Goal: Transaction & Acquisition: Purchase product/service

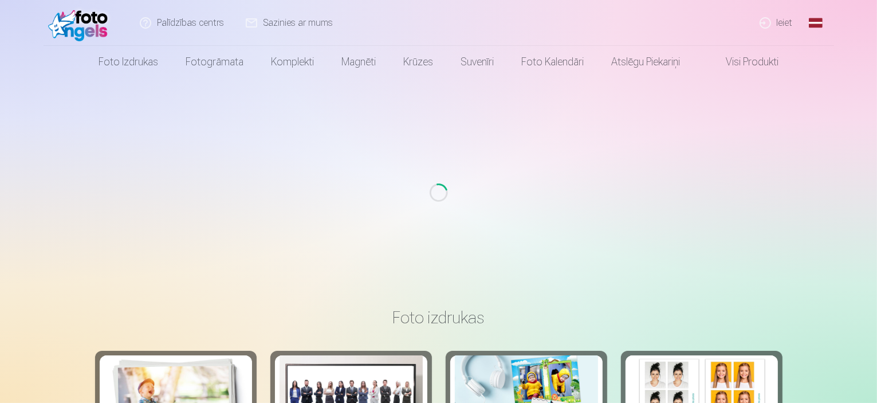
click at [781, 22] on link "Ieiet" at bounding box center [776, 23] width 55 height 46
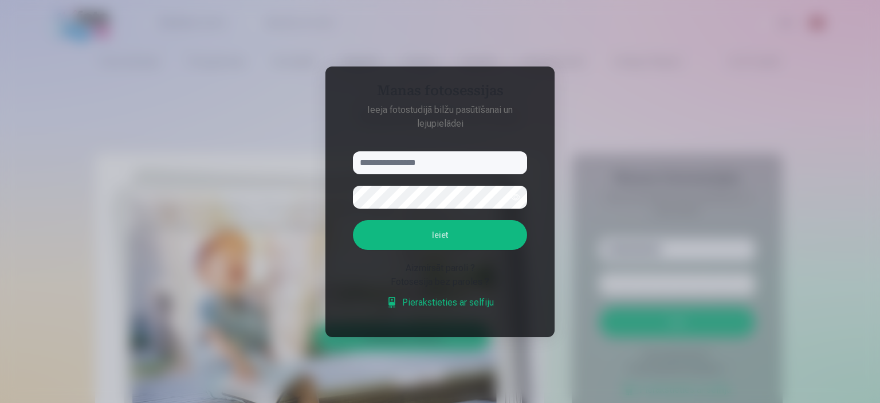
click at [416, 168] on input "text" at bounding box center [440, 162] width 174 height 23
type input "**********"
click at [455, 234] on button "Ieiet" at bounding box center [440, 235] width 174 height 30
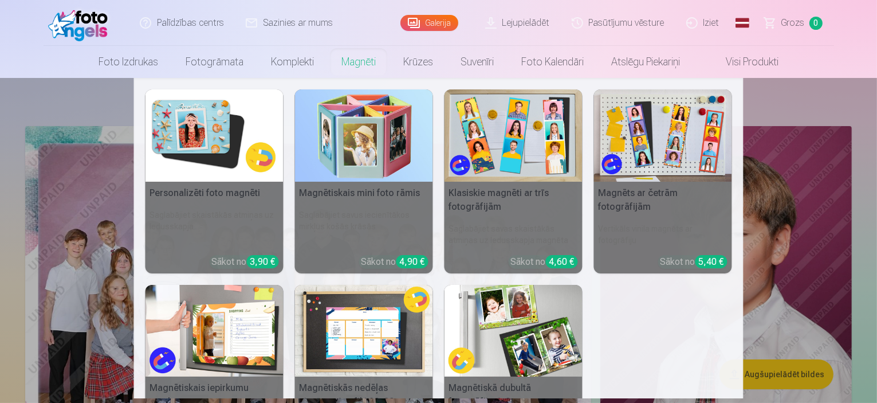
click at [349, 65] on link "Magnēti" at bounding box center [359, 62] width 62 height 32
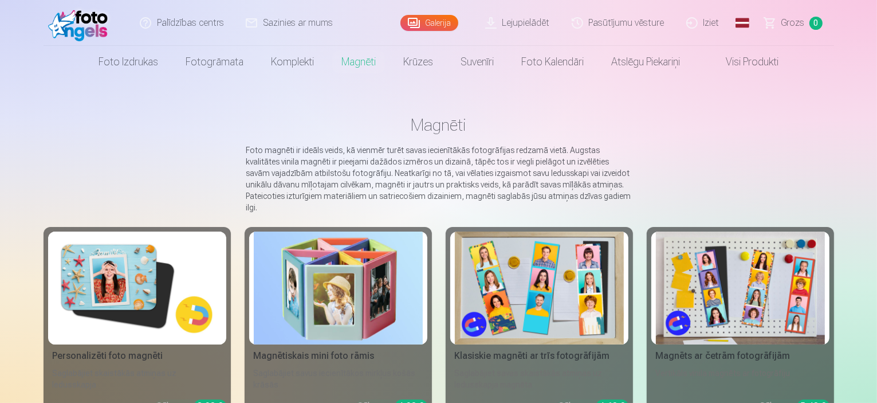
click at [53, 294] on img at bounding box center [137, 287] width 169 height 113
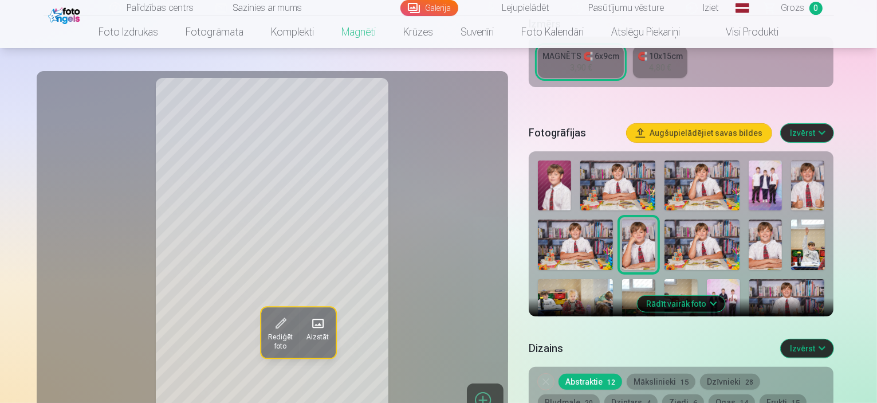
scroll to position [270, 0]
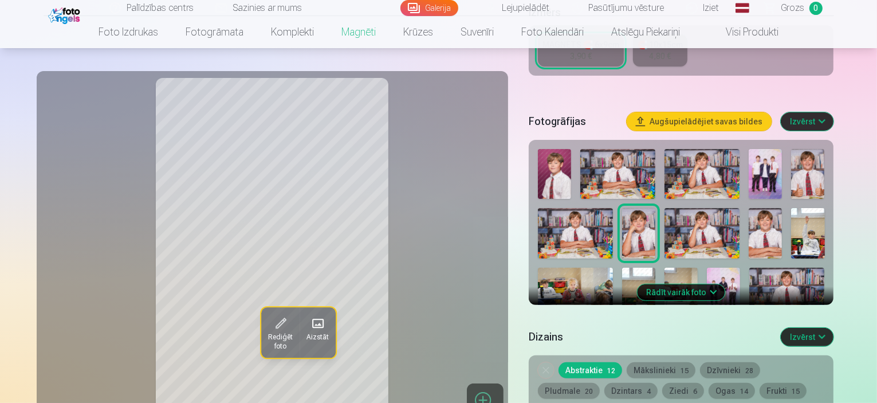
click at [706, 284] on button "Rādīt vairāk foto" at bounding box center [681, 292] width 88 height 16
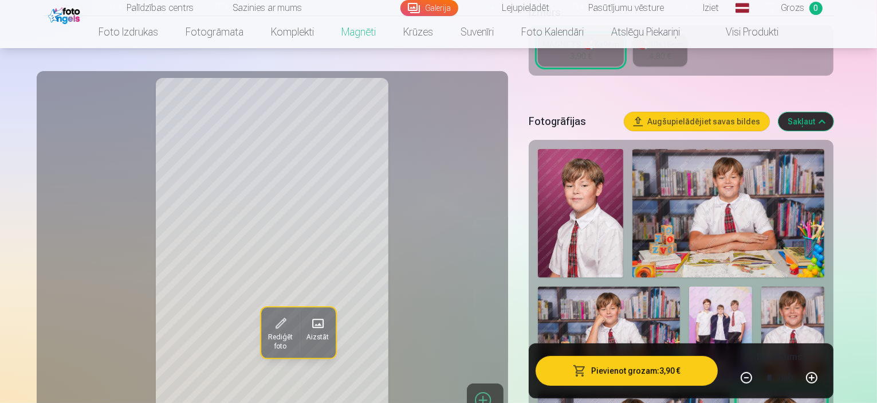
click at [761, 286] on img at bounding box center [792, 333] width 63 height 94
click at [691, 194] on img at bounding box center [728, 213] width 192 height 128
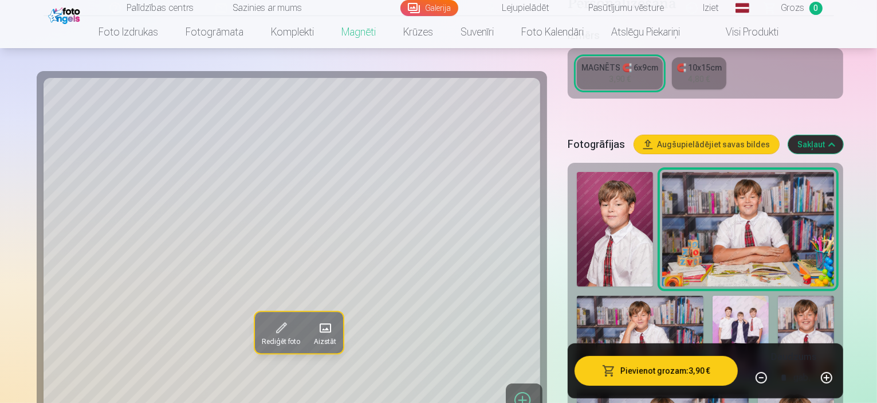
click at [778, 295] on img at bounding box center [806, 337] width 56 height 84
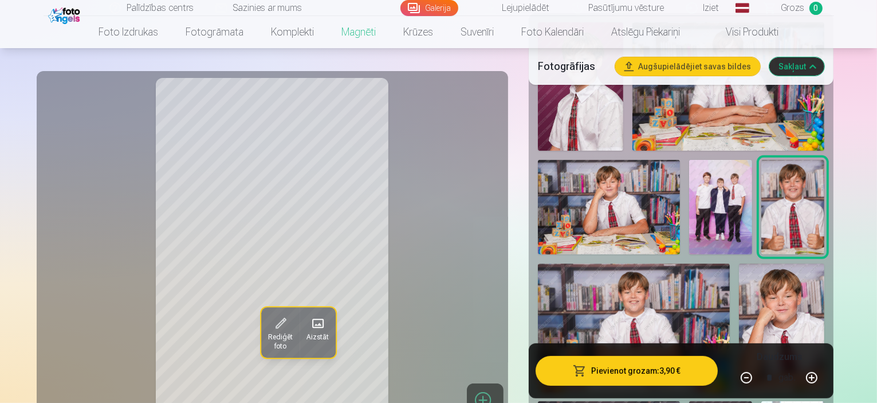
scroll to position [399, 0]
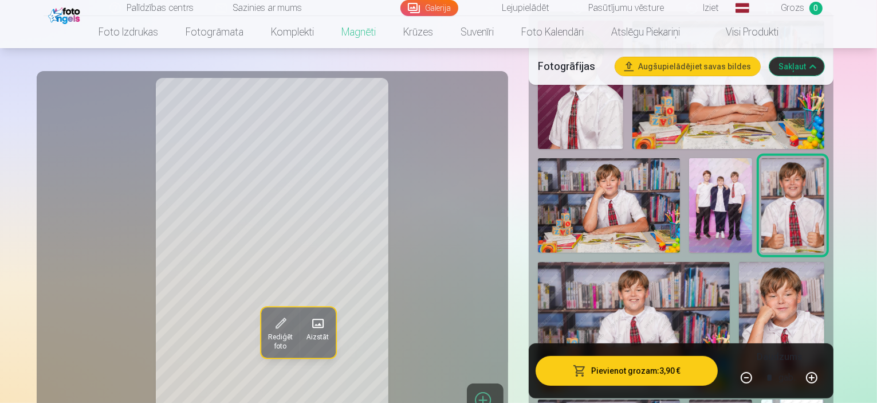
click at [824, 262] on img at bounding box center [781, 326] width 85 height 128
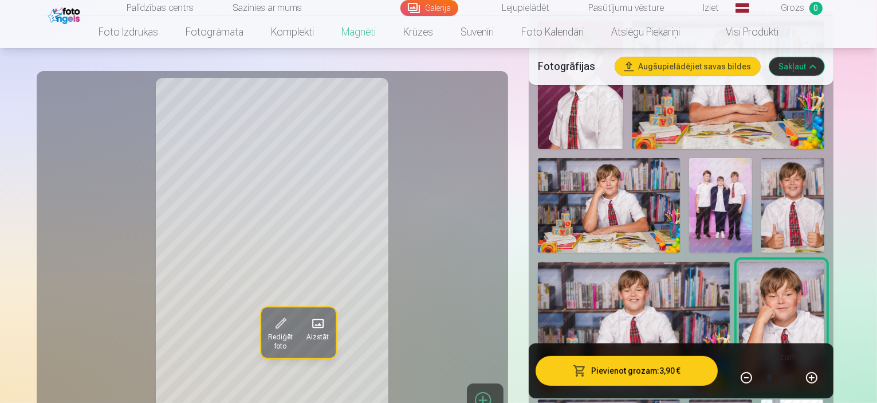
scroll to position [341, 0]
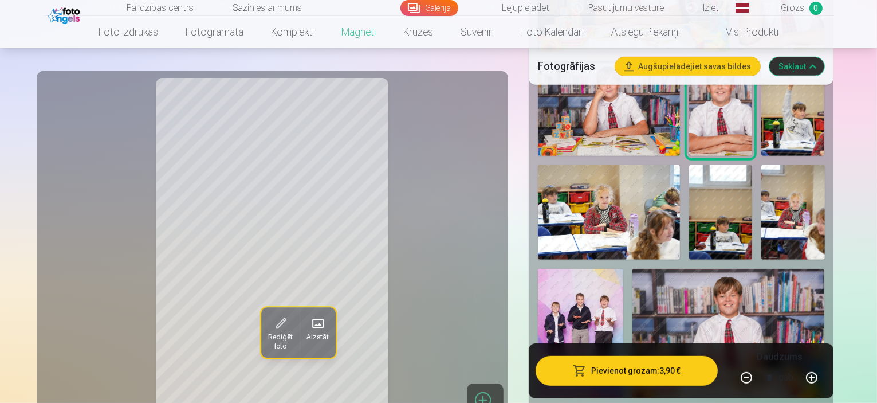
scroll to position [744, 0]
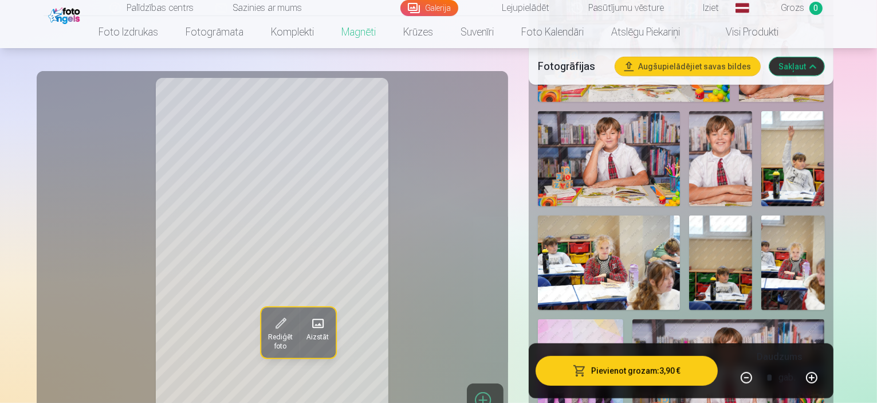
drag, startPoint x: 876, startPoint y: 69, endPoint x: 873, endPoint y: 82, distance: 13.5
click at [834, 82] on div "Fotogrāfijas Augšupielādējiet savas bildes Sakļaut" at bounding box center [681, 66] width 305 height 37
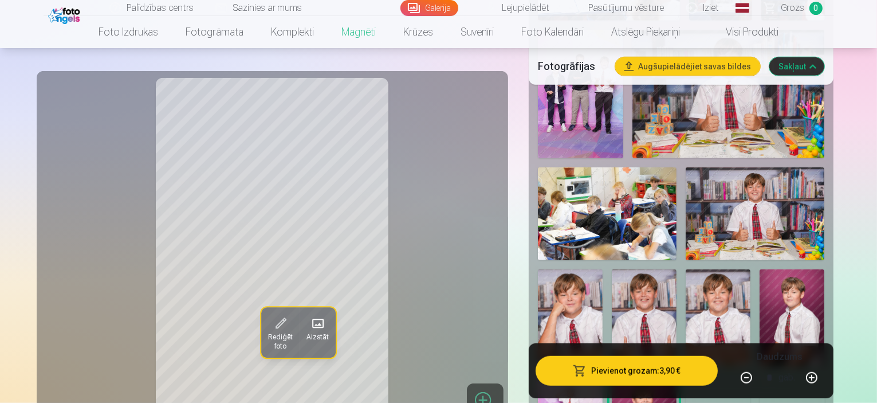
scroll to position [916, 0]
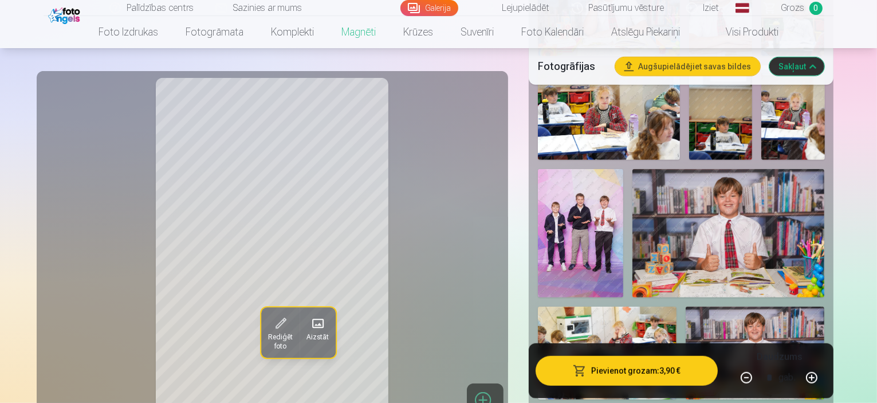
scroll to position [843, 0]
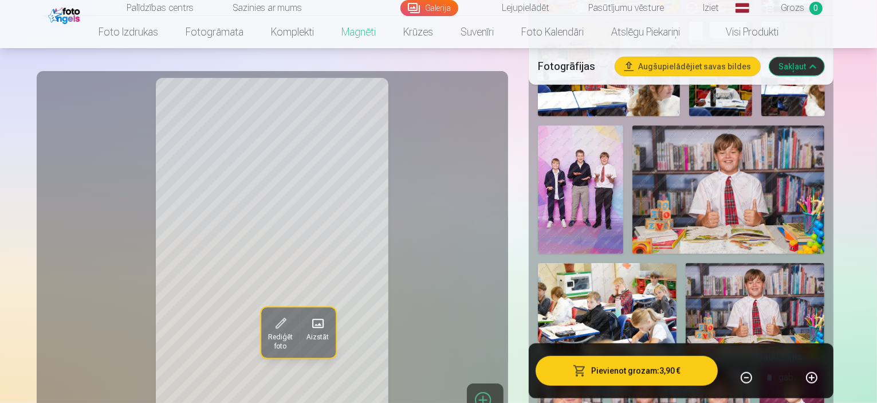
scroll to position [900, 0]
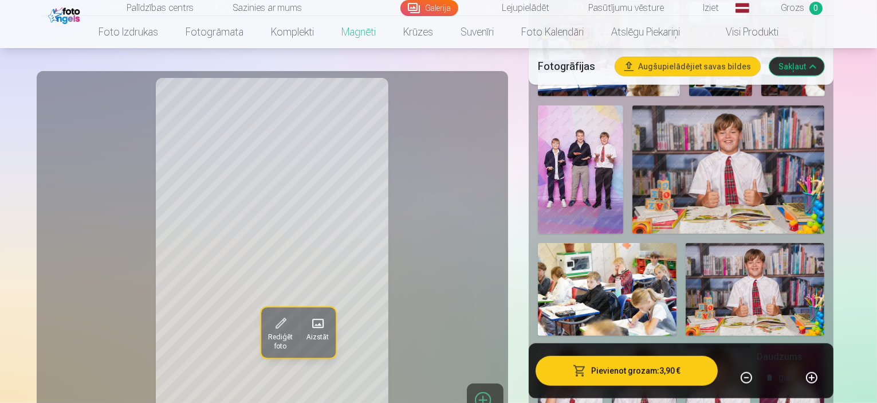
click at [759, 345] on img at bounding box center [791, 393] width 65 height 97
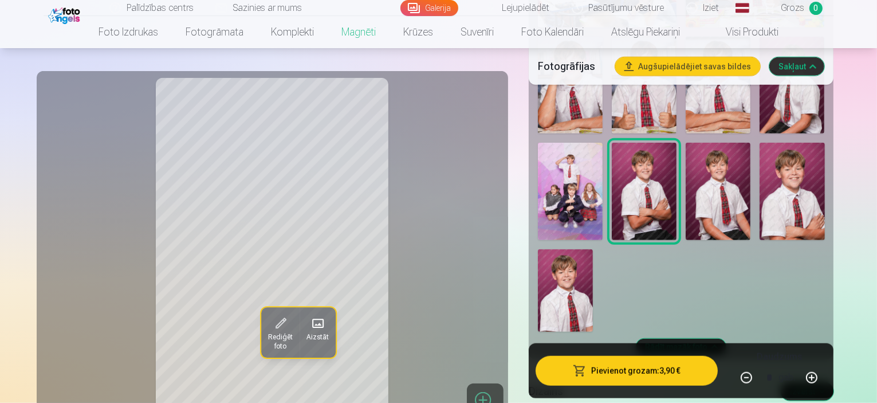
scroll to position [1215, 0]
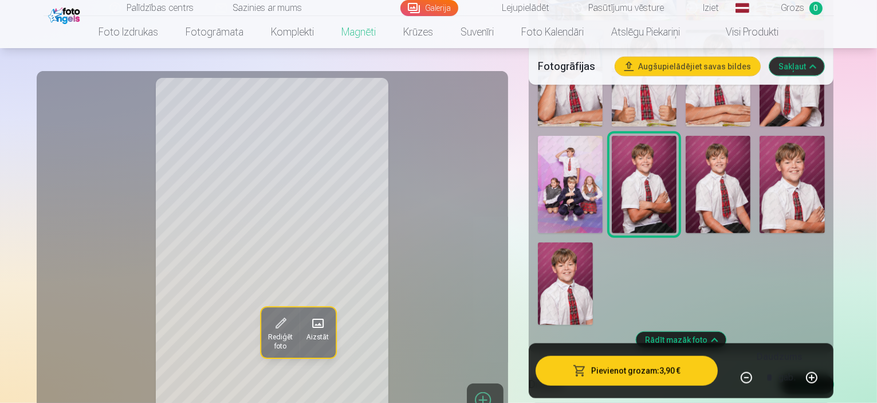
drag, startPoint x: 876, startPoint y: 105, endPoint x: 876, endPoint y: 90, distance: 14.9
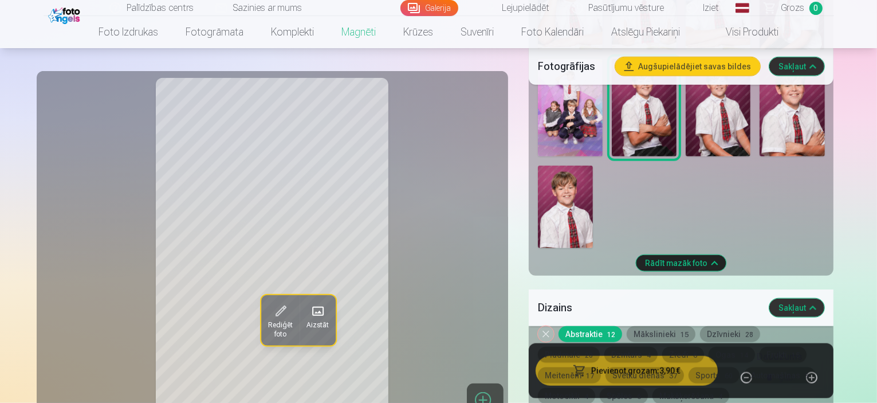
scroll to position [1285, 0]
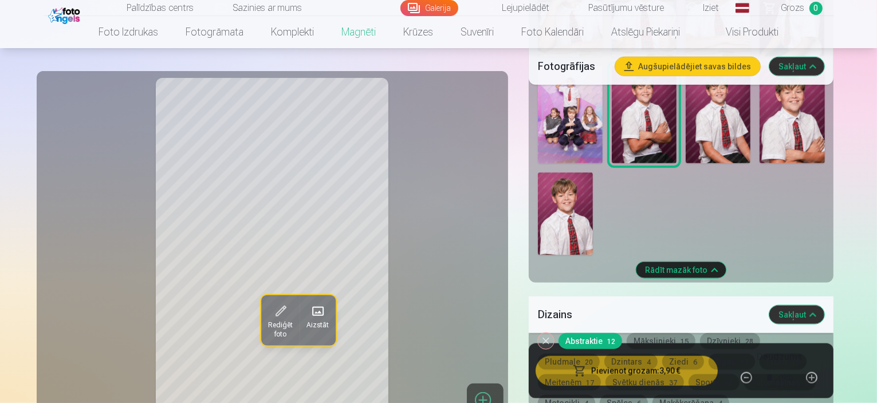
click at [652, 333] on button "Mākslinieki 15" at bounding box center [660, 341] width 69 height 16
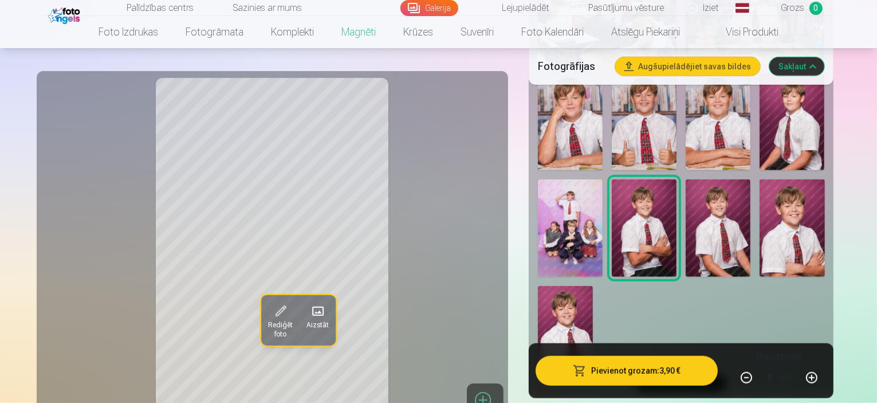
scroll to position [1213, 0]
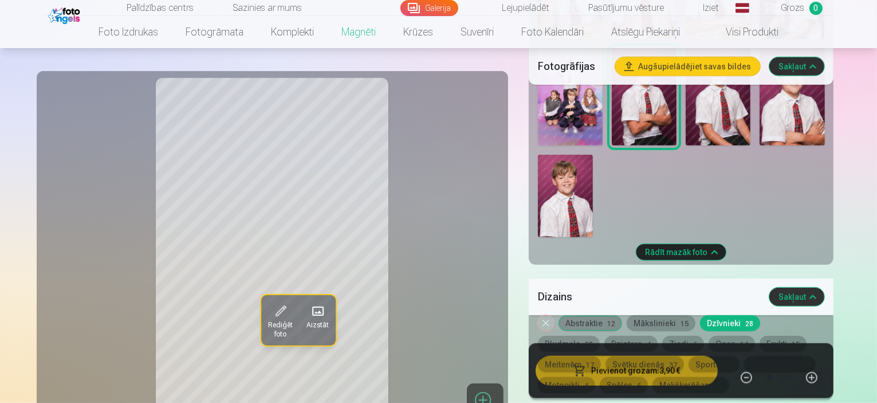
scroll to position [1310, 0]
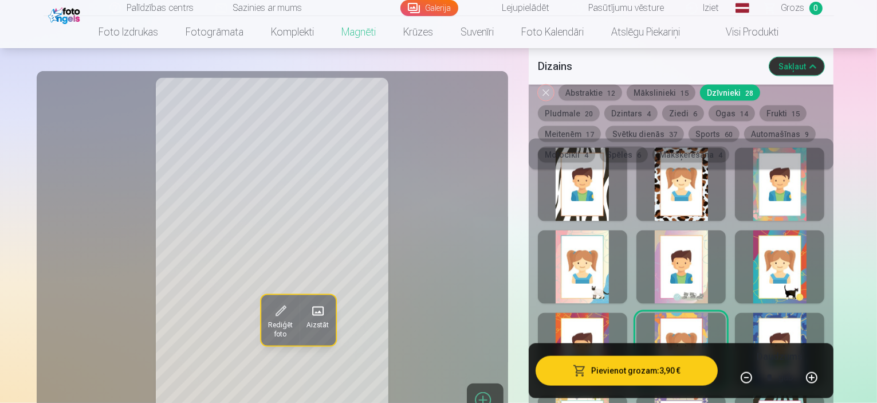
scroll to position [1594, 0]
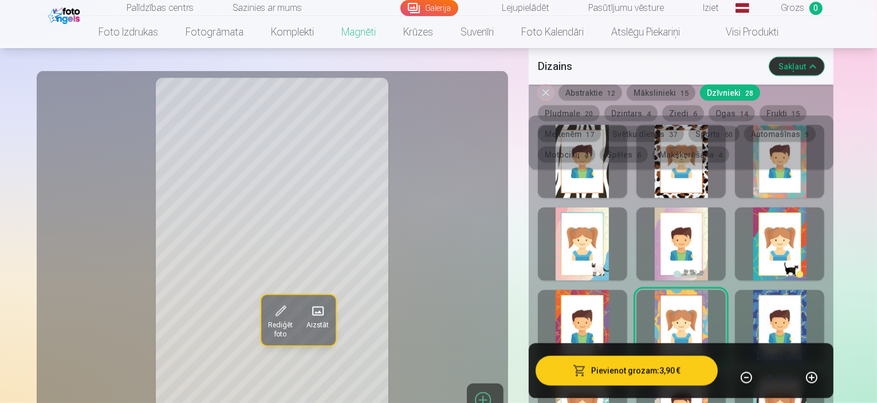
click at [688, 131] on button "Sports 60" at bounding box center [713, 134] width 51 height 16
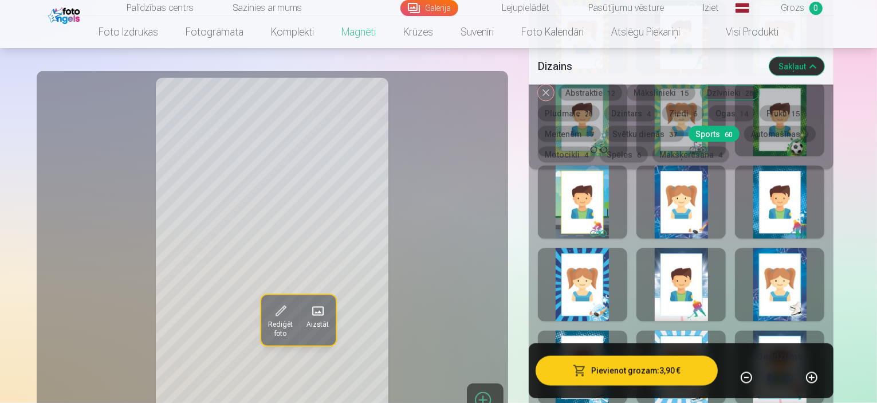
scroll to position [1891, 0]
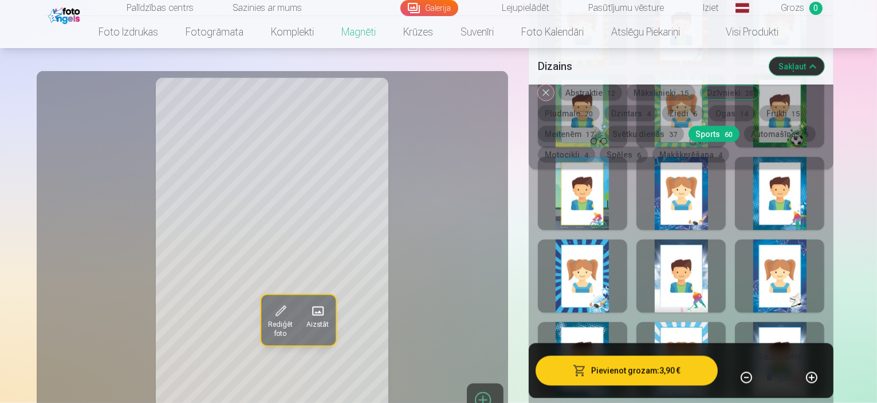
click at [834, 129] on div "Noņemiet dizainu Abstraktie 12 Mākslinieki 15 Dzīvnieki 28 Pludmale 20 Dzintars…" at bounding box center [681, 127] width 305 height 85
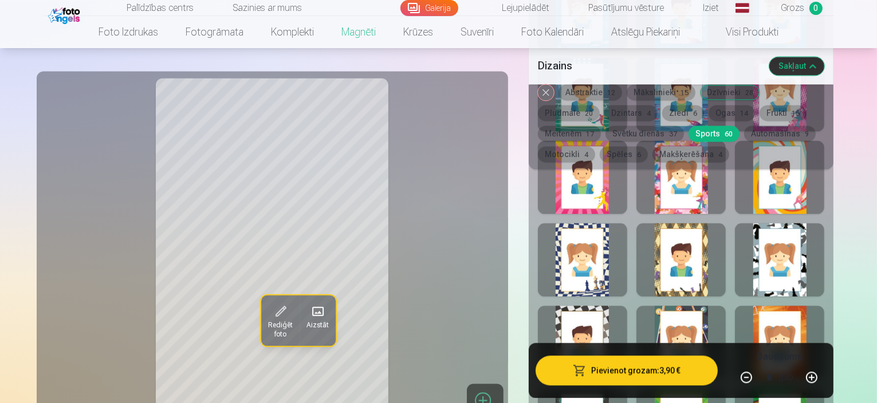
scroll to position [2588, 0]
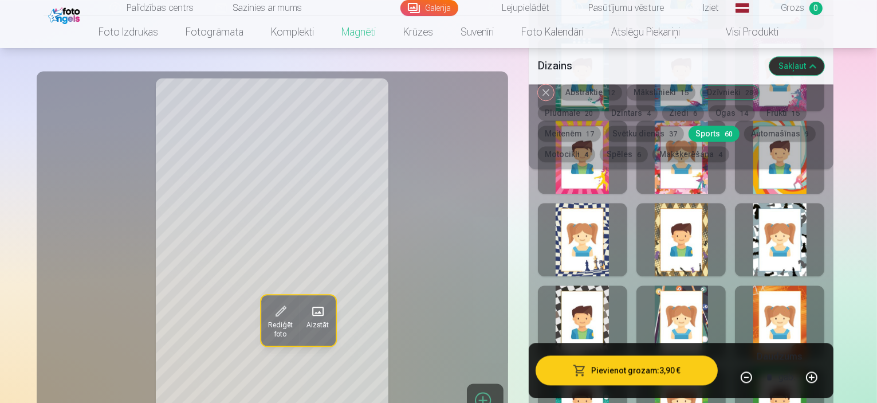
click at [744, 132] on button "Automašīnas 9" at bounding box center [780, 134] width 72 height 16
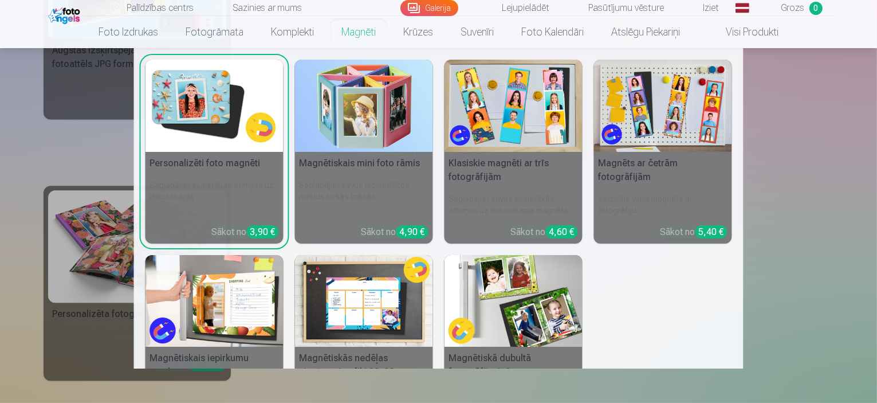
click at [229, 86] on img at bounding box center [214, 106] width 138 height 92
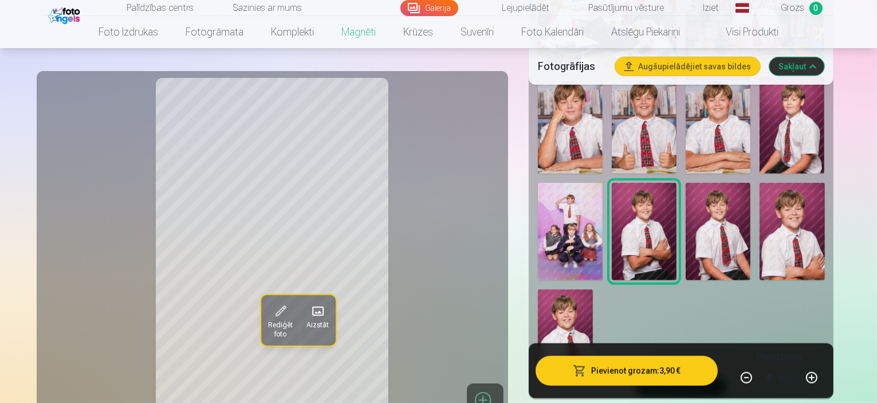
scroll to position [1142, 0]
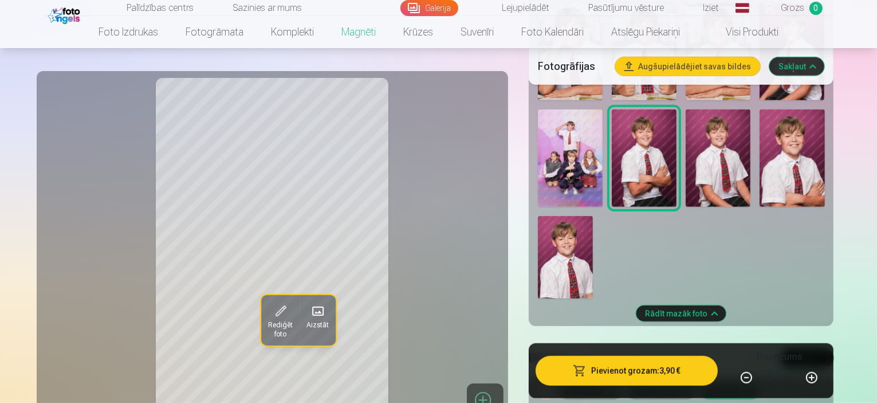
scroll to position [1322, 0]
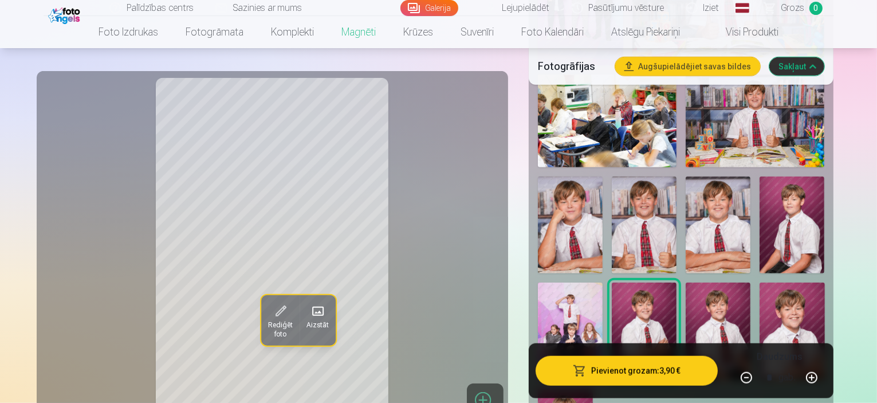
scroll to position [1049, 0]
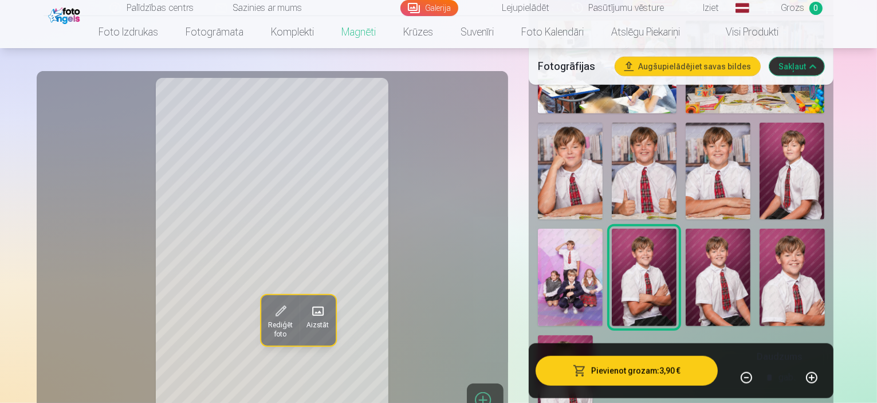
scroll to position [1102, 0]
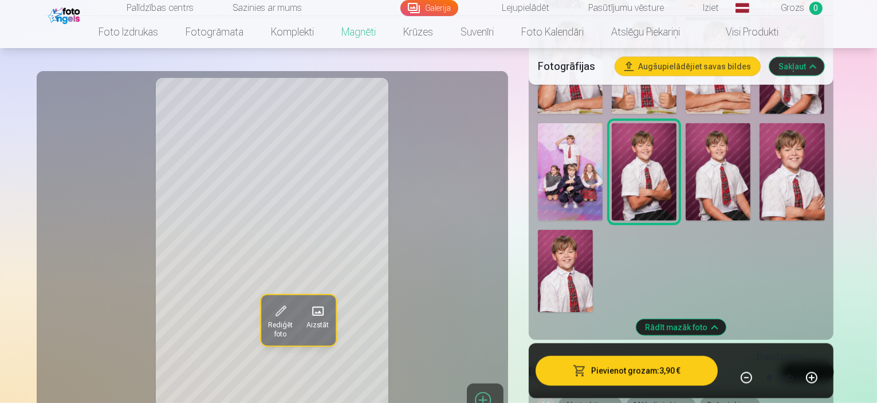
scroll to position [1235, 0]
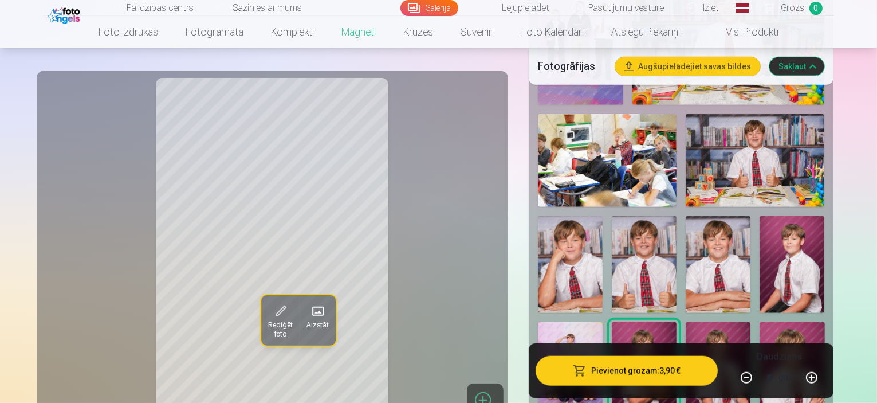
scroll to position [1049, 0]
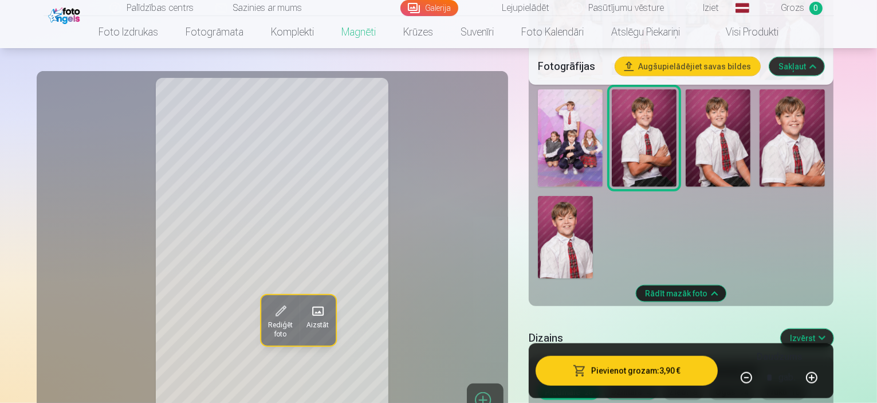
scroll to position [1195, 0]
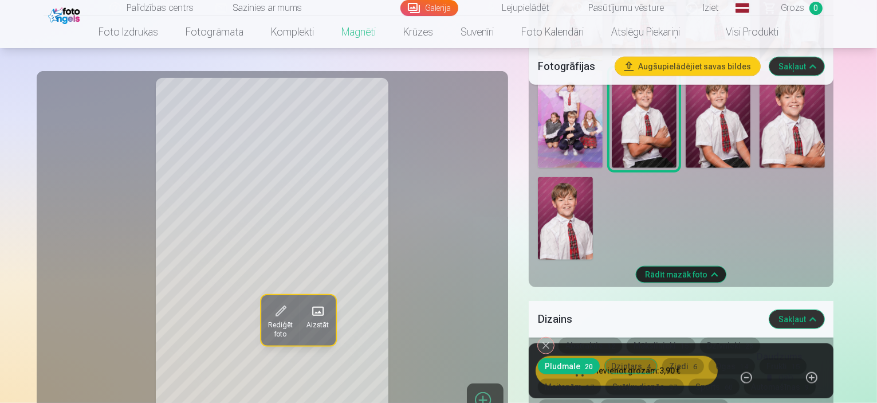
scroll to position [1267, 0]
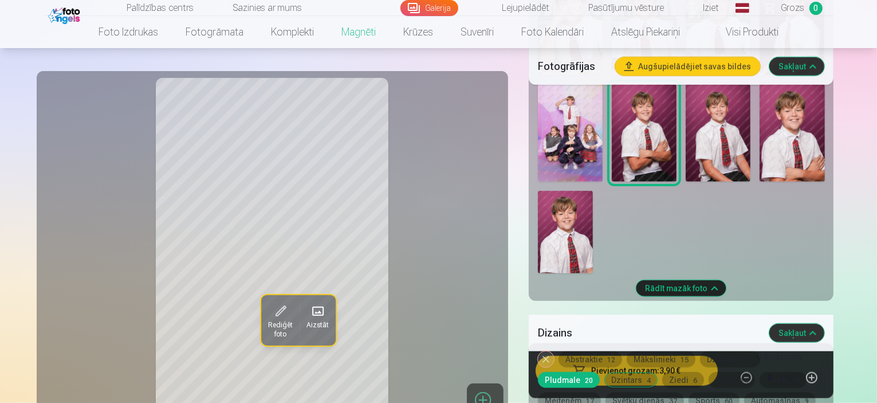
click at [834, 351] on div "Noņemiet dizainu Abstraktie 12 Mākslinieki 15 Dzīvnieki 28 Pludmale 20 Dzintars…" at bounding box center [681, 393] width 305 height 85
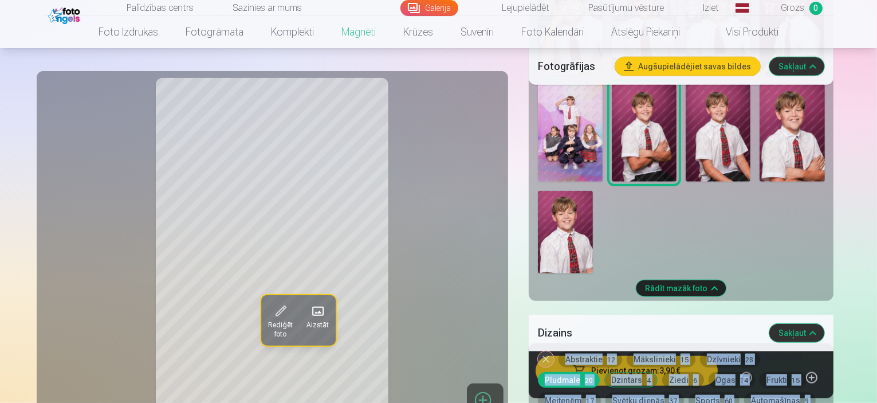
click at [834, 351] on div "Noņemiet dizainu Abstraktie 12 Mākslinieki 15 Dzīvnieki 28 Pludmale 20 Dzintars…" at bounding box center [681, 393] width 305 height 85
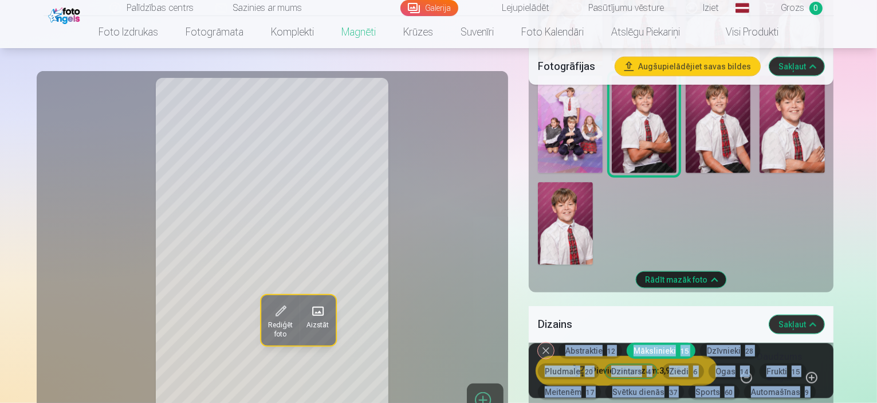
scroll to position [1268, 0]
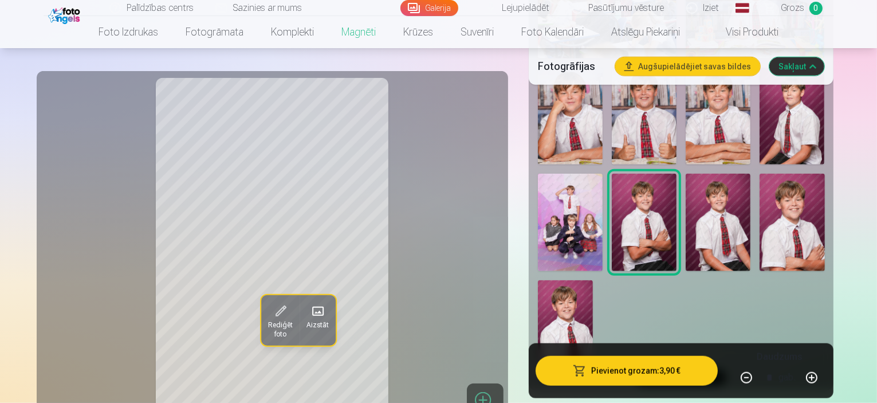
scroll to position [1158, 0]
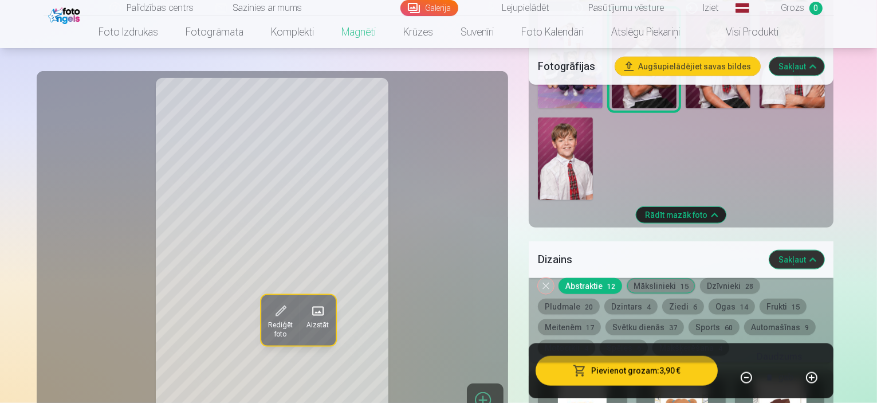
scroll to position [1374, 0]
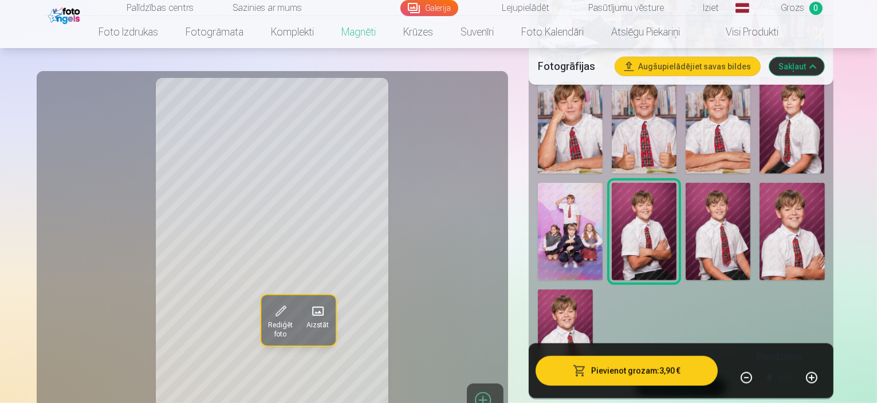
scroll to position [1149, 0]
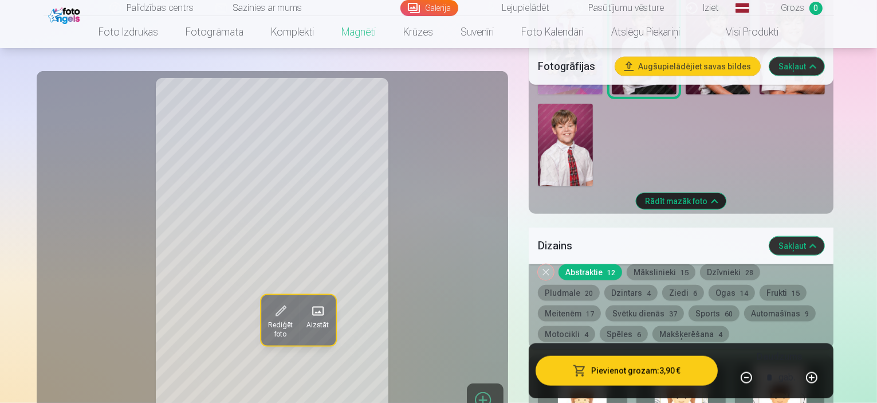
scroll to position [1347, 0]
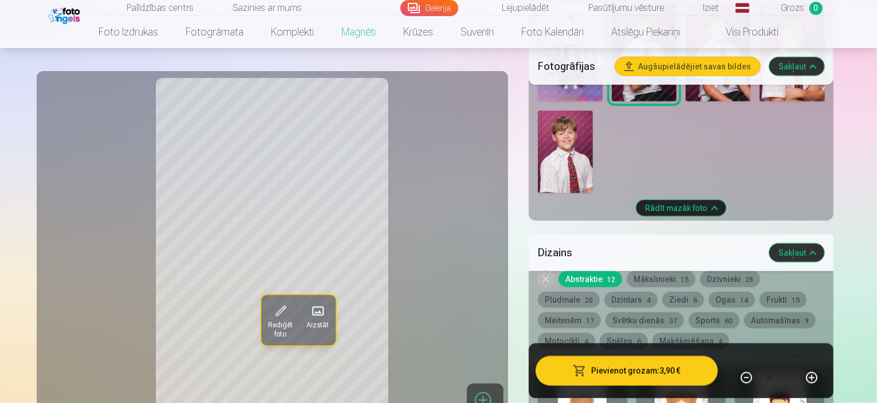
click at [679, 271] on button "Mākslinieki 15" at bounding box center [660, 279] width 69 height 16
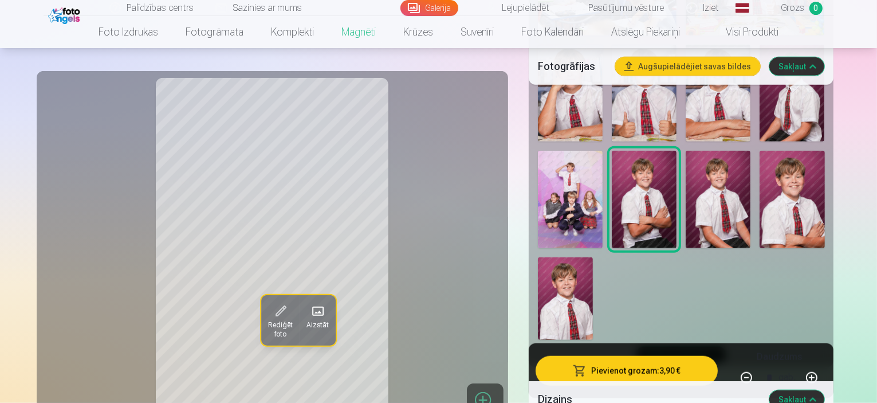
scroll to position [1212, 0]
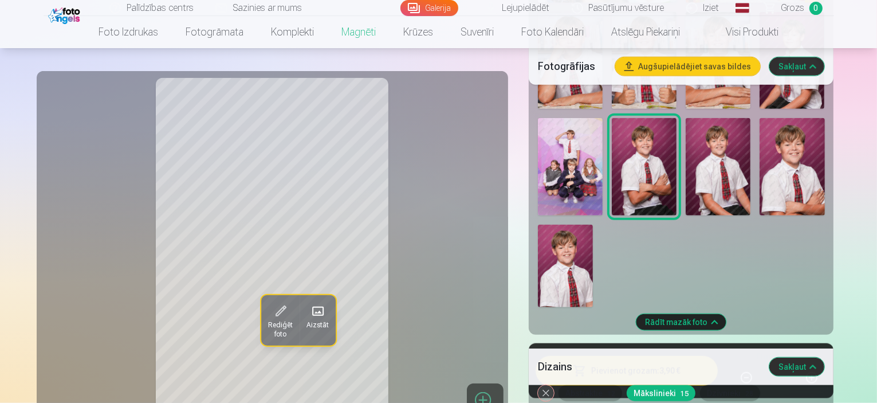
scroll to position [1219, 0]
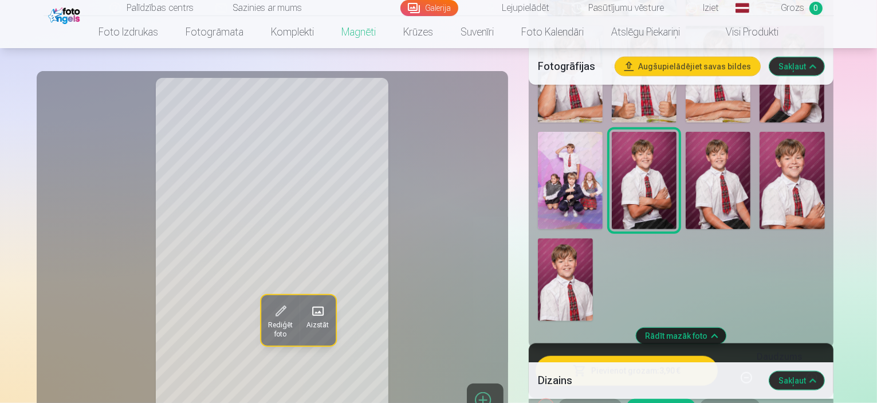
click at [741, 399] on button "Dzīvnieki 28" at bounding box center [730, 407] width 60 height 16
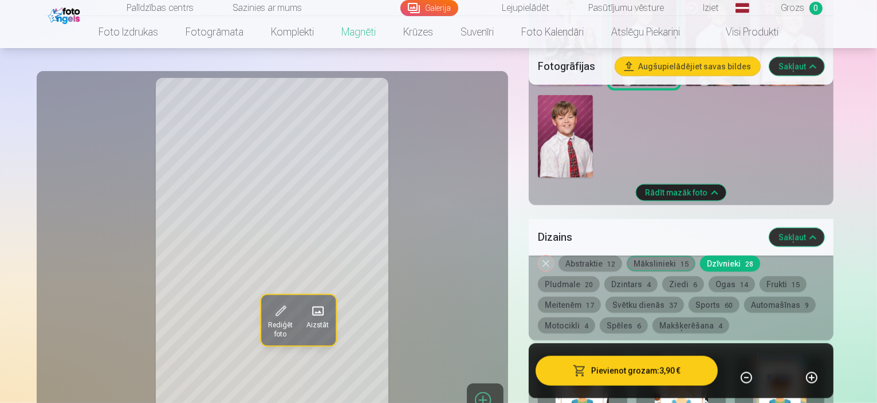
scroll to position [1370, 0]
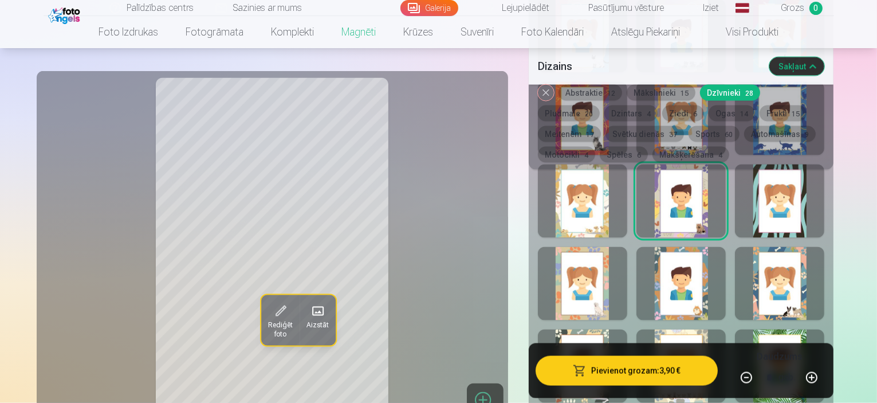
scroll to position [1779, 0]
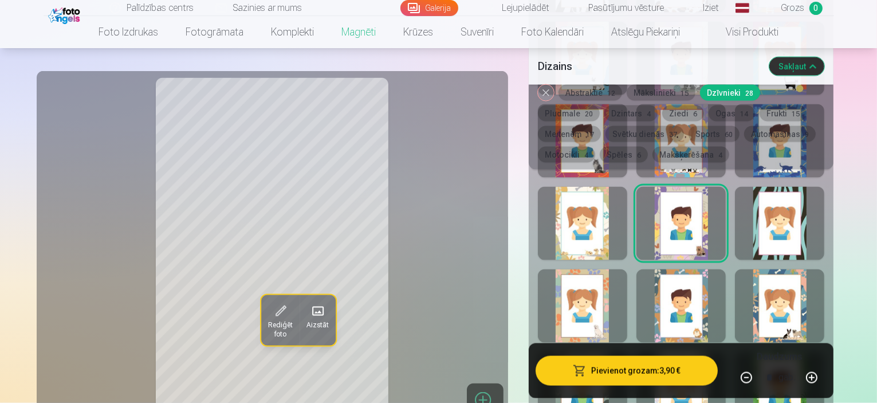
click at [756, 275] on div "Rādīt mazāk dizainu" at bounding box center [681, 359] width 305 height 859
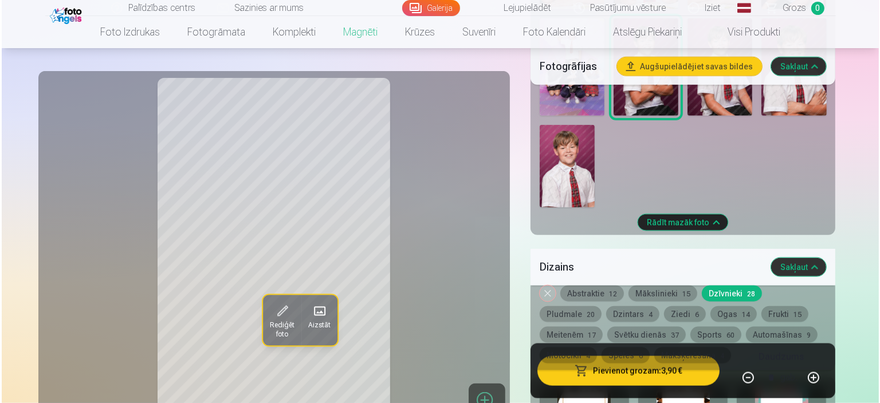
scroll to position [1318, 0]
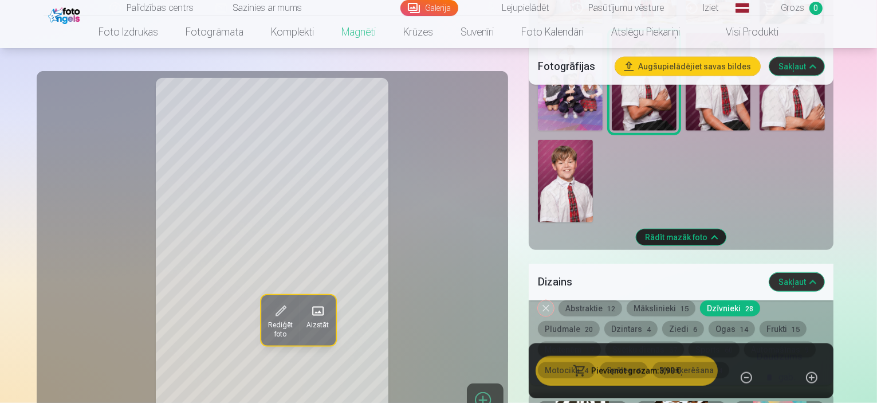
click at [308, 306] on span at bounding box center [317, 311] width 18 height 18
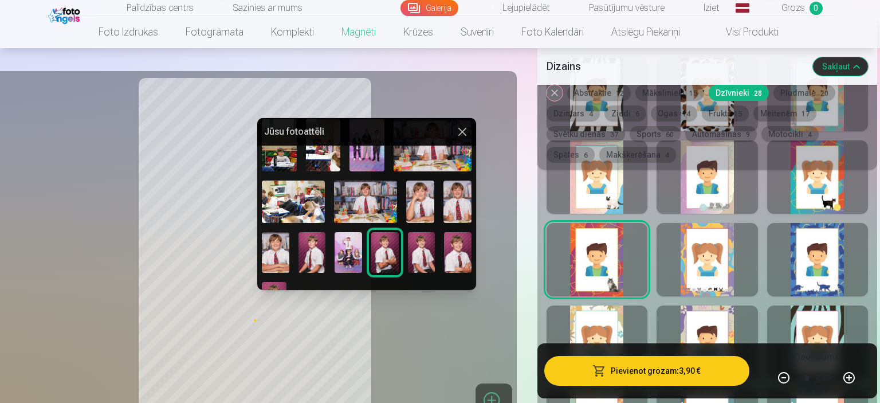
scroll to position [217, 0]
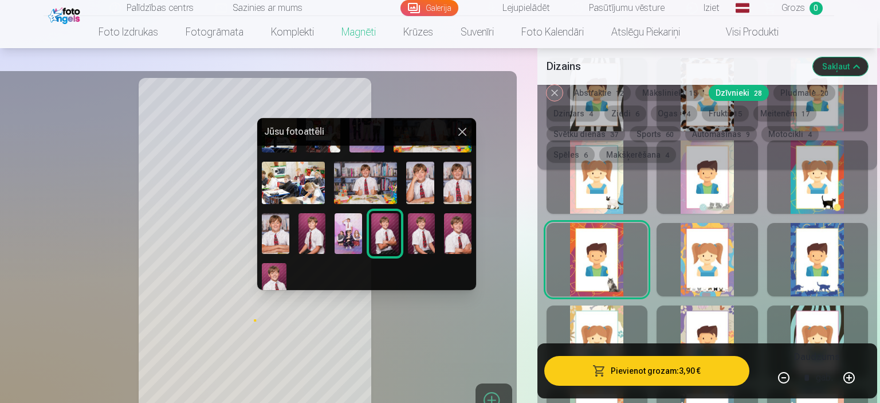
click at [458, 220] on img at bounding box center [457, 233] width 27 height 41
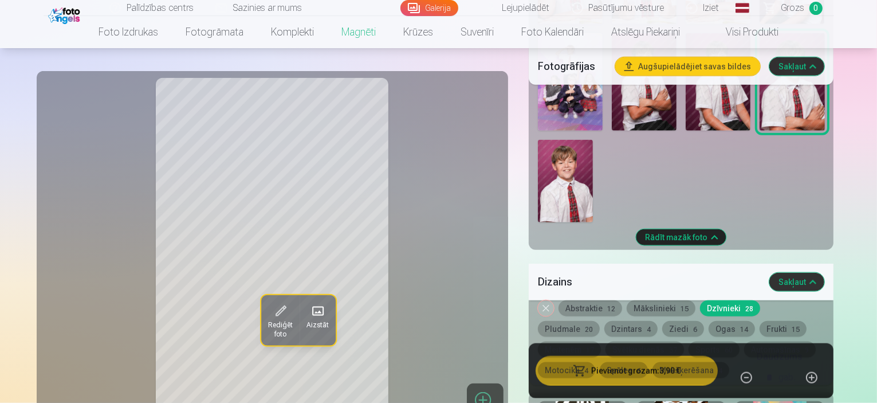
click at [308, 313] on span at bounding box center [317, 311] width 18 height 18
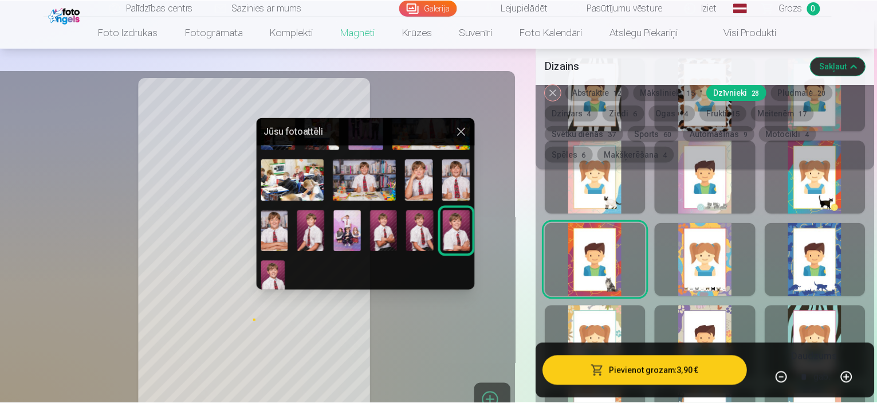
scroll to position [227, 0]
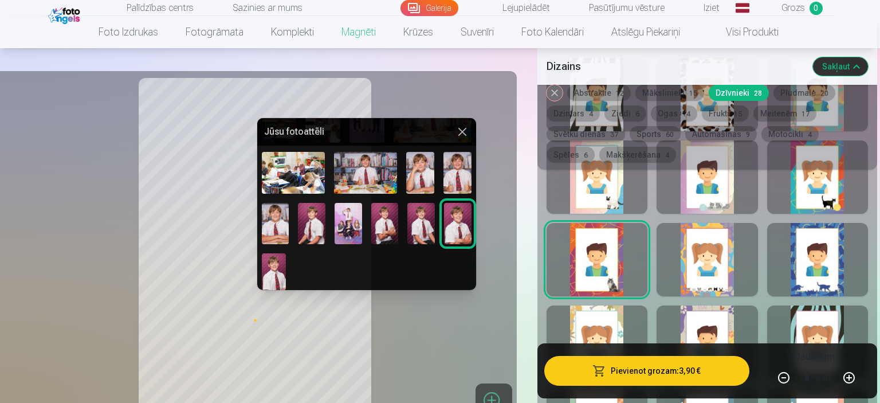
click at [387, 226] on img at bounding box center [384, 223] width 27 height 41
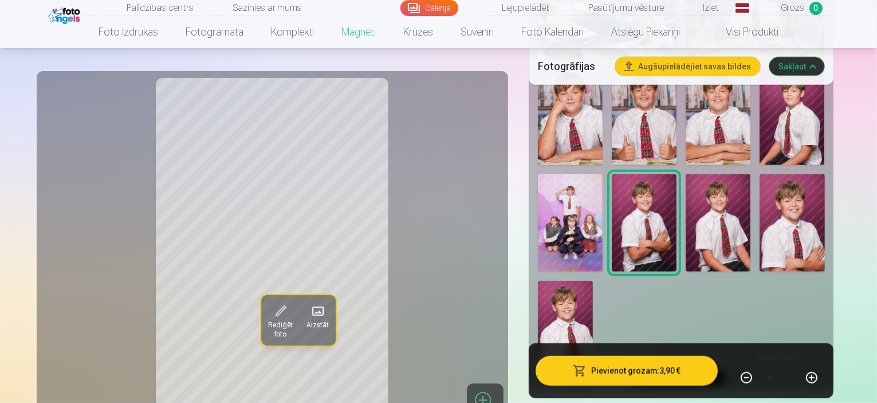
scroll to position [1193, 0]
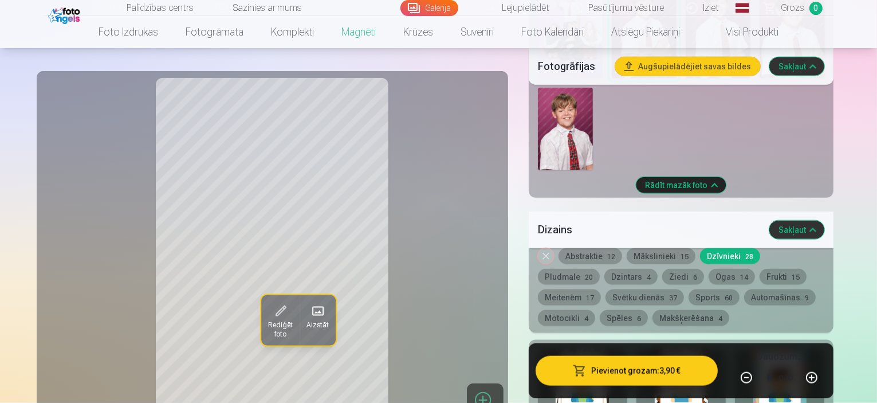
scroll to position [1414, 0]
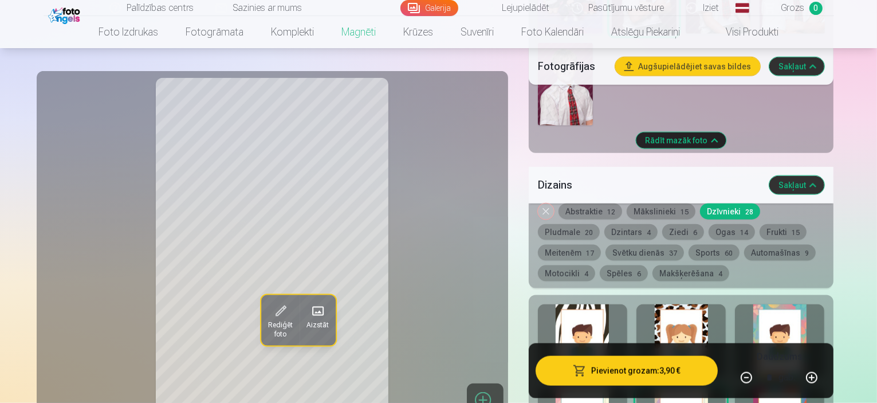
click at [759, 224] on button "Frukti 15" at bounding box center [782, 232] width 47 height 16
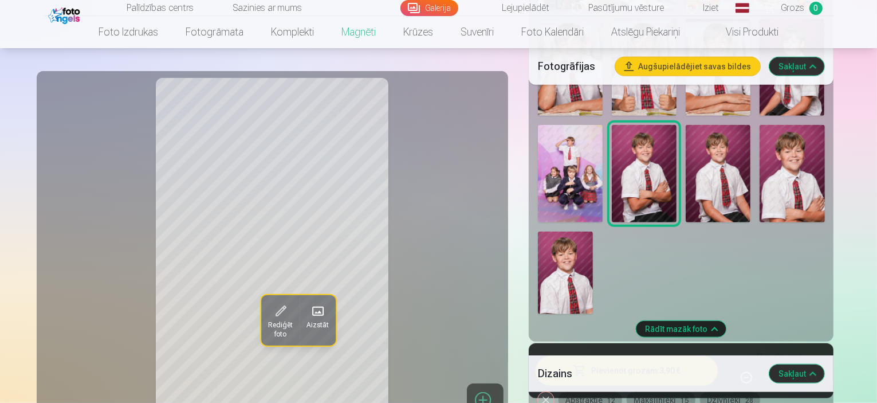
scroll to position [1233, 0]
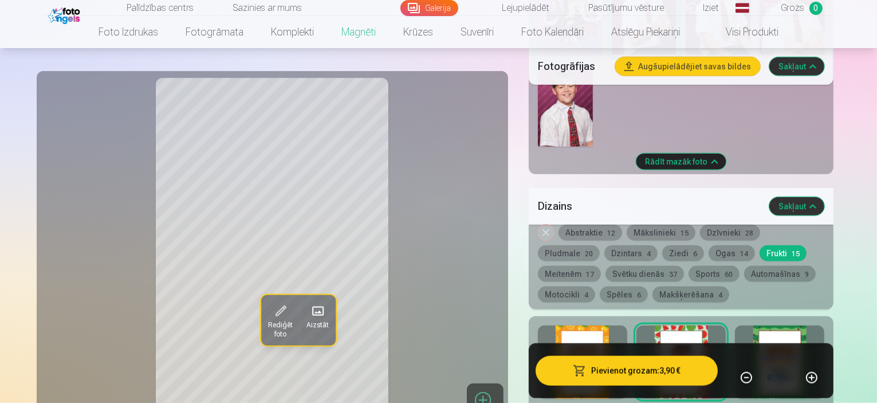
scroll to position [1394, 0]
click at [600, 245] on button "Pludmale 20" at bounding box center [569, 253] width 62 height 16
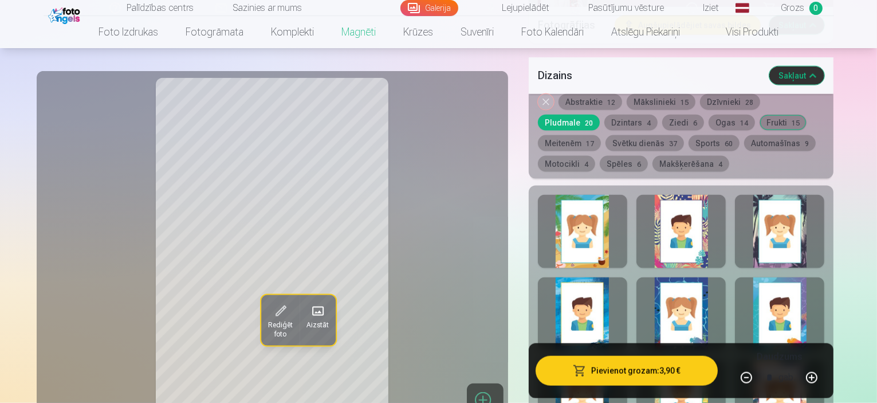
scroll to position [1581, 0]
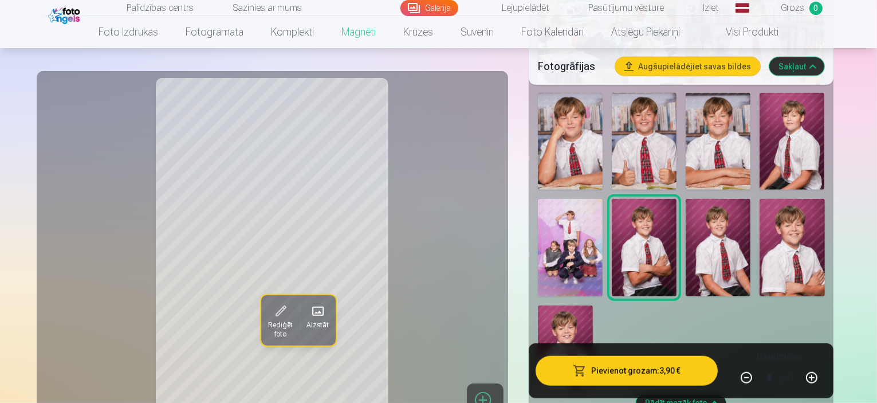
scroll to position [1139, 0]
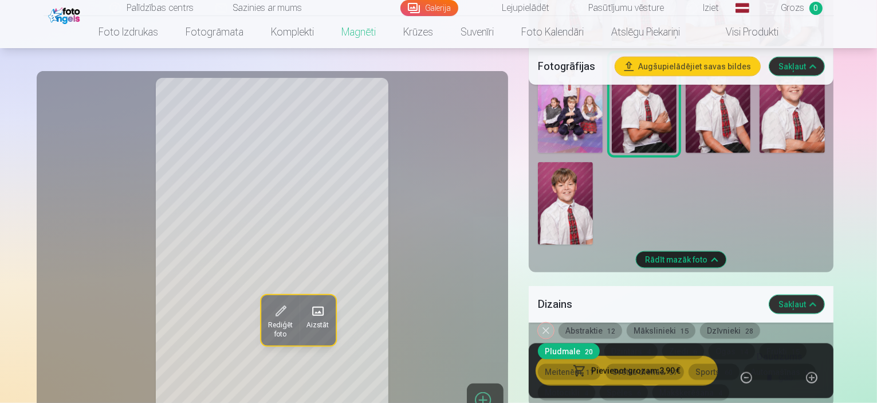
scroll to position [1302, 0]
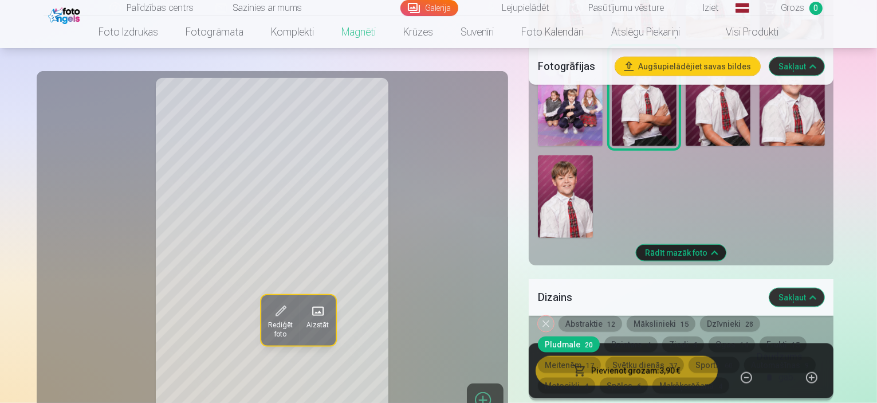
click at [662, 336] on button "Ziedi 6" at bounding box center [683, 344] width 42 height 16
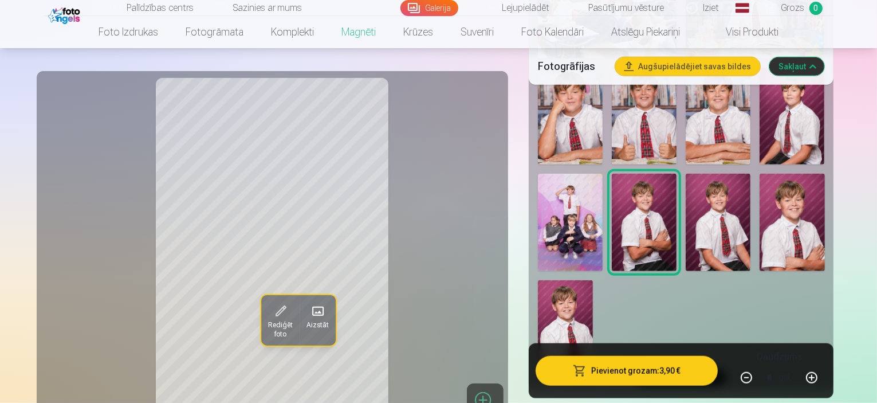
scroll to position [1164, 0]
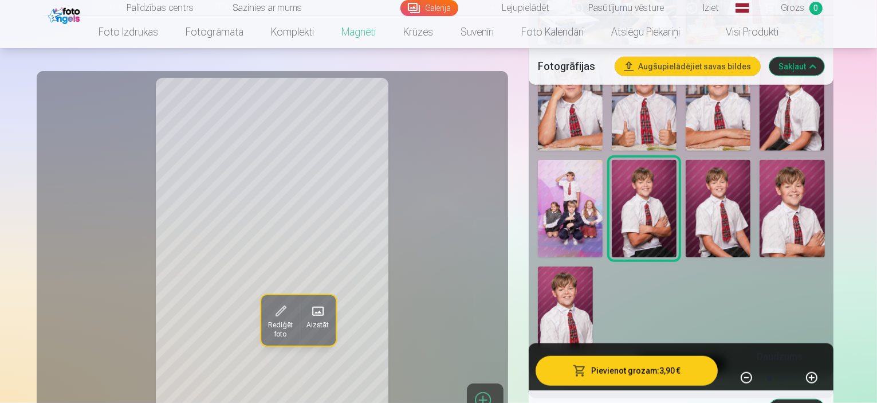
scroll to position [1231, 0]
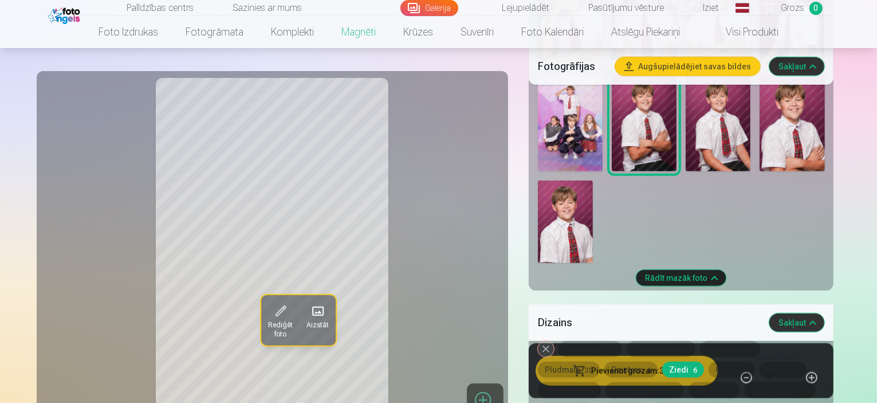
scroll to position [1264, 0]
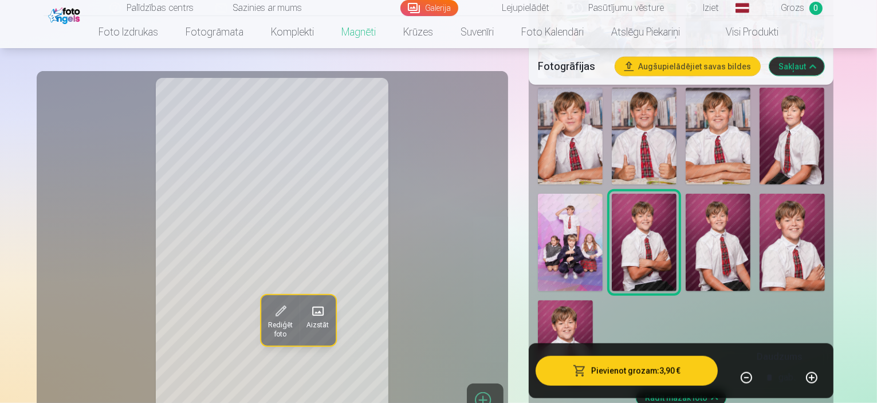
scroll to position [1170, 0]
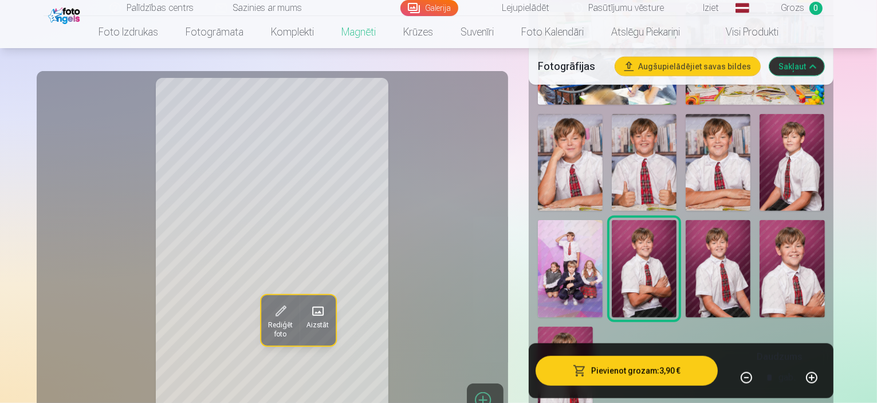
scroll to position [1137, 0]
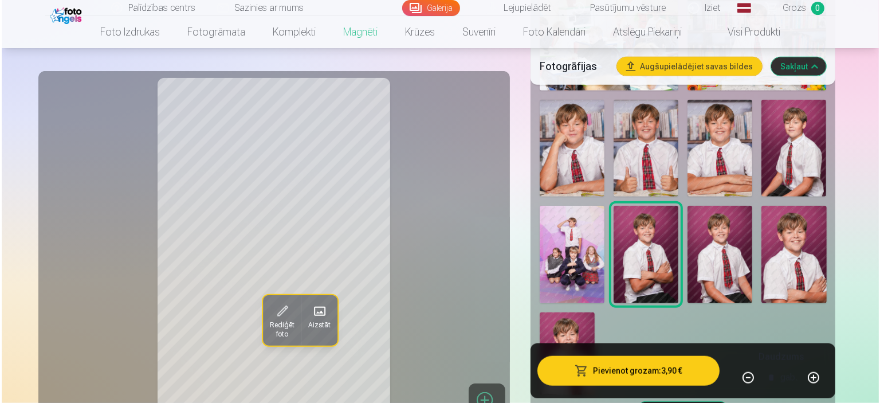
scroll to position [1161, 0]
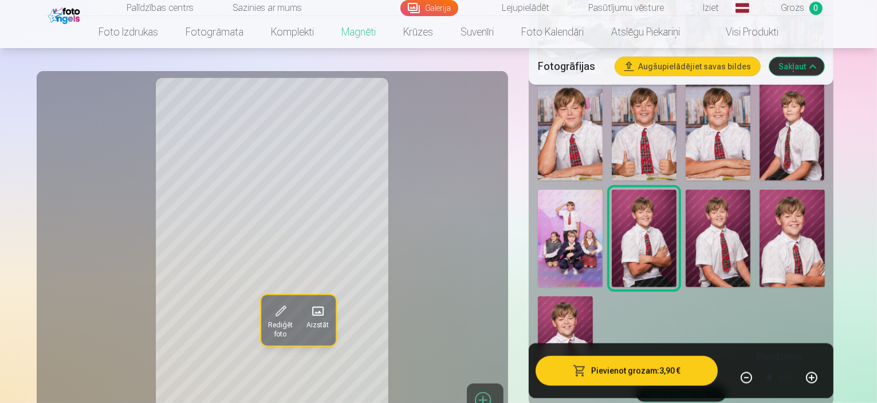
click at [636, 372] on button "Pievienot grozam : 3,90 €" at bounding box center [626, 371] width 183 height 30
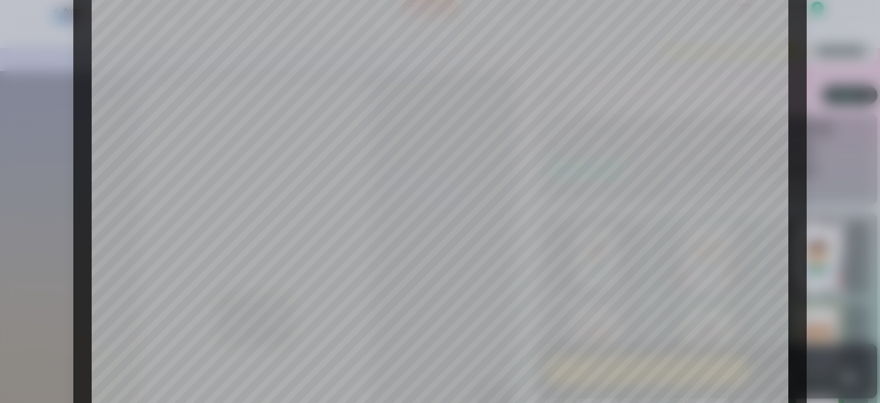
scroll to position [135, 0]
drag, startPoint x: 797, startPoint y: 159, endPoint x: 815, endPoint y: 224, distance: 67.8
click at [808, 238] on div "​ Pārbaudiet, kā tiks drukāts jūsu produkts! Jūsu produkts tiks izdrukāts tieši…" at bounding box center [440, 277] width 880 height 825
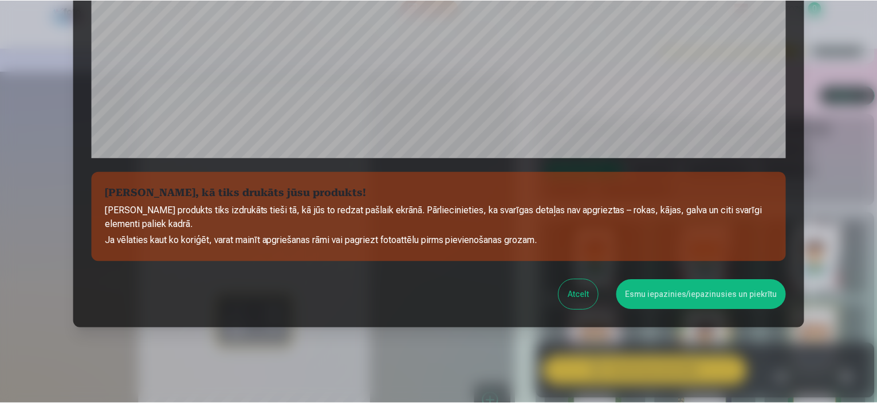
scroll to position [408, 0]
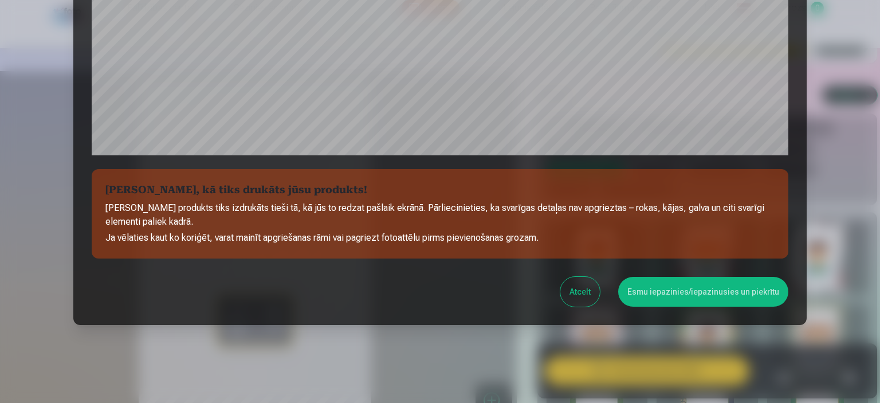
click at [679, 297] on button "Esmu iepazinies/iepazinusies un piekrītu" at bounding box center [703, 292] width 170 height 30
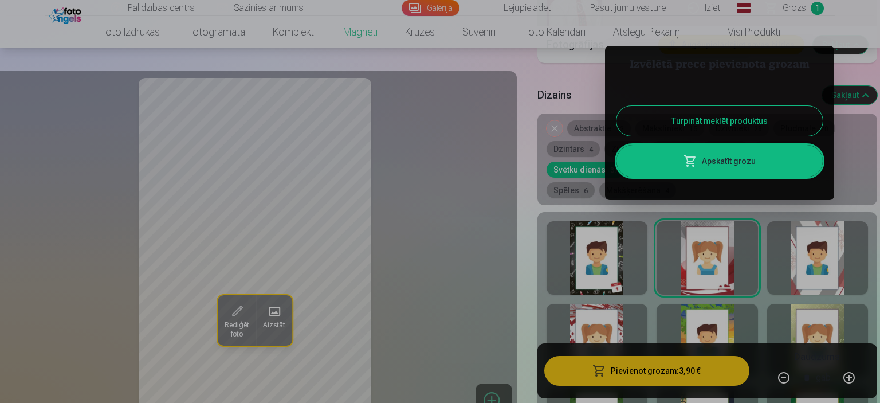
click at [275, 315] on div at bounding box center [440, 201] width 880 height 403
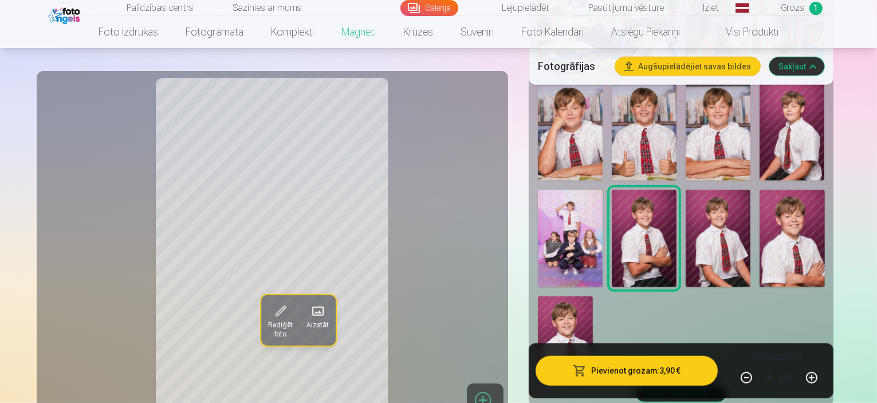
click at [308, 311] on span at bounding box center [317, 311] width 18 height 18
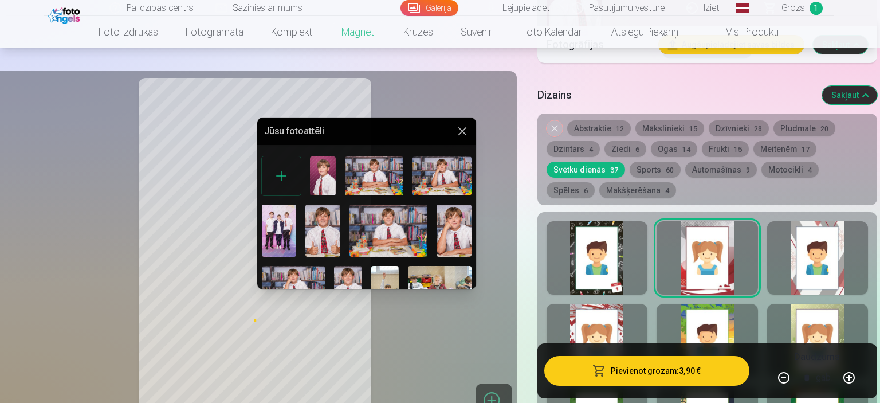
click at [322, 168] on img at bounding box center [323, 175] width 26 height 39
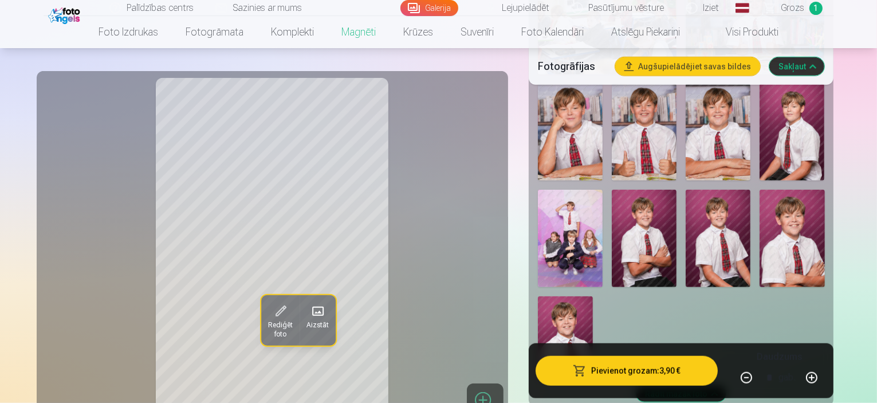
click at [306, 321] on span "Aizstāt" at bounding box center [317, 324] width 22 height 9
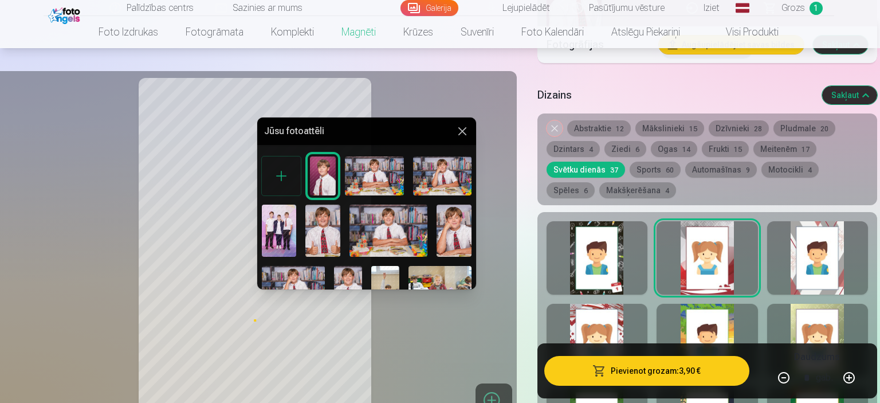
click at [458, 129] on button at bounding box center [462, 131] width 14 height 14
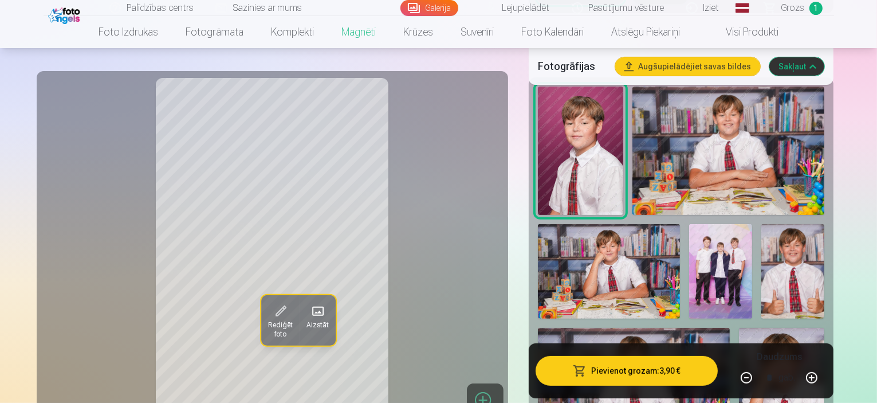
scroll to position [341, 0]
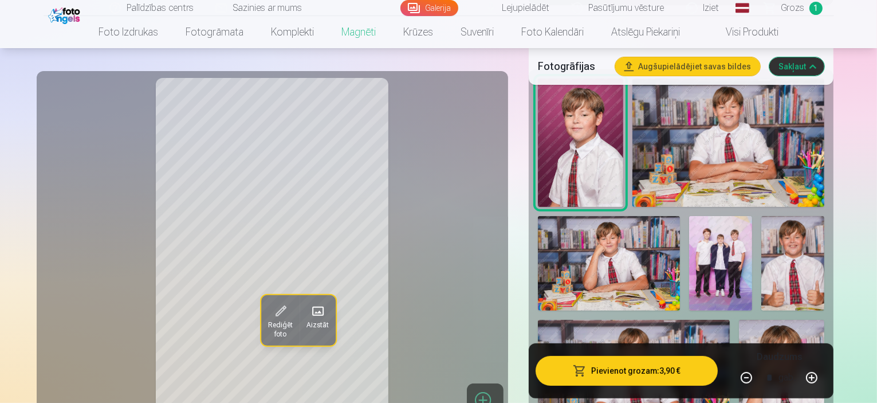
click at [761, 216] on img at bounding box center [792, 263] width 63 height 94
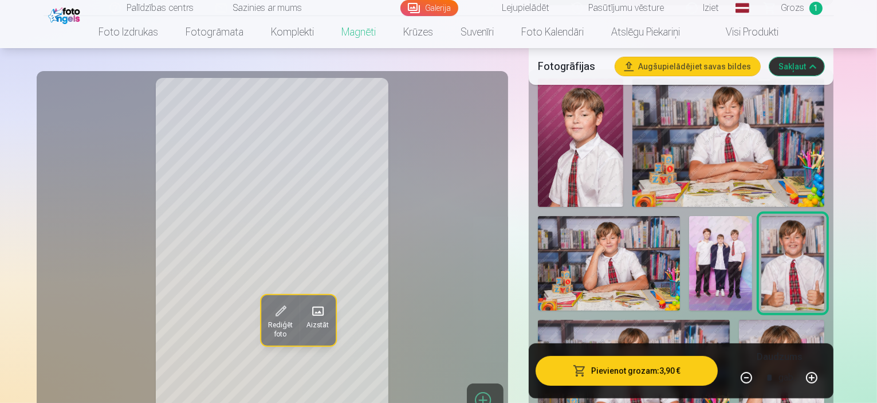
click at [824, 320] on img at bounding box center [781, 384] width 85 height 128
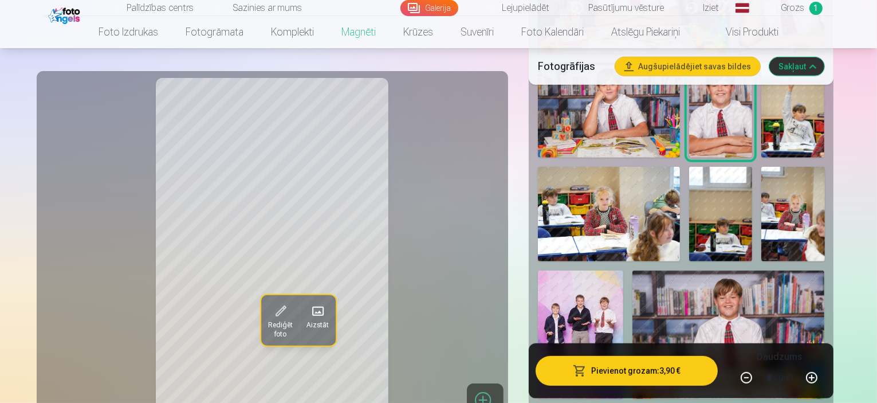
scroll to position [743, 0]
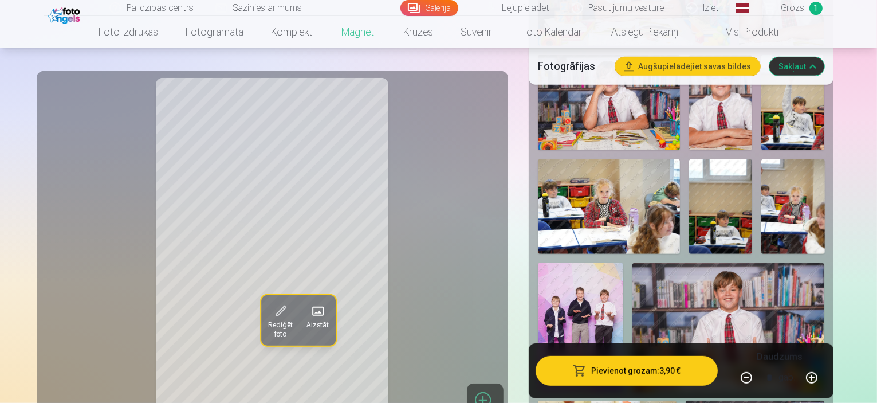
click at [809, 294] on div at bounding box center [681, 237] width 296 height 1130
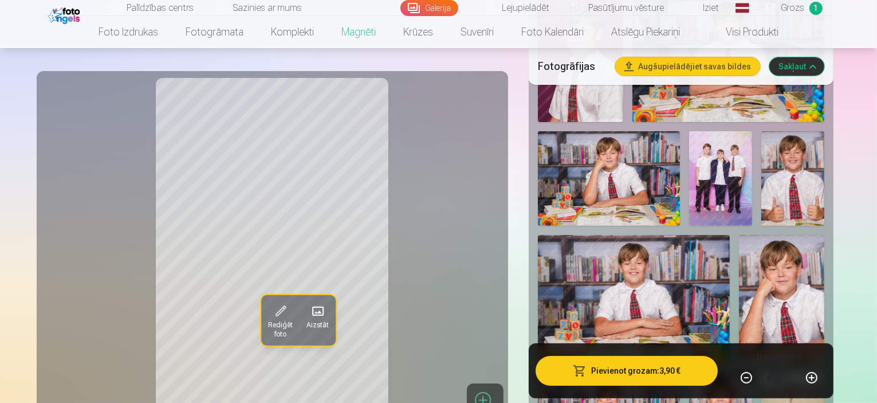
scroll to position [410, 0]
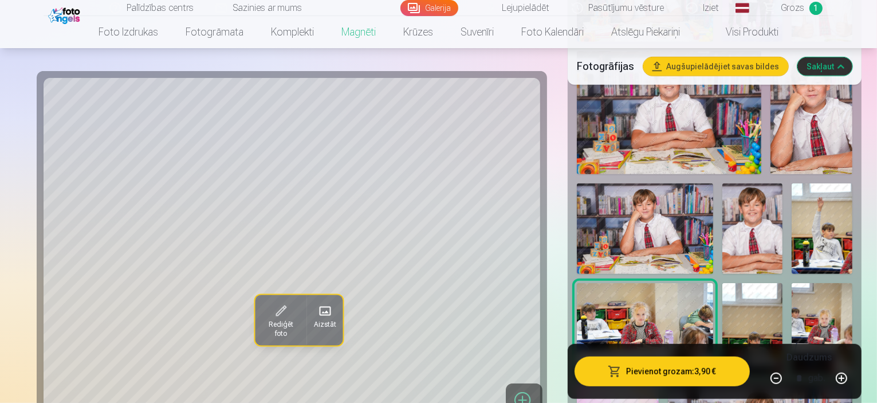
scroll to position [619, 0]
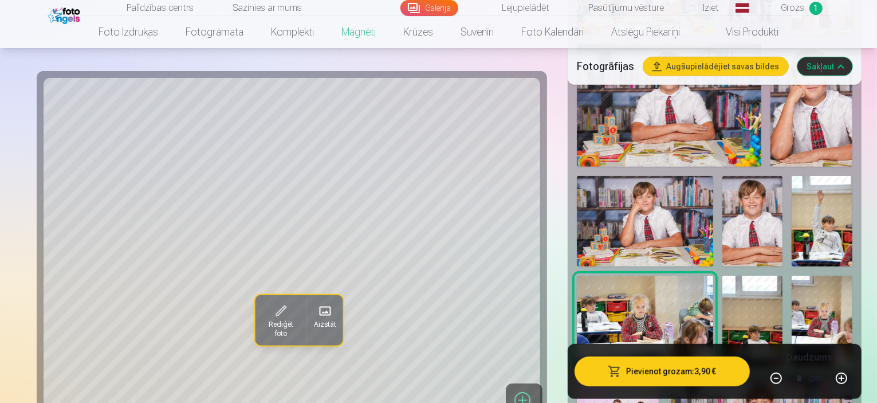
click at [722, 275] on img at bounding box center [752, 320] width 61 height 91
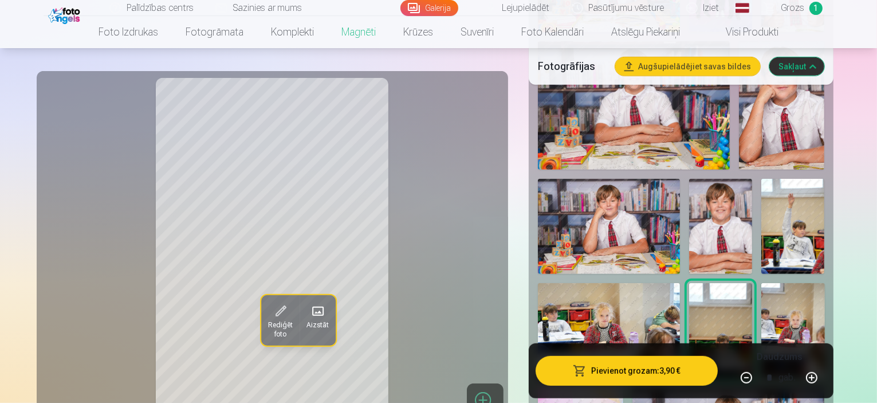
click at [761, 283] on img at bounding box center [792, 330] width 63 height 95
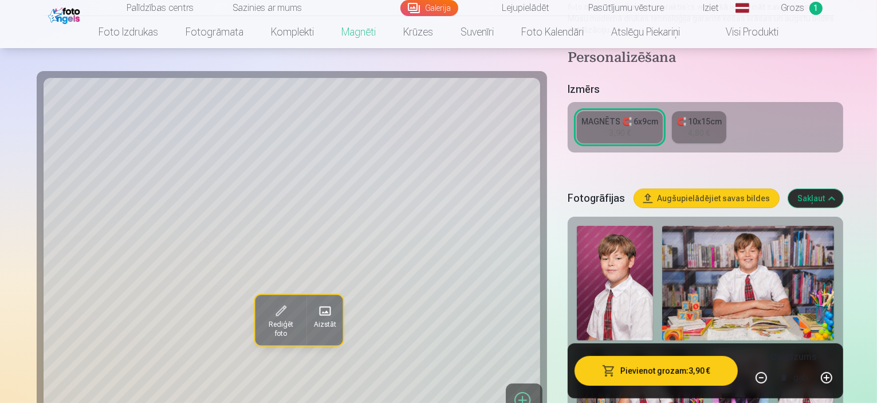
scroll to position [240, 0]
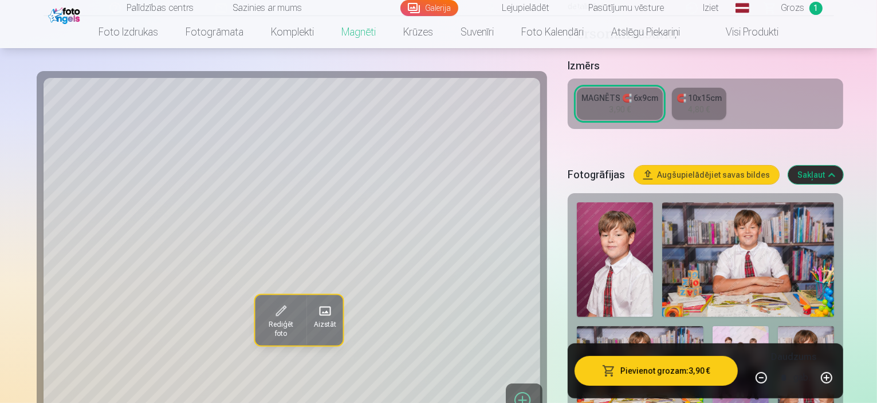
click at [577, 202] on img at bounding box center [615, 259] width 76 height 115
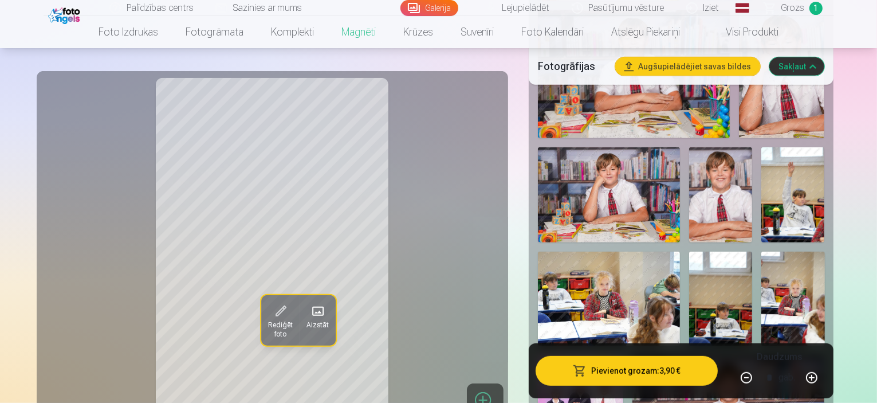
scroll to position [774, 0]
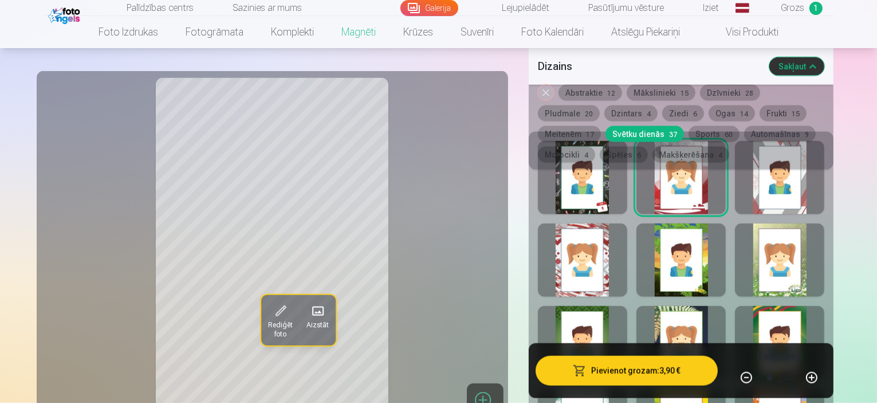
scroll to position [1585, 0]
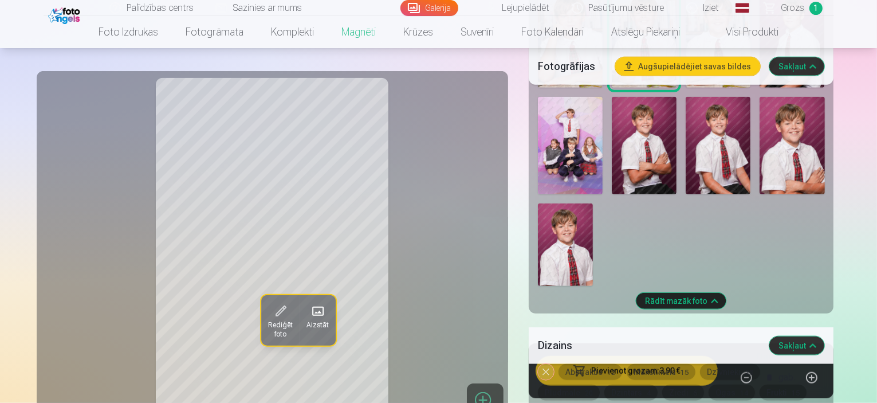
scroll to position [1260, 0]
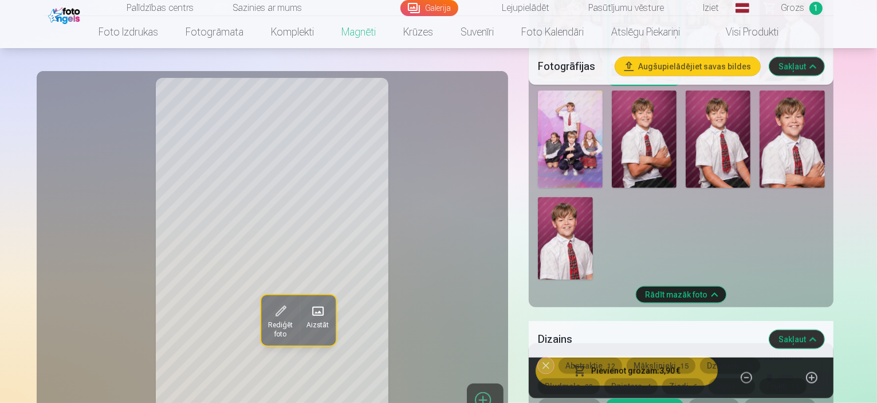
click at [592, 357] on button "Abstraktie 12" at bounding box center [590, 365] width 64 height 16
drag, startPoint x: 876, startPoint y: 106, endPoint x: 876, endPoint y: 98, distance: 8.0
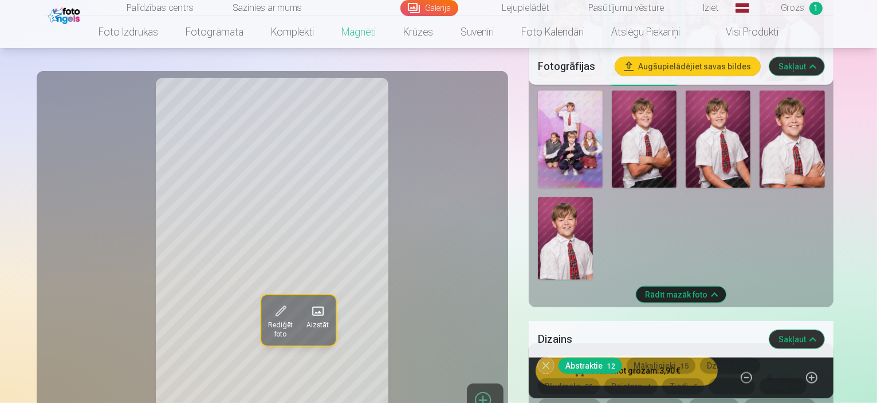
click at [834, 357] on div "Noņemiet dizainu Abstraktie 12 Mākslinieki 15 Dzīvnieki 28 Pludmale 20 Dzintars…" at bounding box center [681, 399] width 305 height 85
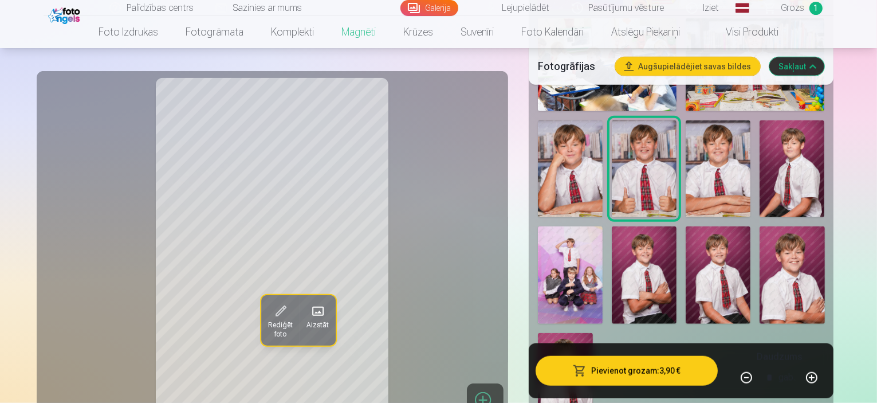
scroll to position [1101, 0]
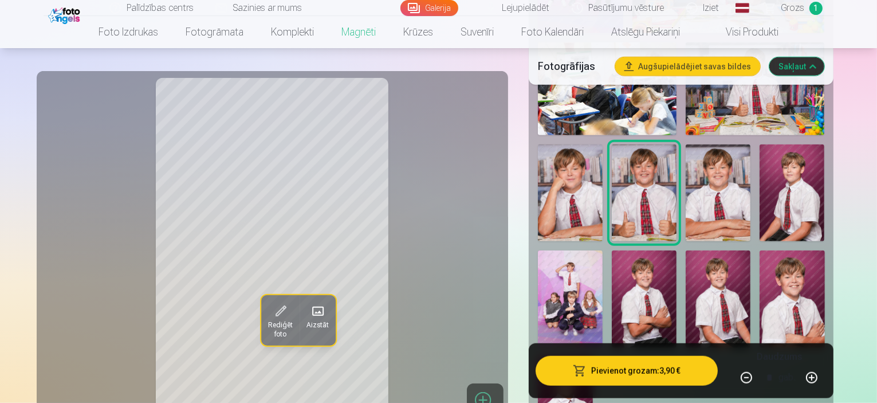
drag, startPoint x: 876, startPoint y: 89, endPoint x: 875, endPoint y: 109, distance: 19.5
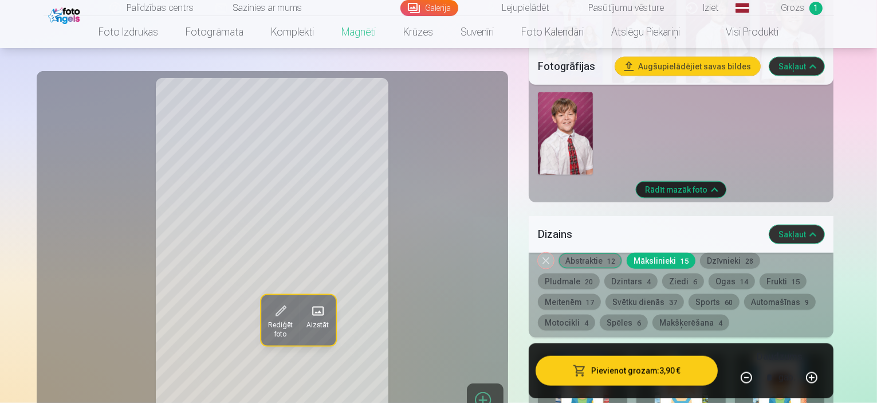
scroll to position [1013, 0]
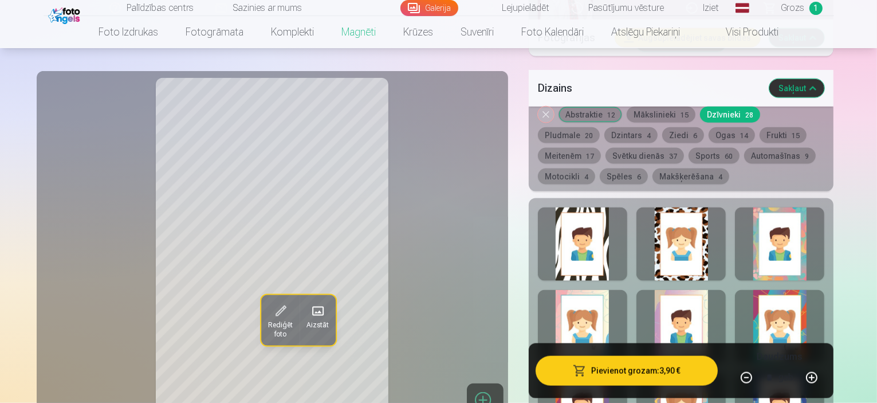
scroll to position [1385, 0]
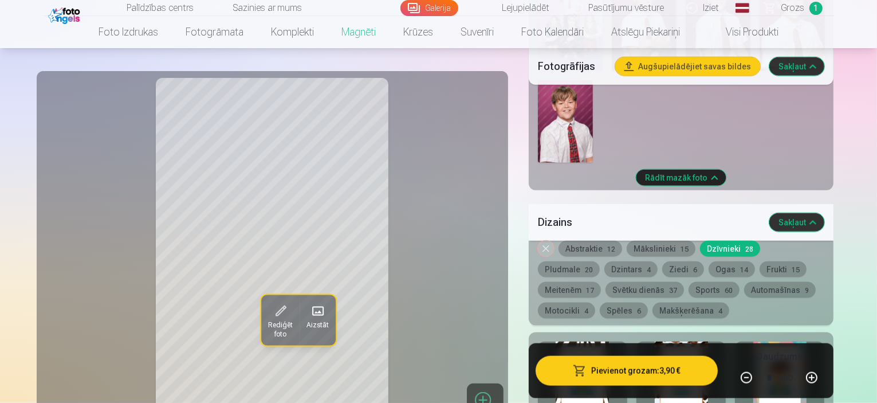
scroll to position [1213, 0]
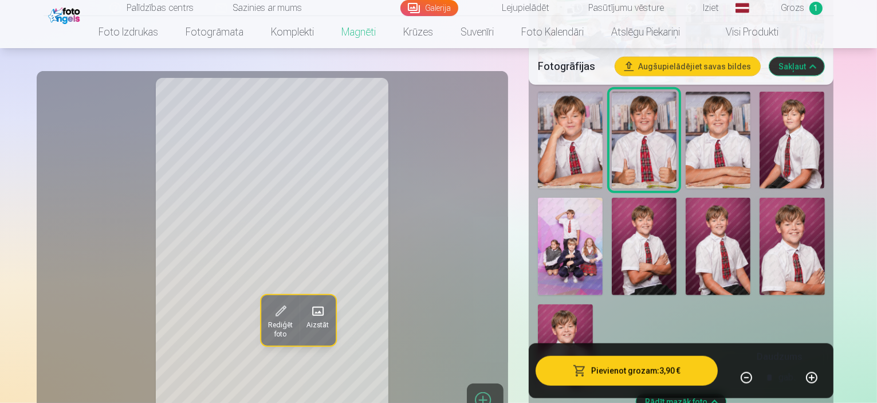
scroll to position [1175, 0]
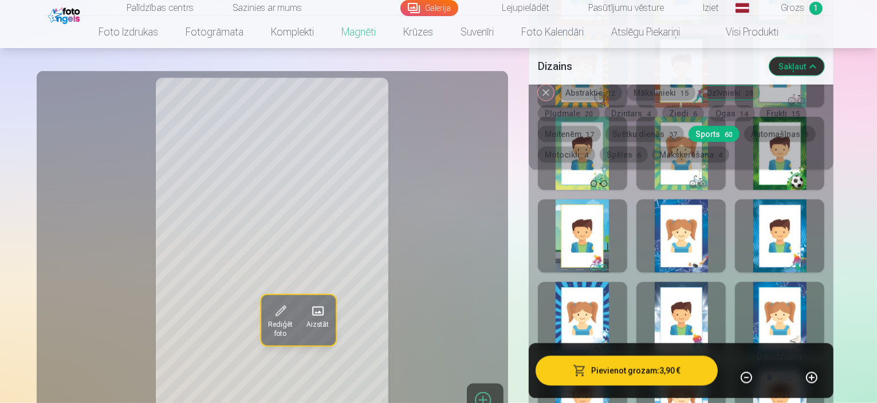
scroll to position [1866, 0]
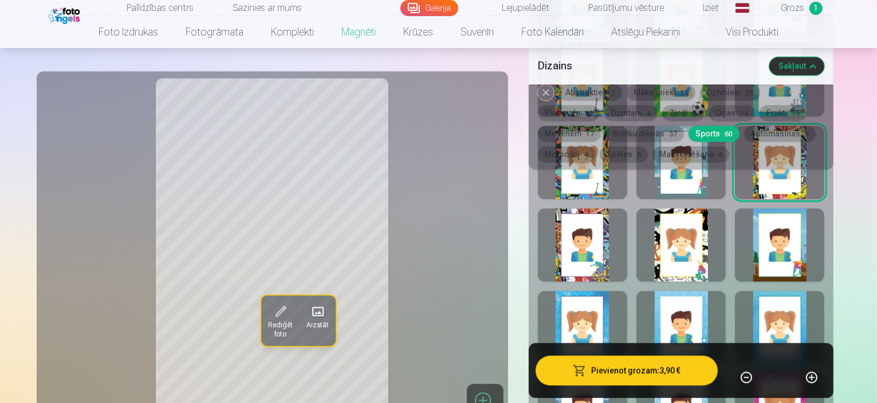
scroll to position [2076, 0]
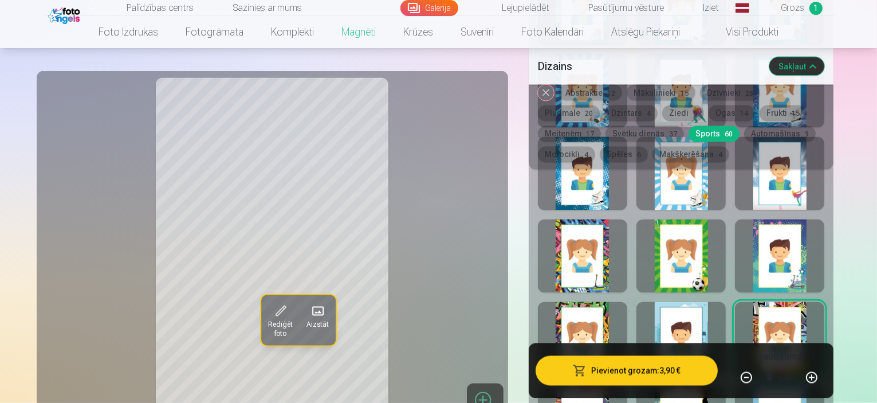
click at [600, 105] on button "Pludmale 20" at bounding box center [569, 113] width 62 height 16
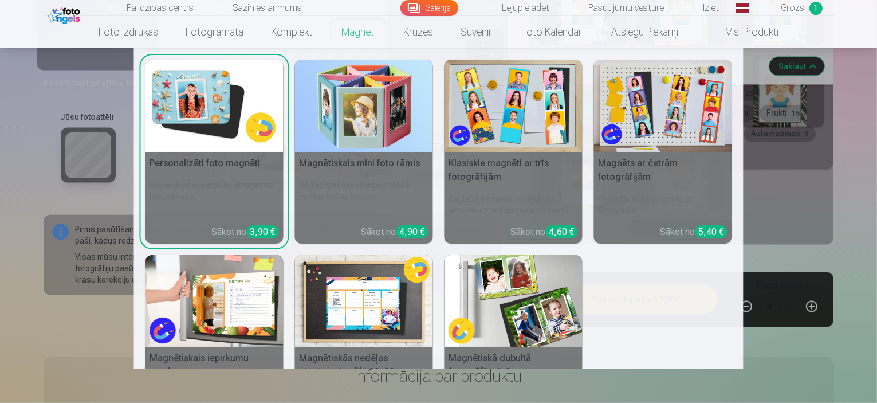
click at [361, 30] on link "Magnēti" at bounding box center [359, 32] width 62 height 32
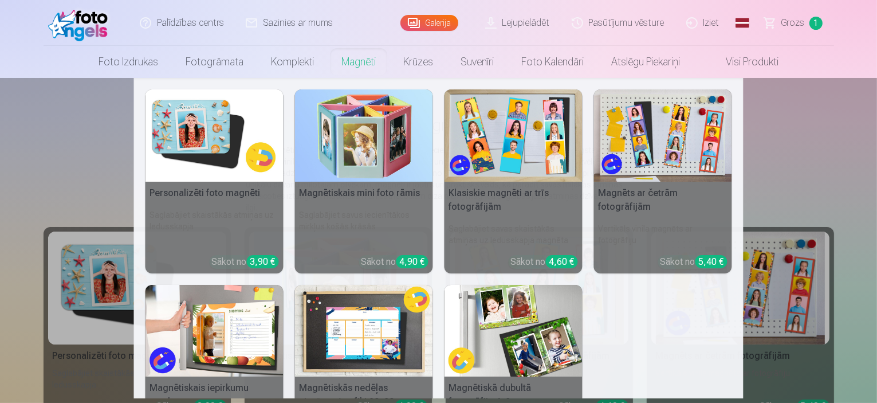
click at [203, 148] on img at bounding box center [214, 135] width 138 height 92
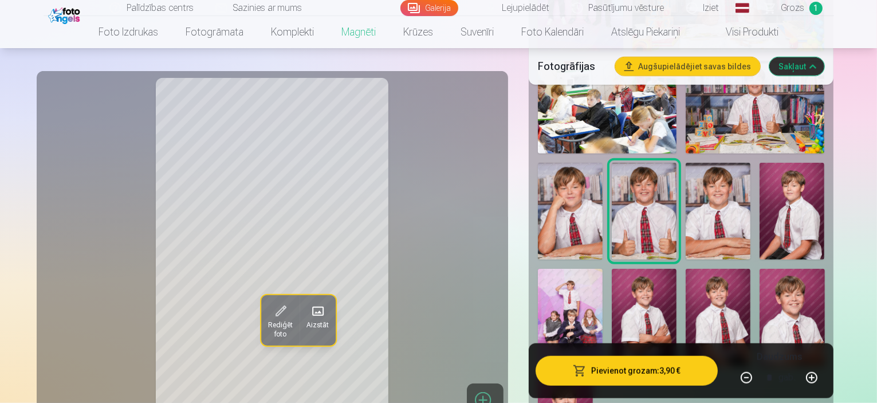
scroll to position [1109, 0]
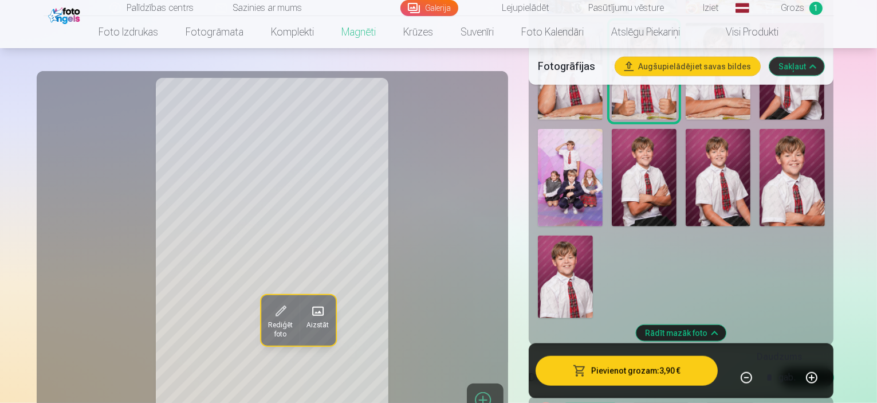
scroll to position [1168, 0]
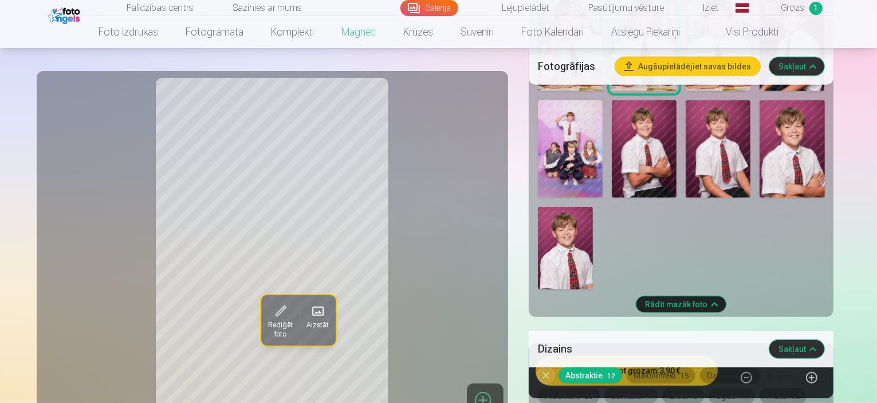
scroll to position [1271, 0]
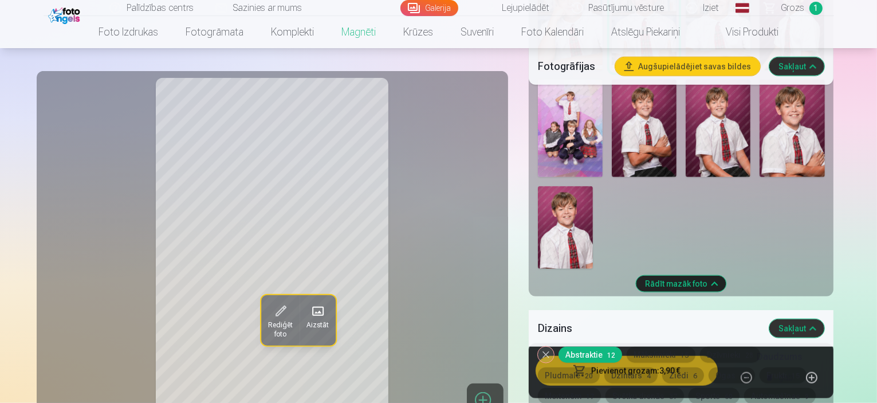
drag, startPoint x: 876, startPoint y: 105, endPoint x: 877, endPoint y: 89, distance: 15.6
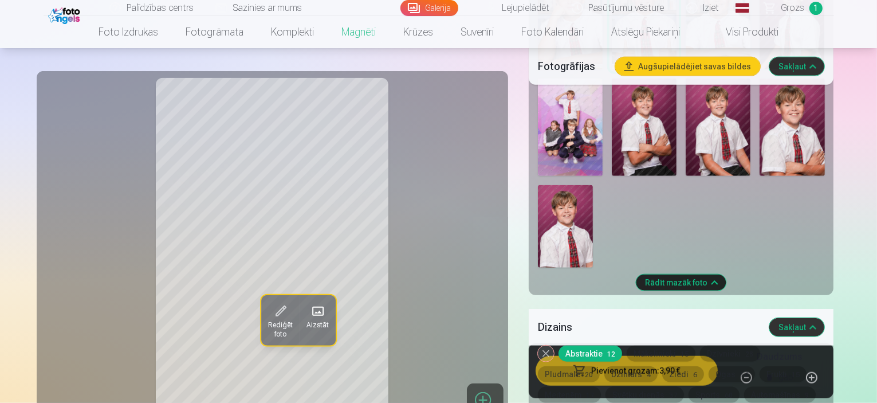
scroll to position [1264, 0]
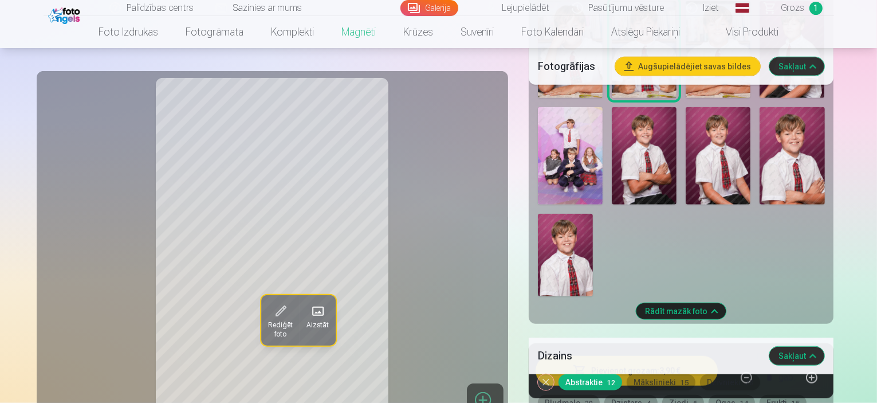
scroll to position [1251, 0]
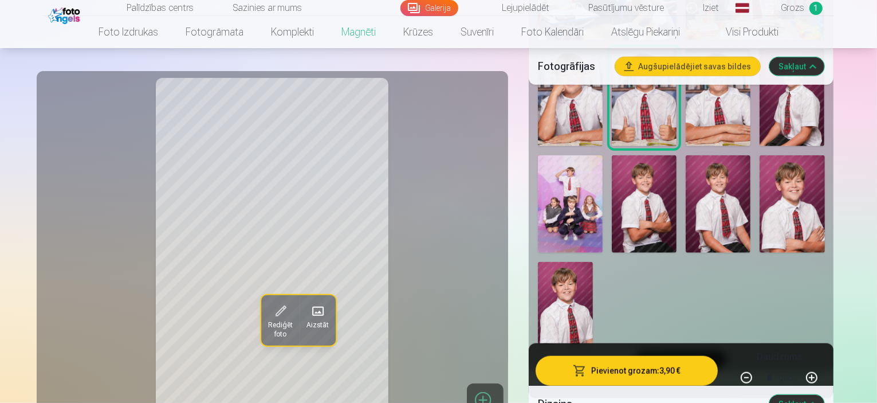
scroll to position [1381, 0]
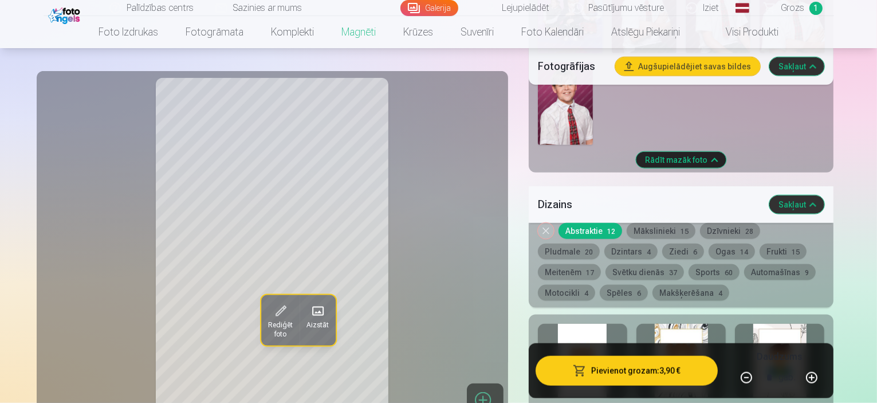
scroll to position [1299, 0]
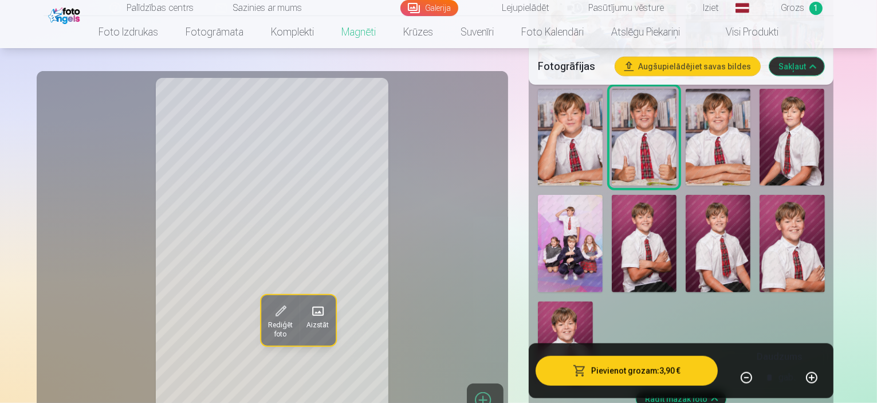
scroll to position [1177, 0]
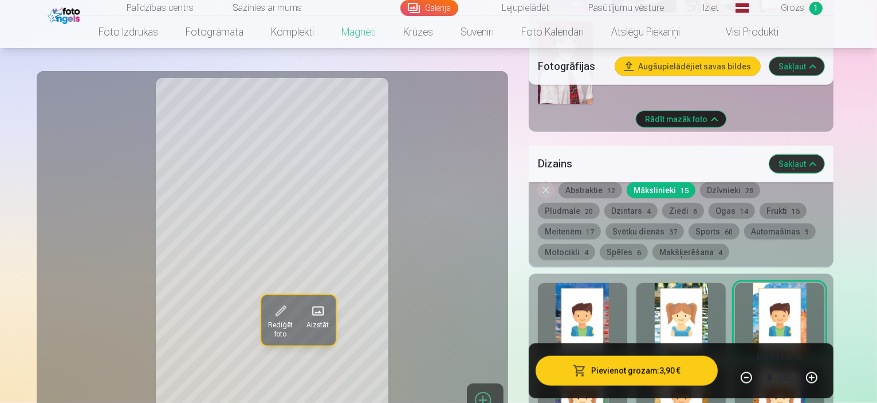
scroll to position [1442, 0]
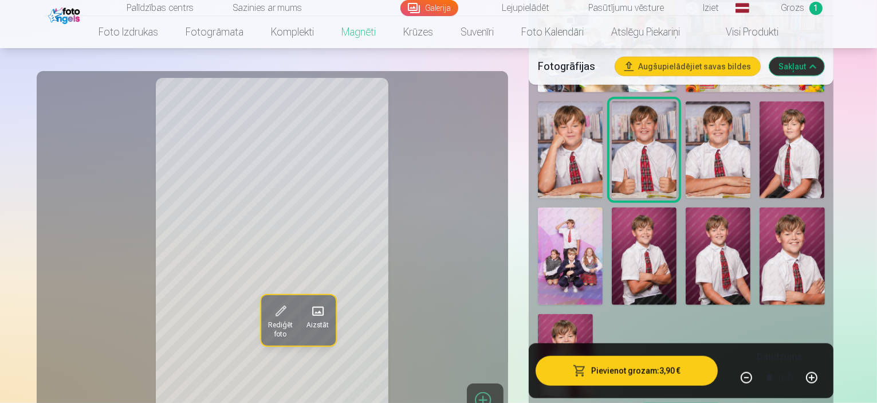
scroll to position [1227, 0]
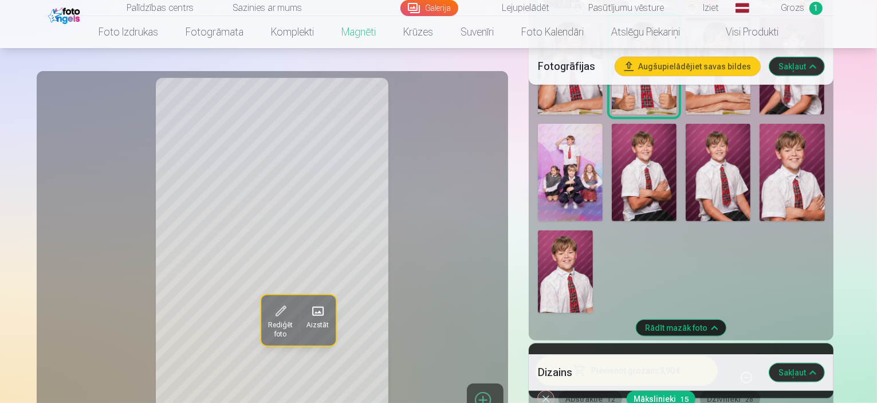
click at [586, 391] on button "Abstraktie 12" at bounding box center [590, 399] width 64 height 16
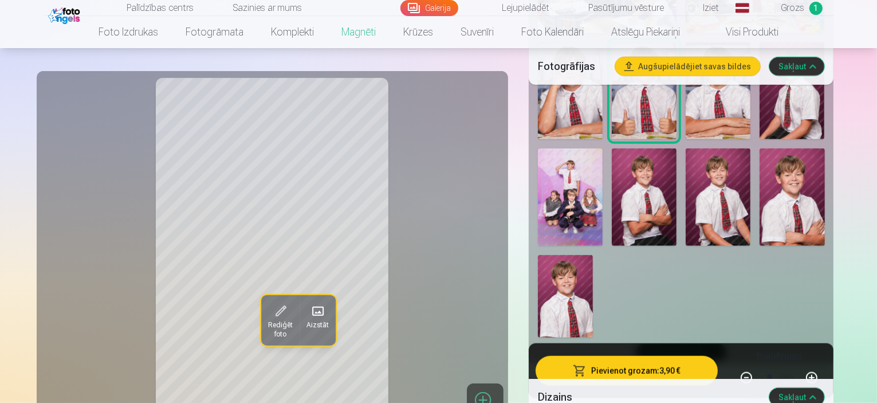
scroll to position [1189, 0]
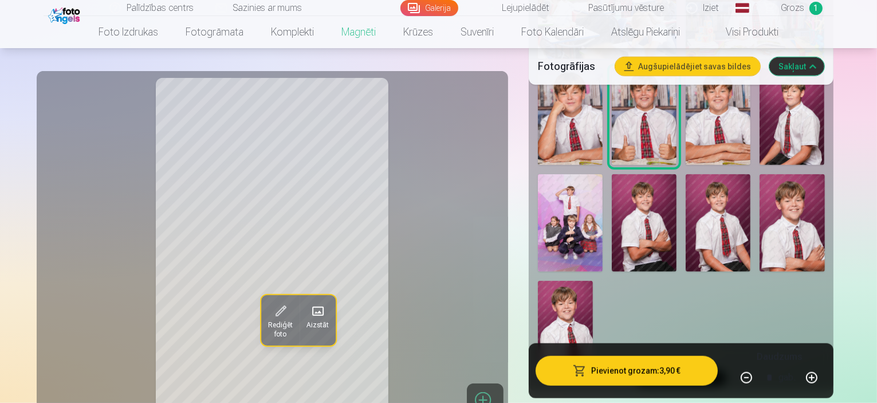
scroll to position [1278, 0]
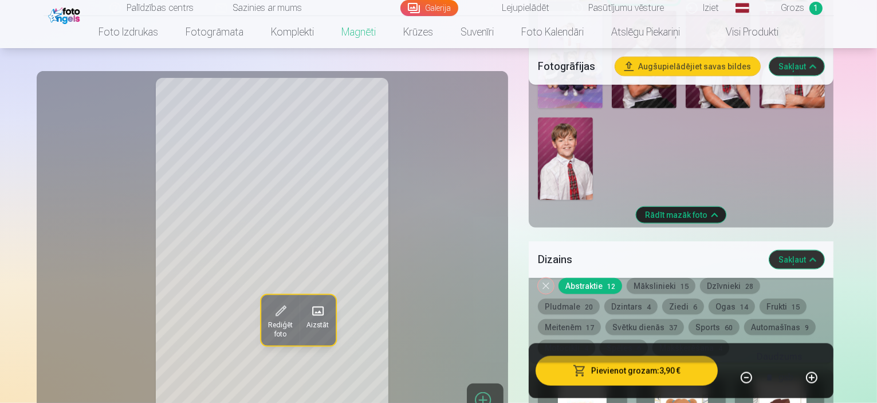
scroll to position [1347, 0]
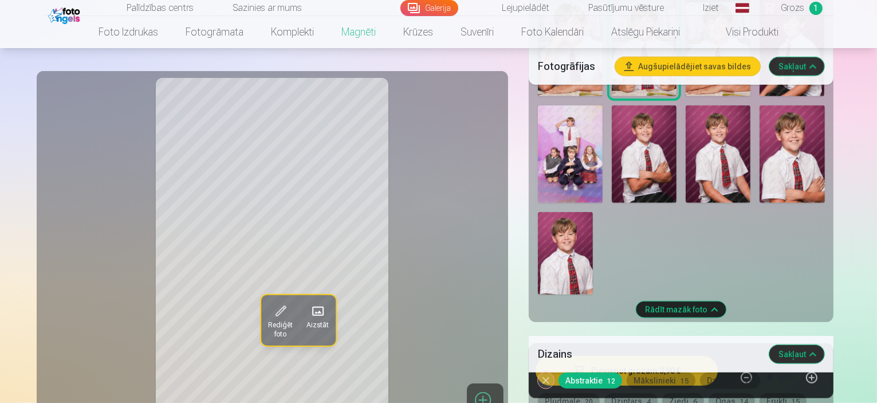
scroll to position [1292, 0]
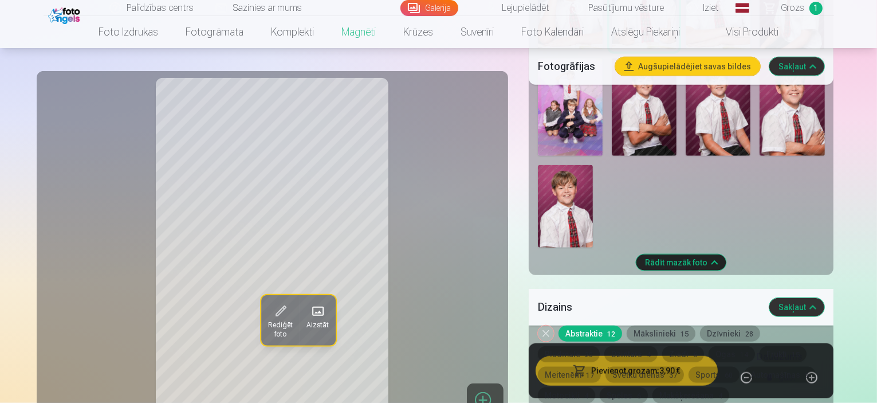
drag, startPoint x: 876, startPoint y: 106, endPoint x: 877, endPoint y: 84, distance: 21.8
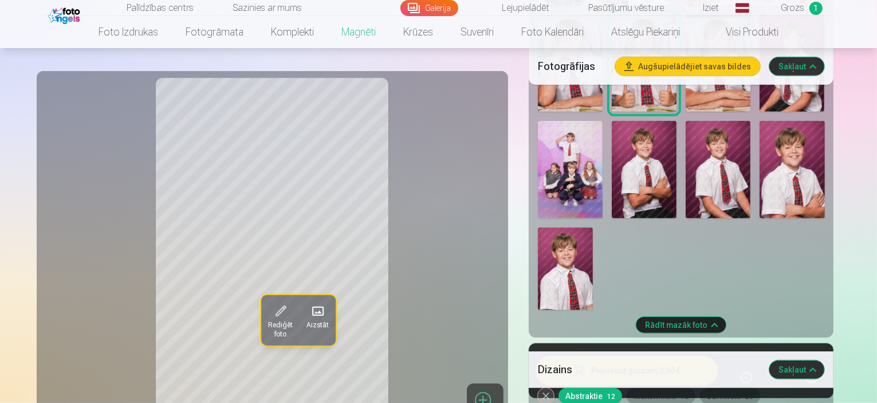
scroll to position [1237, 0]
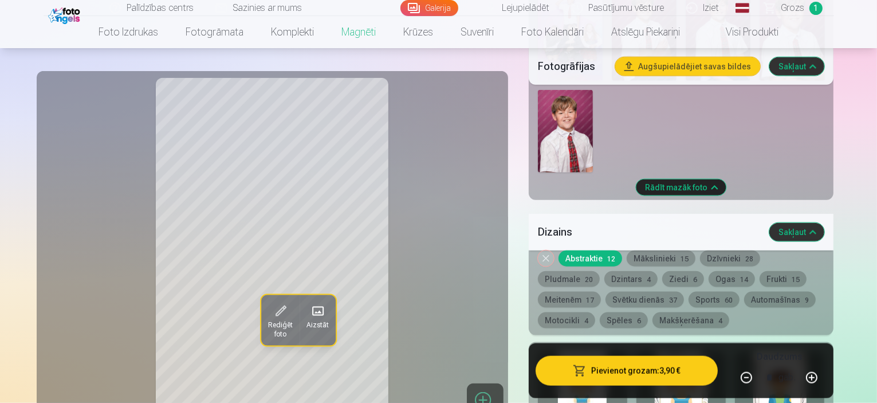
scroll to position [1333, 0]
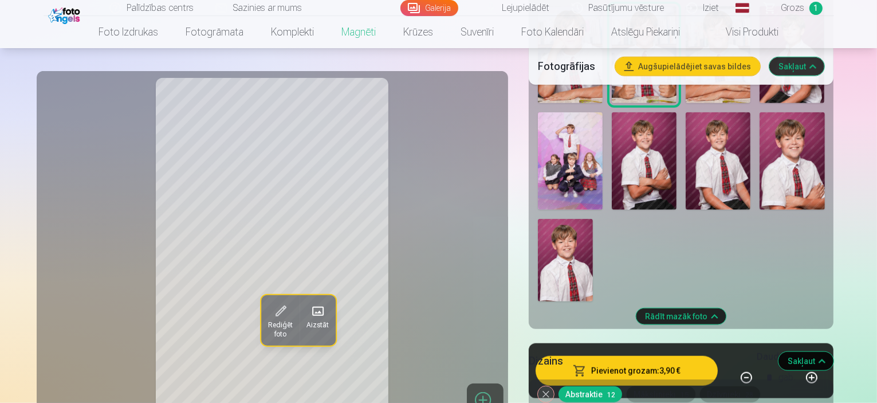
scroll to position [1271, 0]
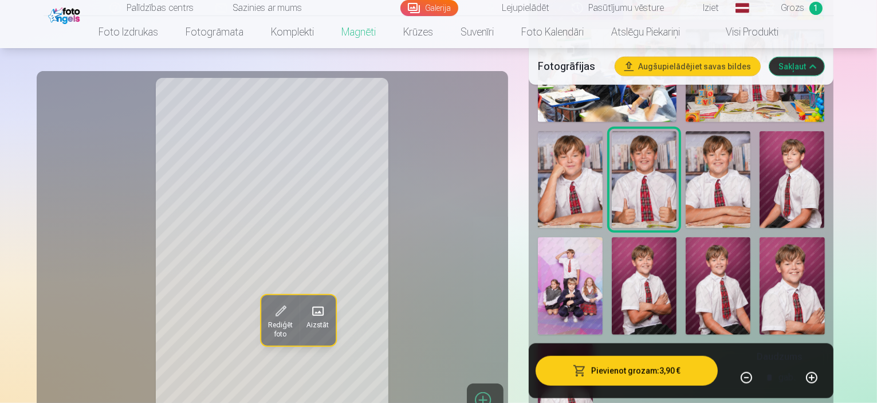
scroll to position [1094, 0]
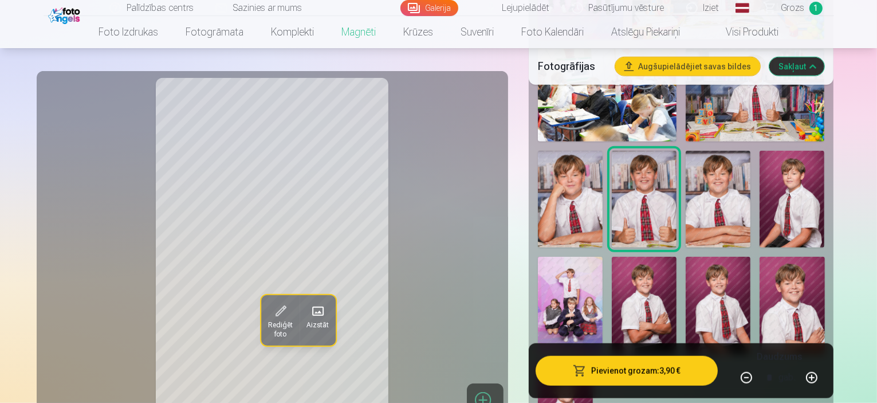
drag, startPoint x: 876, startPoint y: 93, endPoint x: 876, endPoint y: 103, distance: 9.2
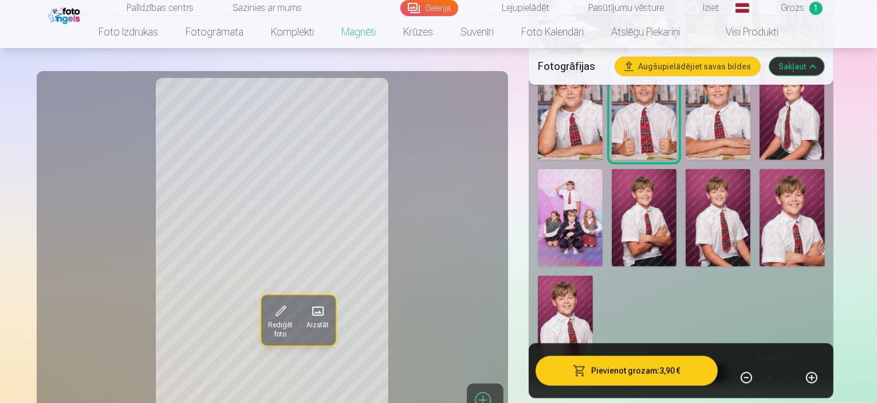
scroll to position [1162, 0]
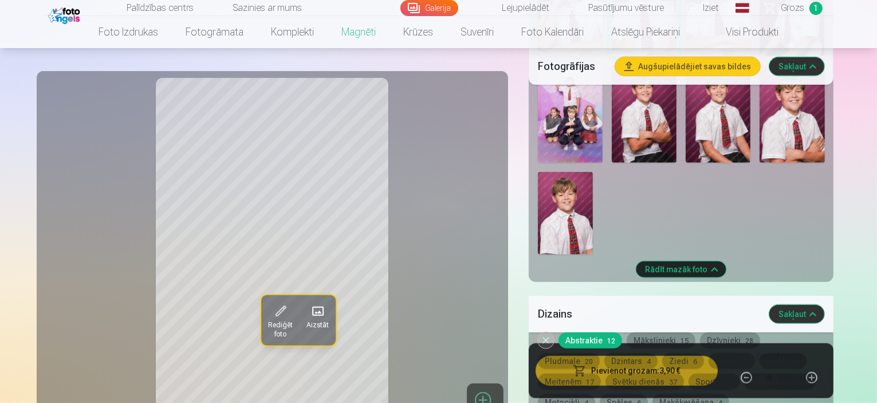
scroll to position [1333, 0]
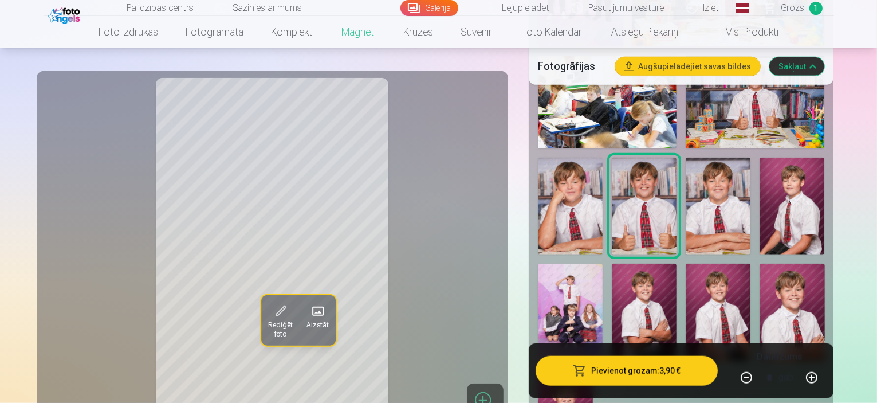
scroll to position [1136, 0]
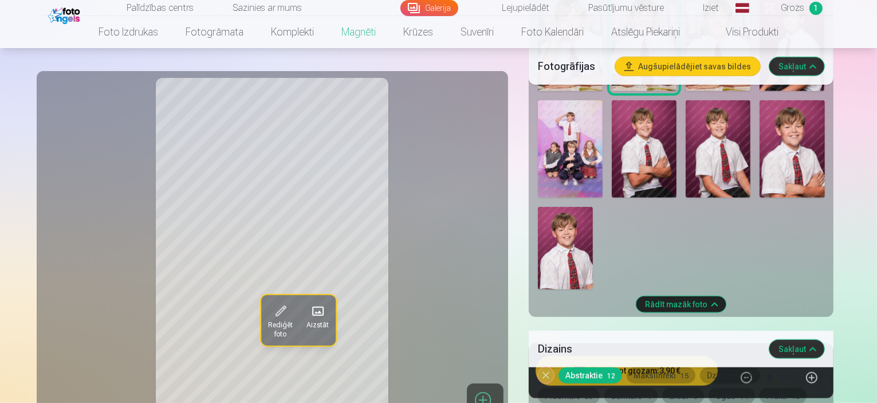
scroll to position [1271, 0]
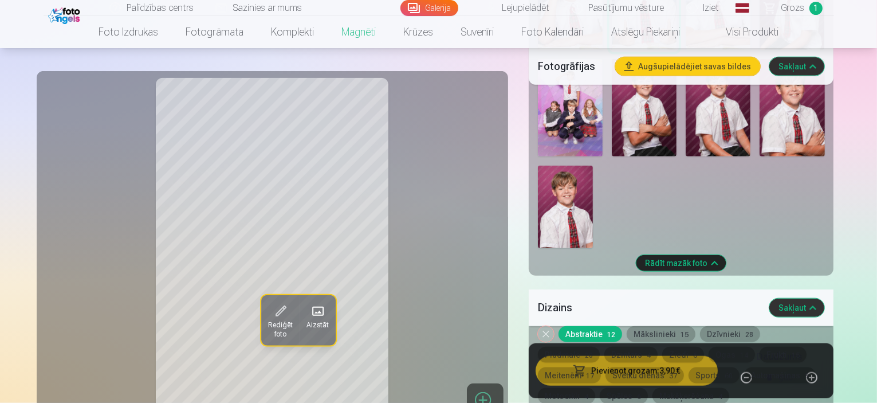
scroll to position [1154, 0]
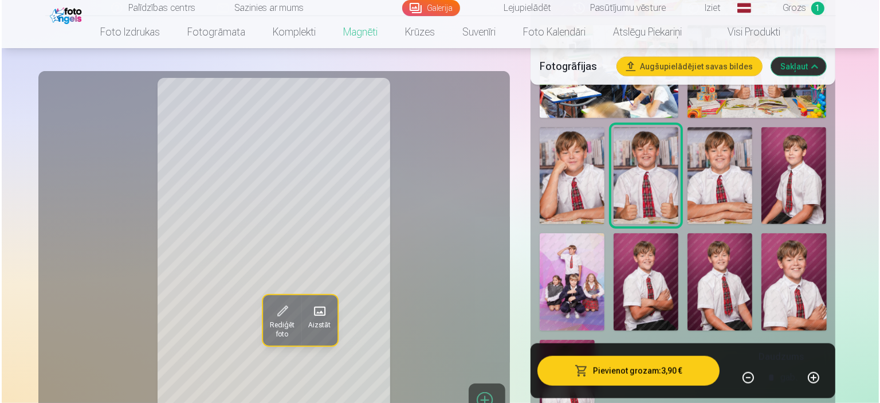
scroll to position [1097, 0]
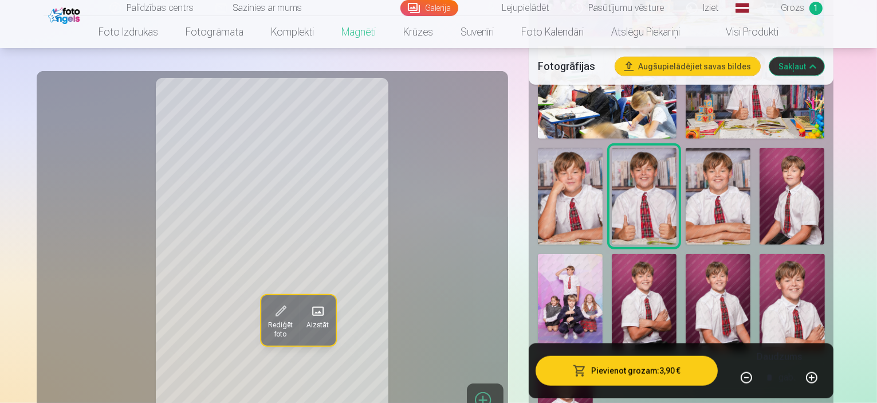
click at [695, 374] on button "Pievienot grozam : 3,90 €" at bounding box center [626, 371] width 183 height 30
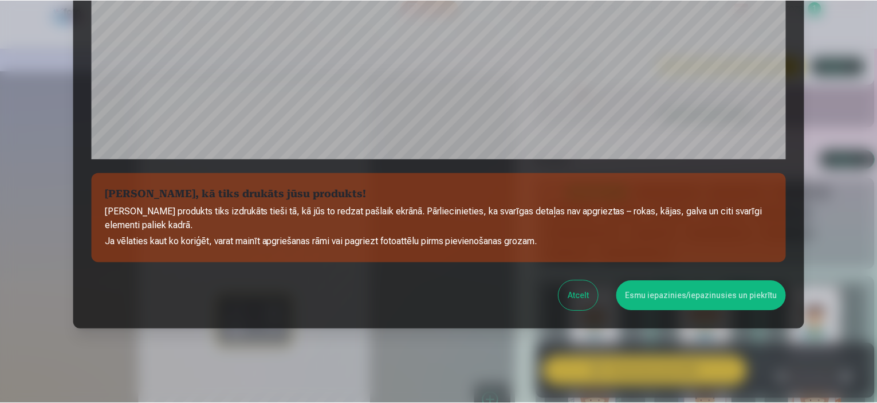
scroll to position [421, 0]
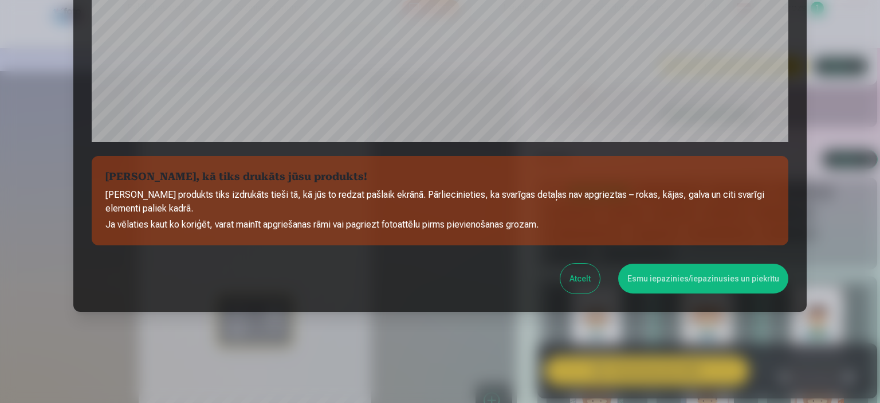
click at [722, 279] on button "Esmu iepazinies/iepazinusies un piekrītu" at bounding box center [703, 278] width 170 height 30
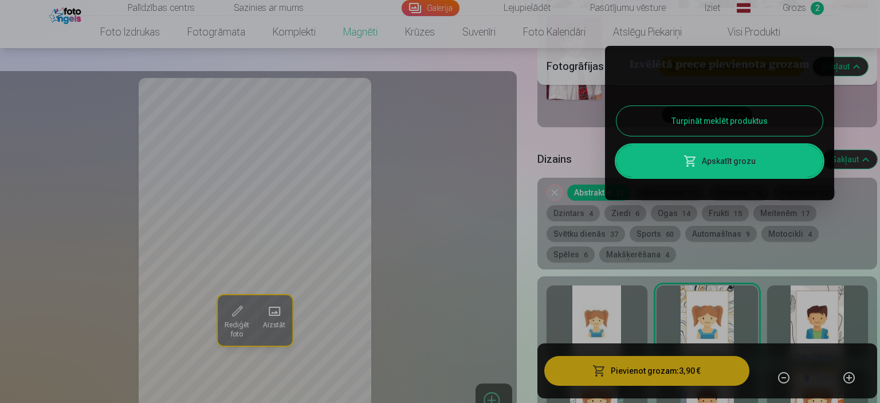
click at [694, 119] on button "Turpināt meklēt produktus" at bounding box center [719, 121] width 206 height 30
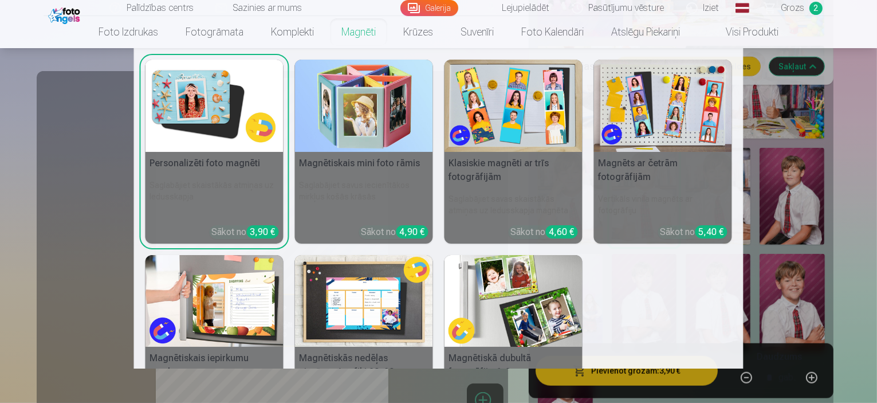
click at [637, 108] on img at bounding box center [663, 106] width 138 height 92
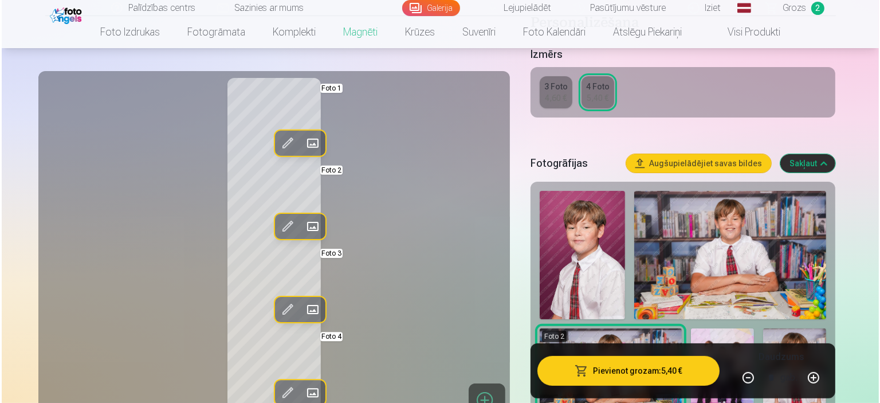
scroll to position [235, 0]
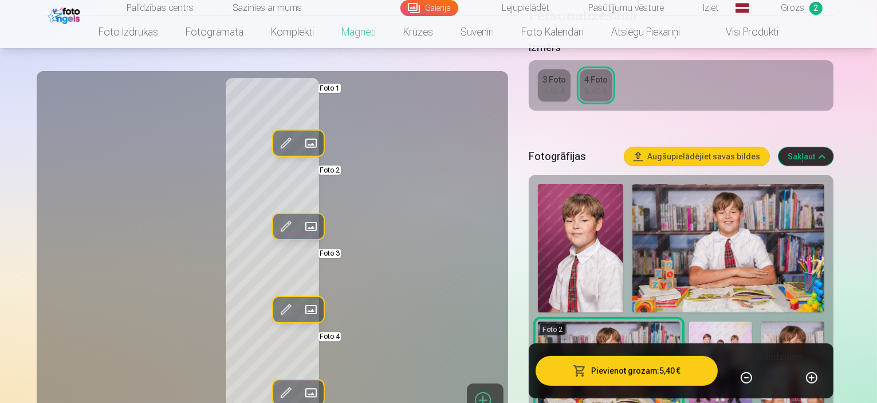
click at [301, 226] on span at bounding box center [310, 226] width 18 height 18
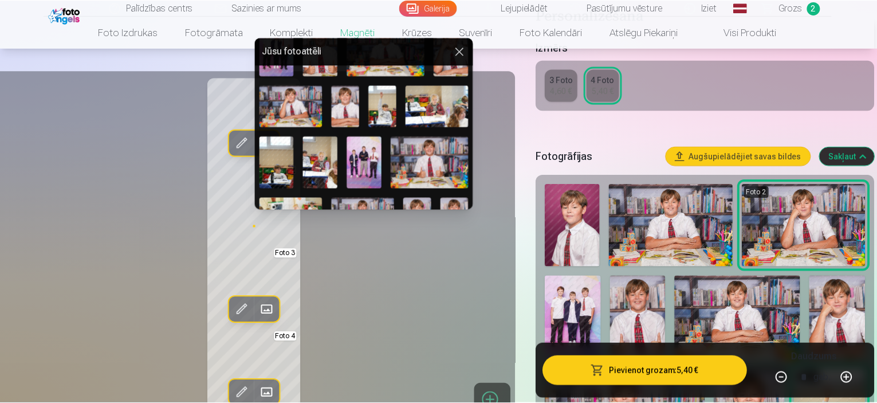
scroll to position [102, 0]
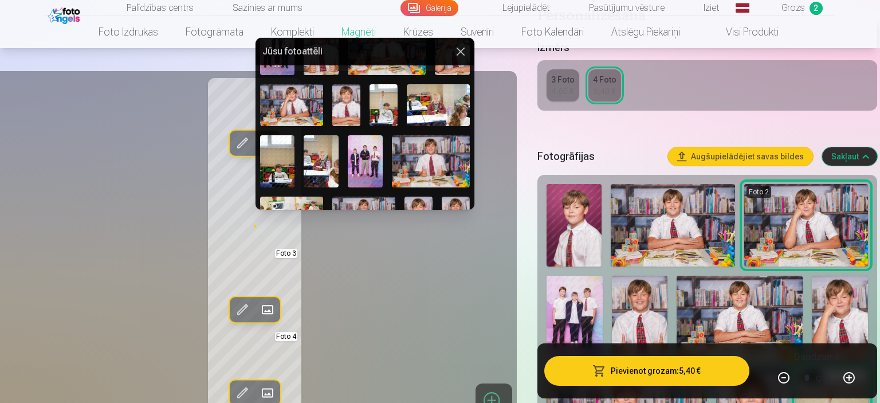
click at [361, 165] on img at bounding box center [365, 161] width 35 height 52
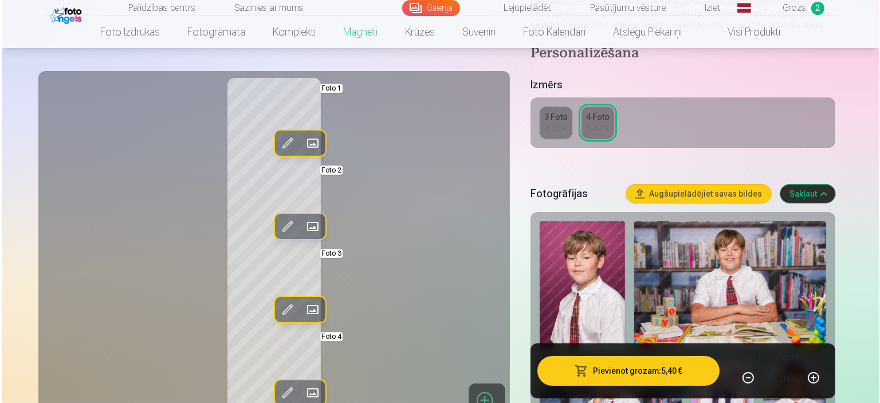
scroll to position [178, 0]
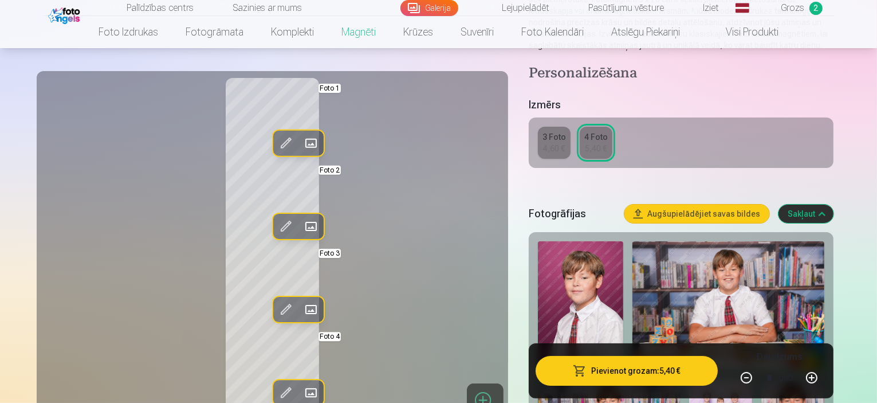
click at [301, 141] on span at bounding box center [310, 143] width 18 height 18
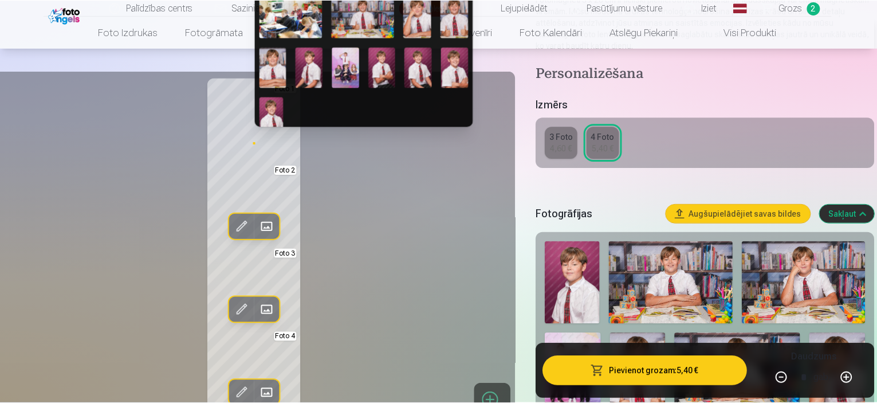
scroll to position [224, 0]
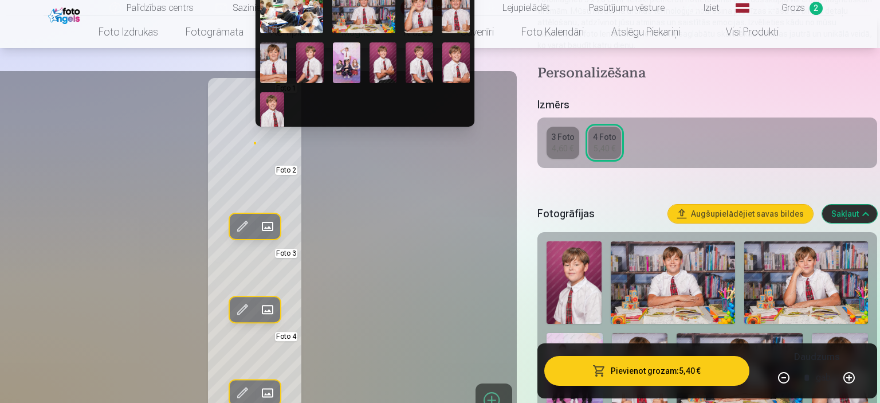
click at [413, 20] on img at bounding box center [418, 12] width 28 height 42
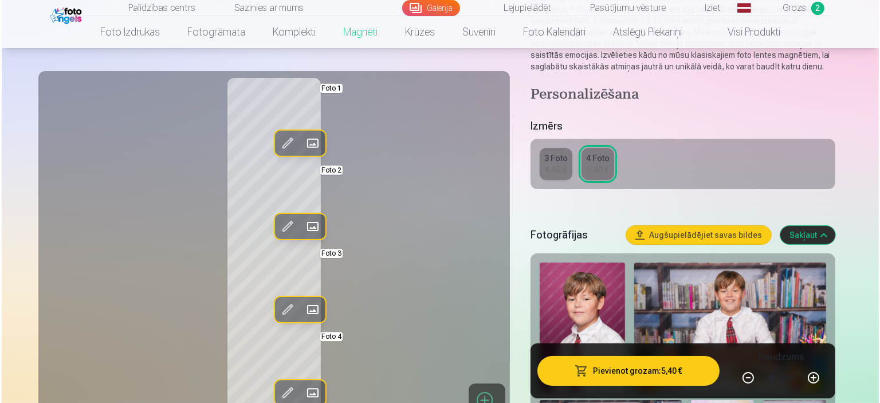
scroll to position [121, 0]
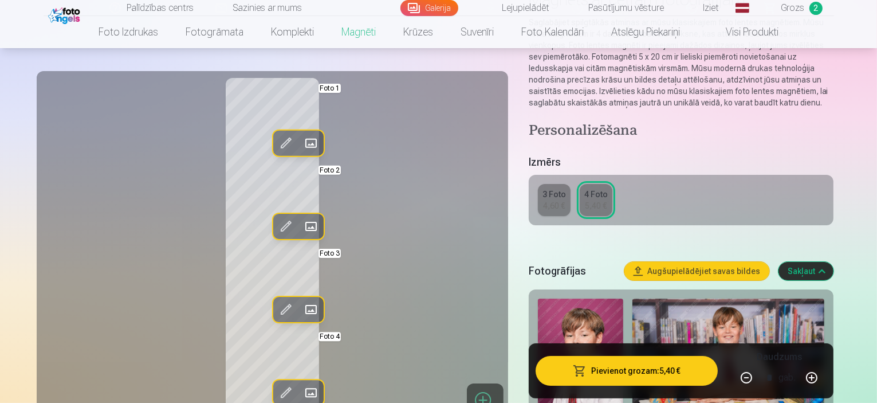
click at [301, 310] on span at bounding box center [310, 309] width 18 height 18
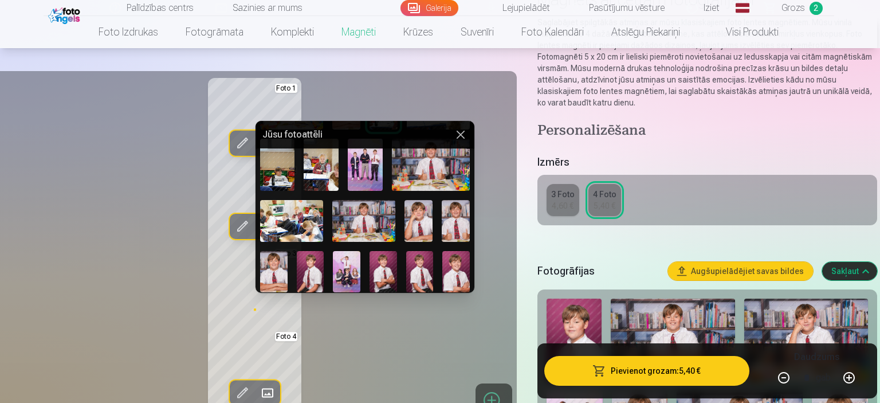
scroll to position [184, 0]
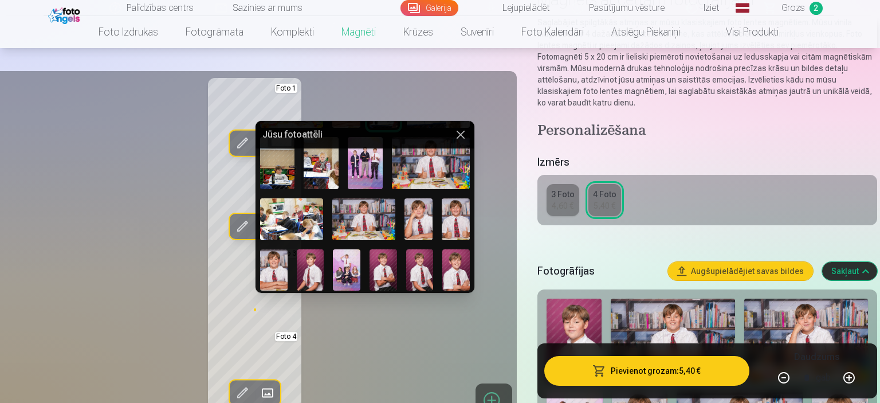
click at [475, 263] on div at bounding box center [440, 201] width 880 height 403
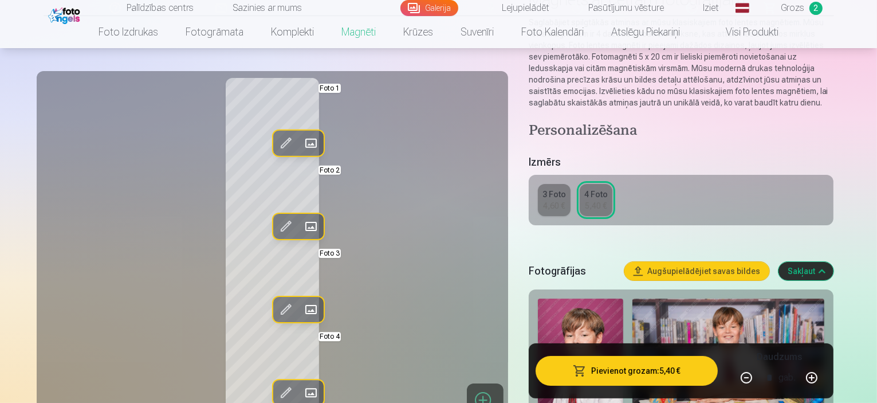
click at [301, 316] on span at bounding box center [310, 309] width 18 height 18
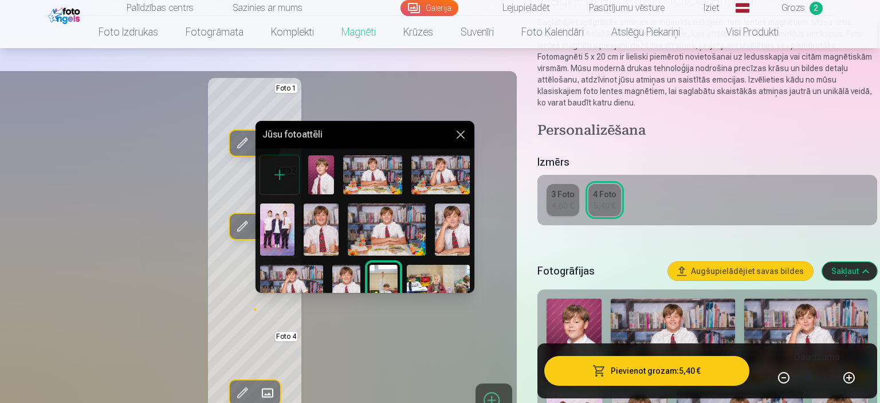
scroll to position [0, 0]
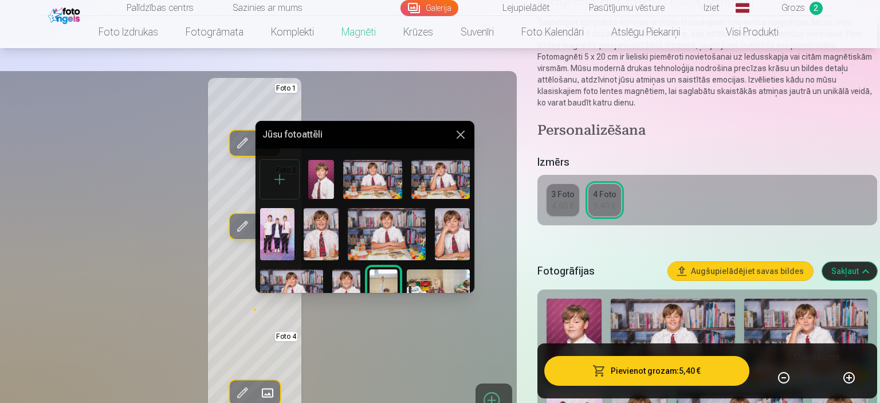
click at [284, 214] on img at bounding box center [277, 234] width 35 height 52
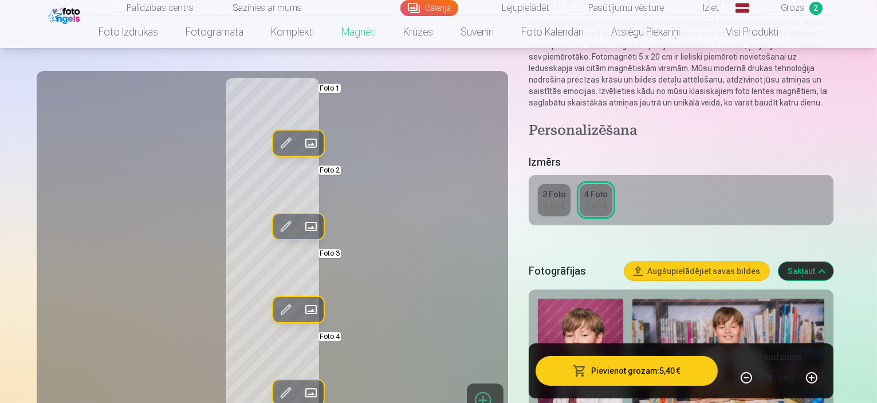
click at [301, 389] on span at bounding box center [310, 393] width 18 height 18
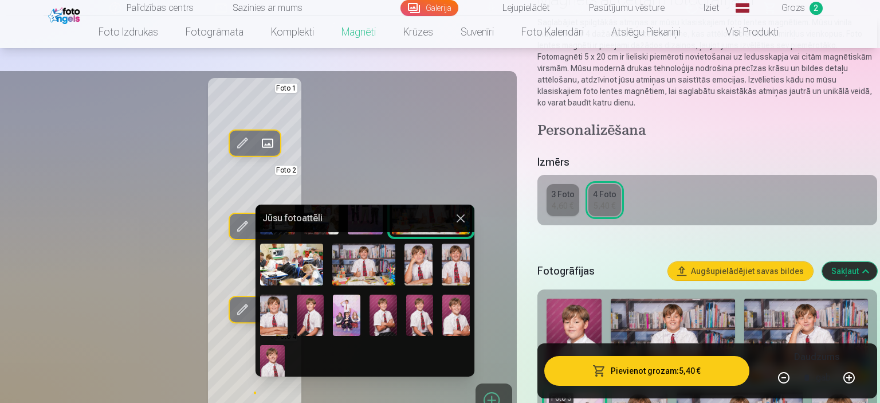
scroll to position [227, 0]
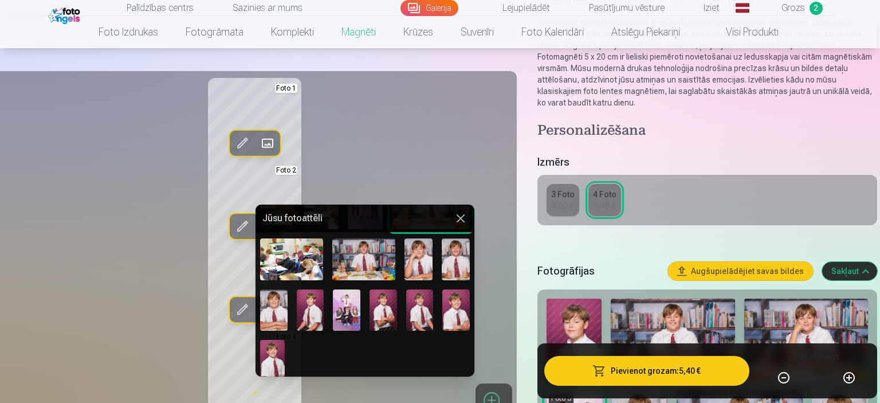
click at [344, 301] on img at bounding box center [346, 309] width 27 height 41
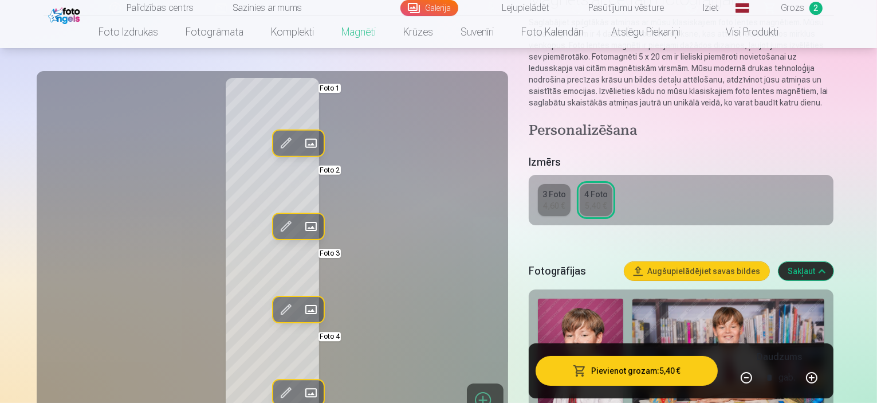
click at [301, 310] on span at bounding box center [310, 309] width 18 height 18
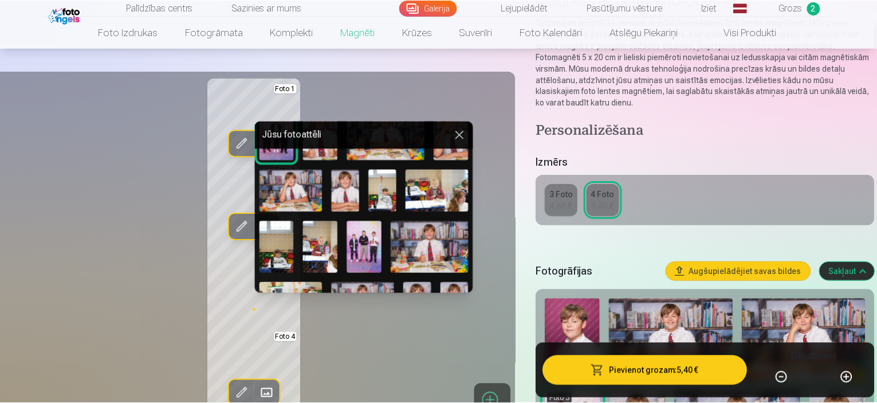
scroll to position [101, 0]
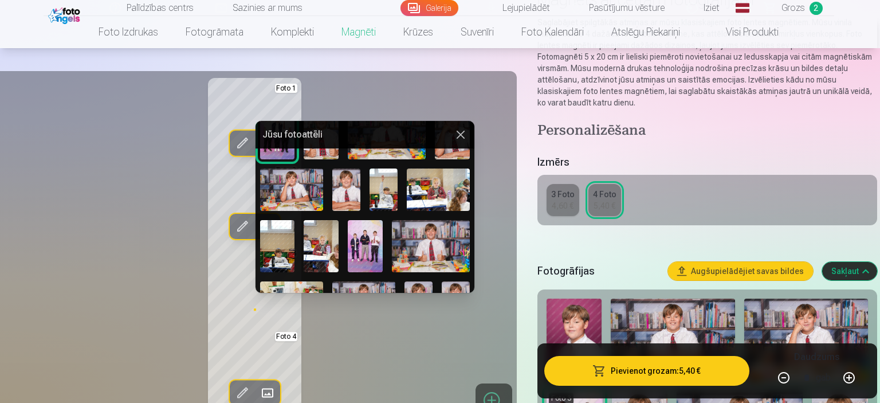
click at [395, 350] on div at bounding box center [440, 201] width 880 height 403
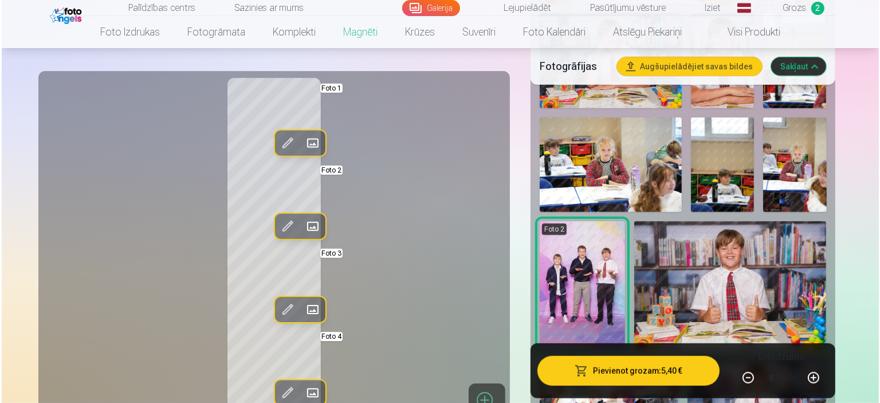
scroll to position [791, 0]
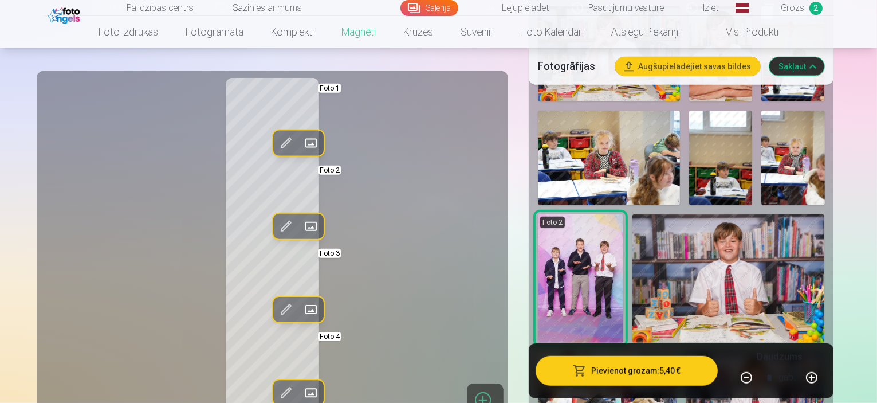
click at [834, 70] on div "Fotogrāfijas Augšupielādējiet savas bildes Sakļaut" at bounding box center [681, 66] width 305 height 37
click at [301, 137] on span at bounding box center [310, 143] width 18 height 18
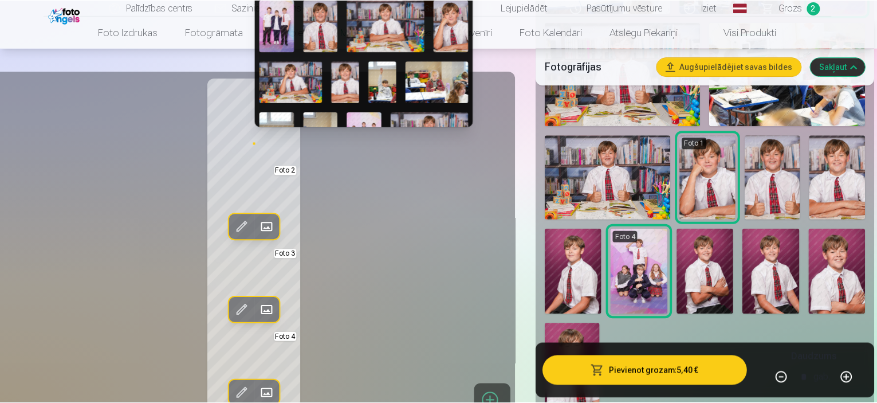
scroll to position [80, 0]
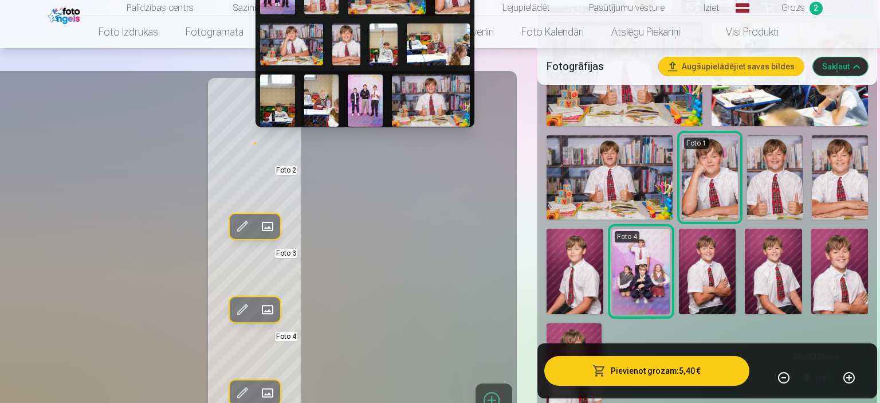
click at [341, 34] on img at bounding box center [346, 44] width 28 height 42
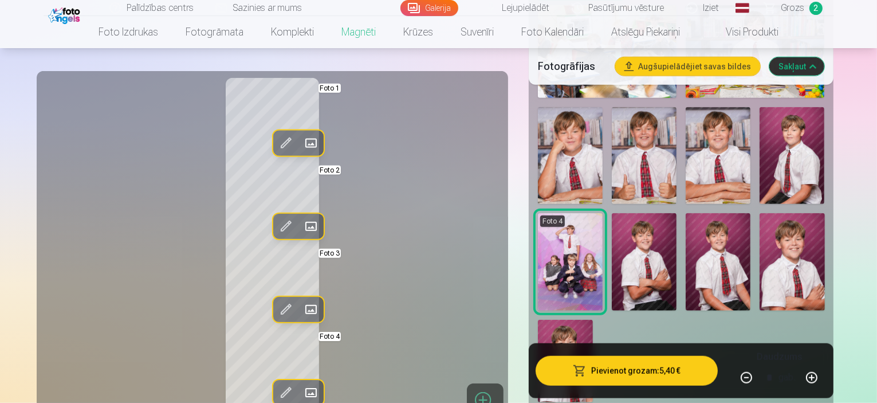
scroll to position [1125, 0]
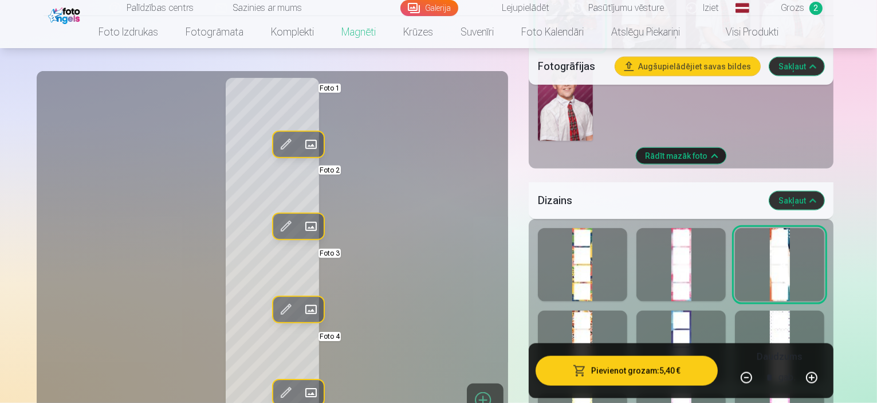
scroll to position [1215, 0]
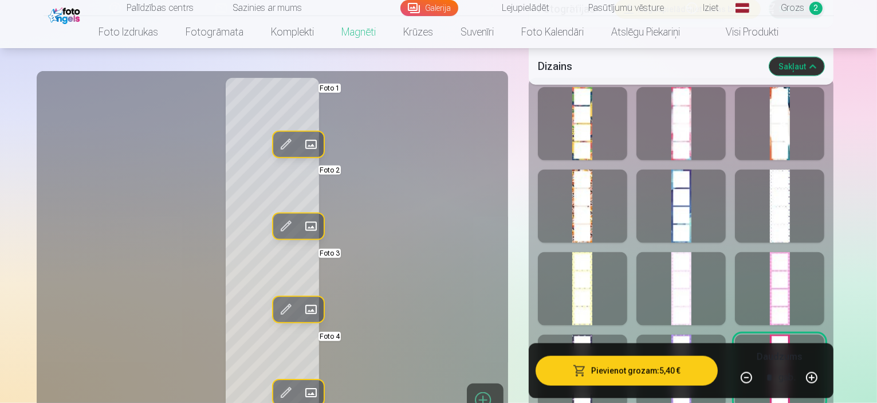
scroll to position [1554, 0]
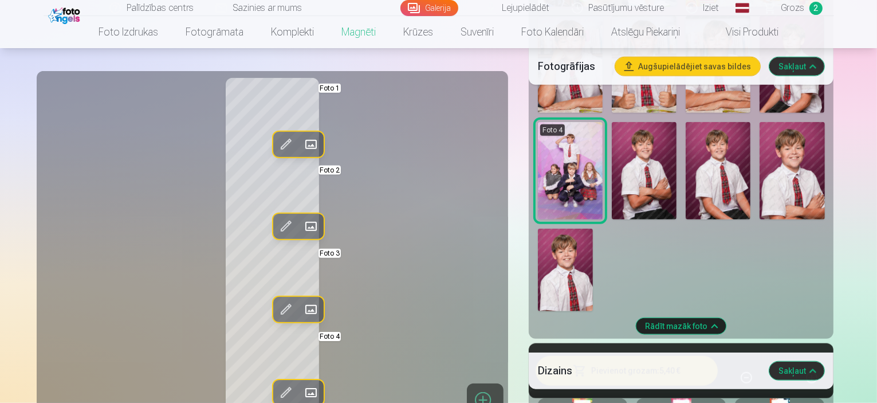
scroll to position [1173, 0]
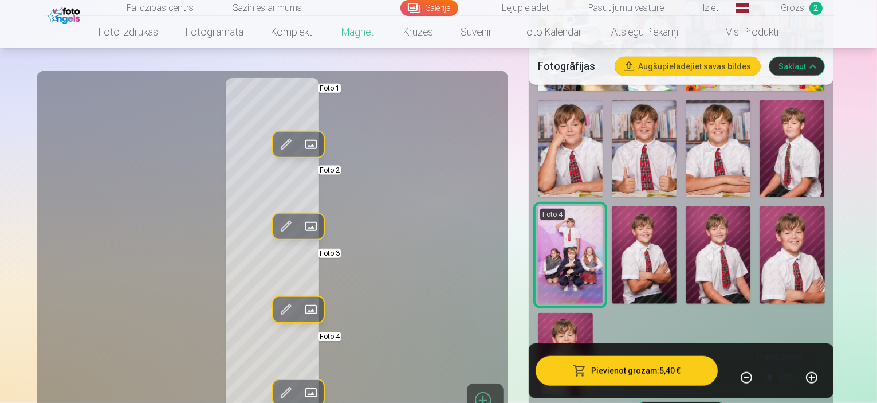
scroll to position [1130, 0]
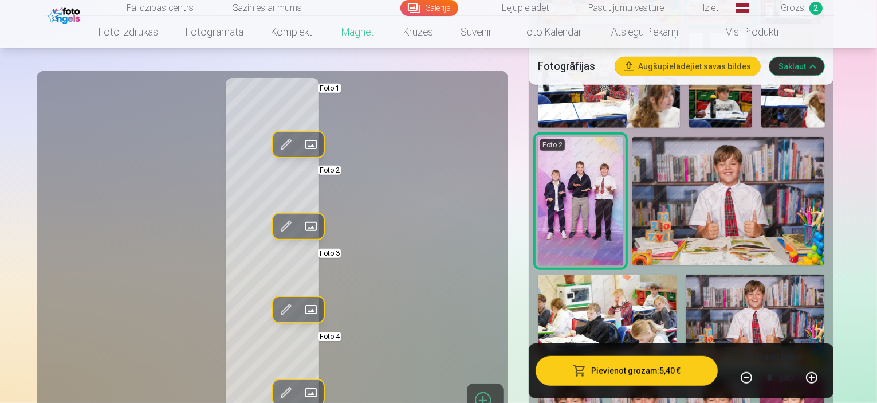
scroll to position [890, 0]
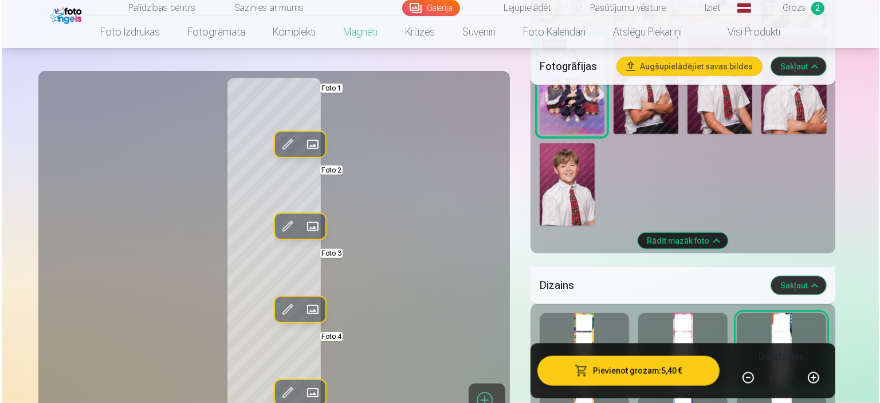
scroll to position [1328, 0]
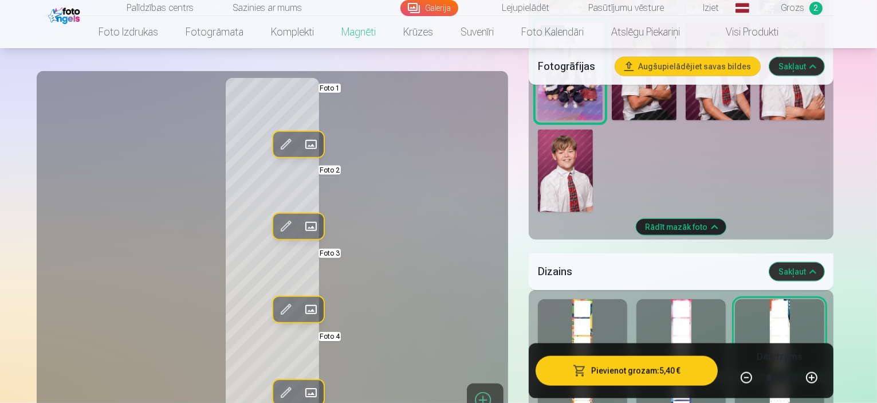
click at [648, 368] on button "Pievienot grozam : 5,40 €" at bounding box center [626, 371] width 183 height 30
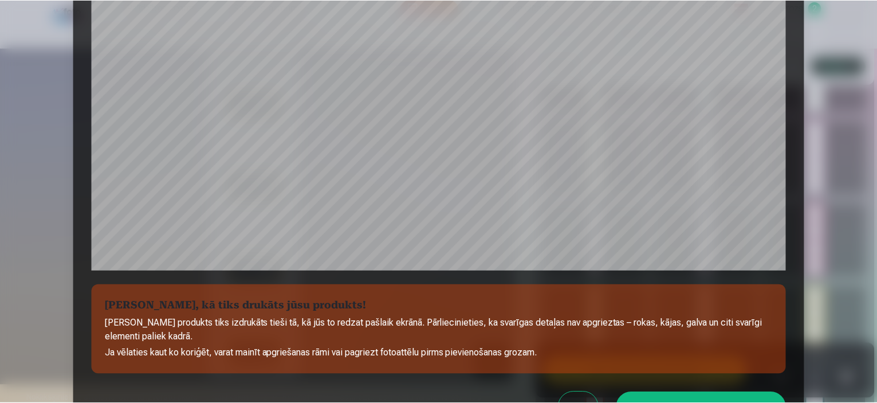
scroll to position [299, 0]
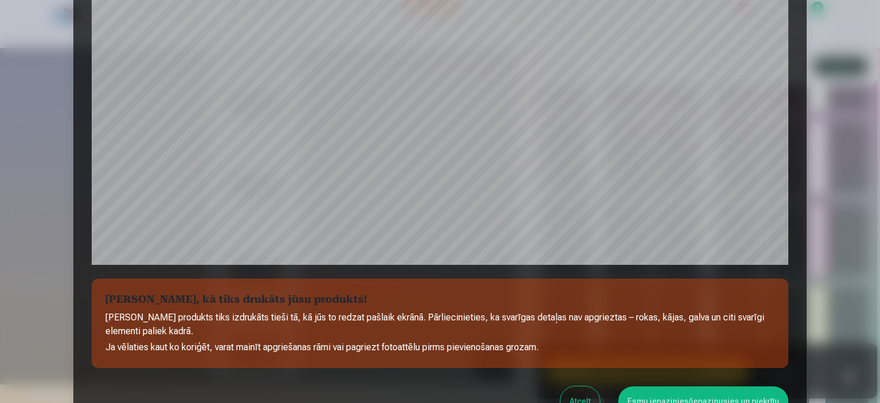
click at [698, 399] on button "Esmu iepazinies/iepazinusies un piekrītu" at bounding box center [703, 401] width 170 height 30
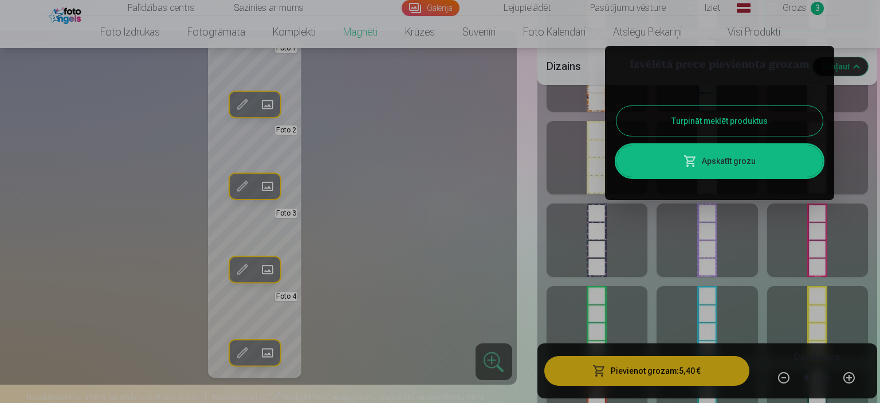
click at [667, 120] on button "Turpināt meklēt produktus" at bounding box center [719, 121] width 206 height 30
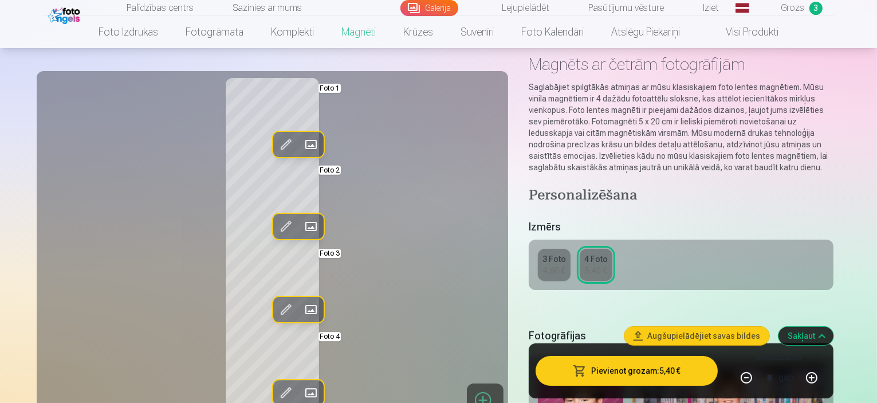
scroll to position [0, 0]
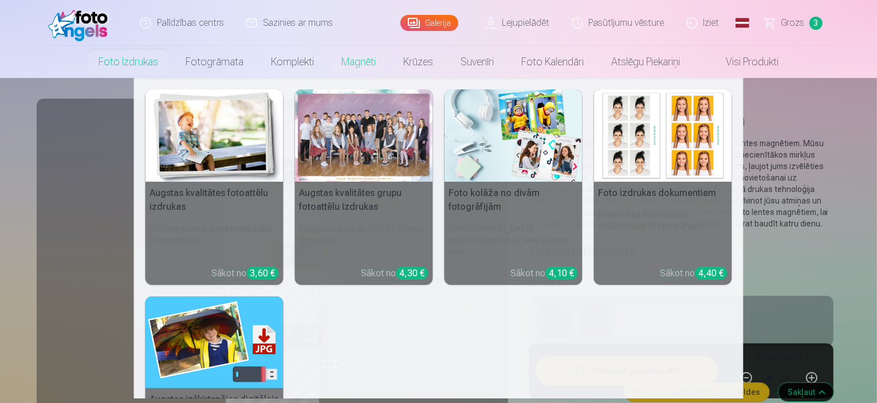
click at [204, 137] on img at bounding box center [214, 135] width 138 height 92
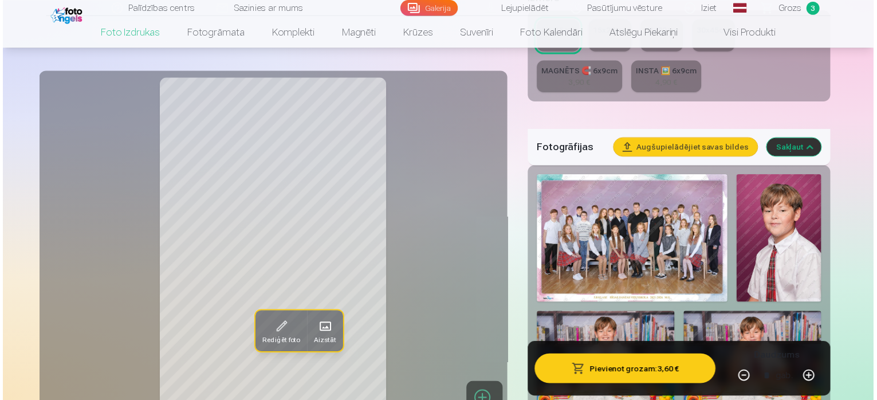
scroll to position [247, 0]
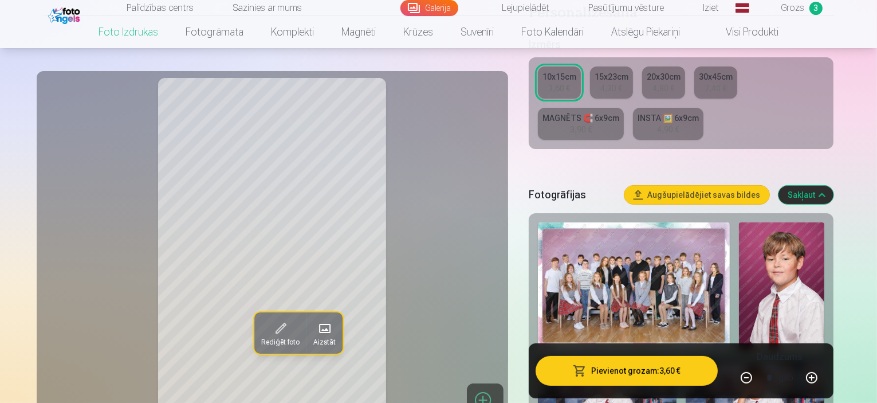
click at [583, 249] on img at bounding box center [634, 286] width 192 height 128
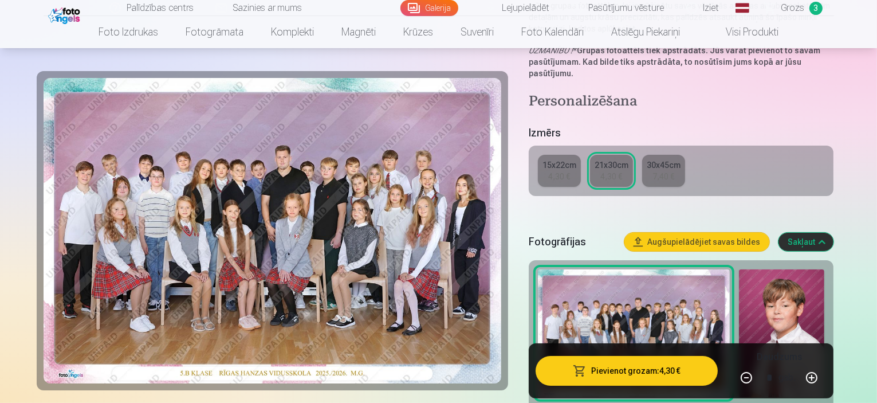
scroll to position [226, 0]
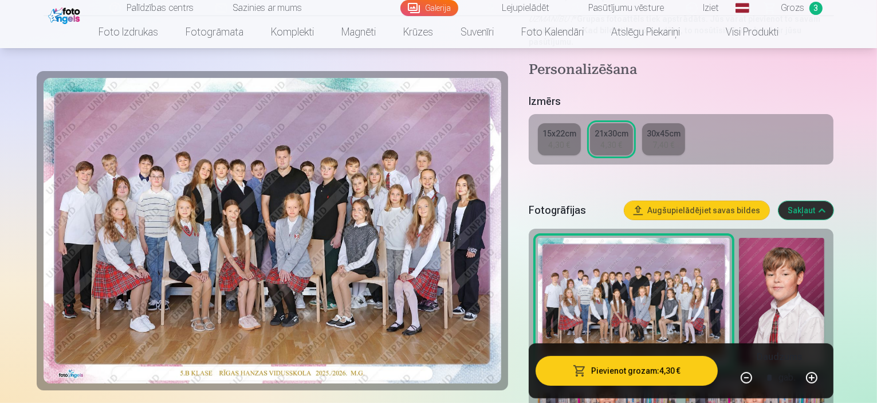
click at [570, 139] on div "4,30 €" at bounding box center [559, 144] width 22 height 11
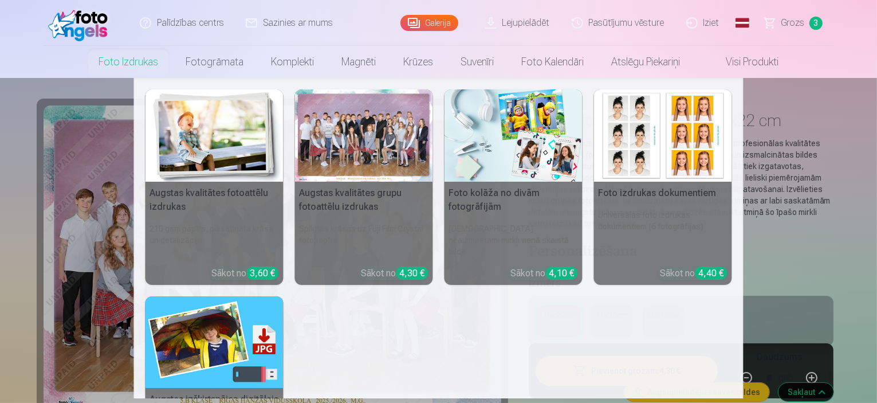
click at [365, 137] on div at bounding box center [364, 135] width 138 height 92
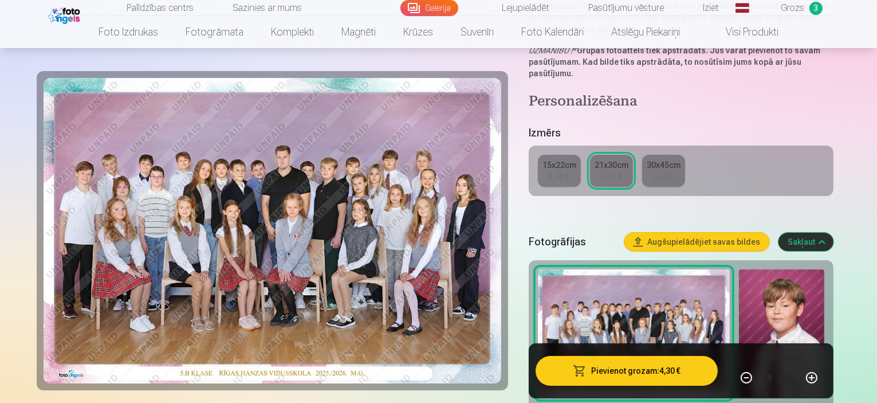
scroll to position [207, 0]
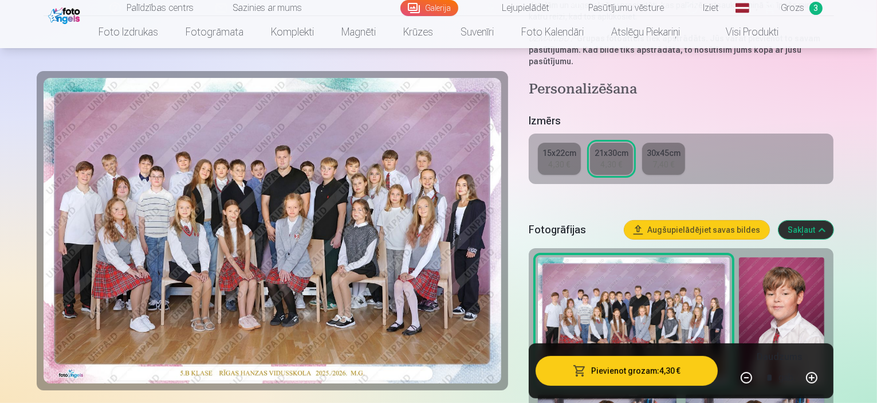
click at [563, 147] on div "15x22cm" at bounding box center [559, 152] width 34 height 11
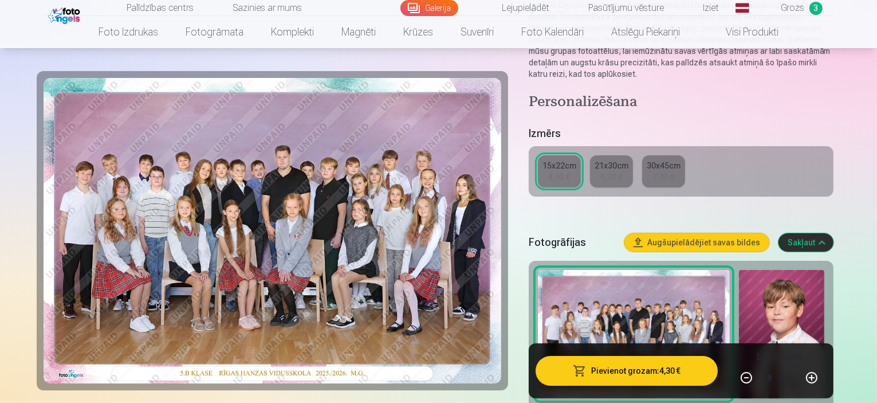
scroll to position [137, 0]
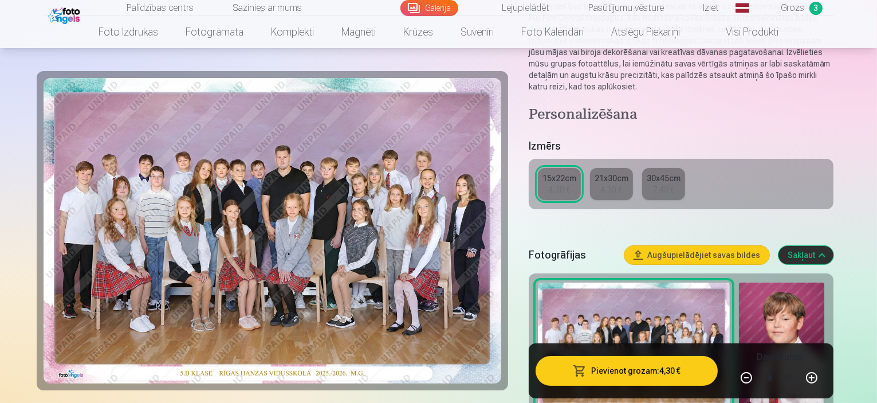
click at [615, 368] on button "Pievienot grozam : 4,30 €" at bounding box center [626, 371] width 183 height 30
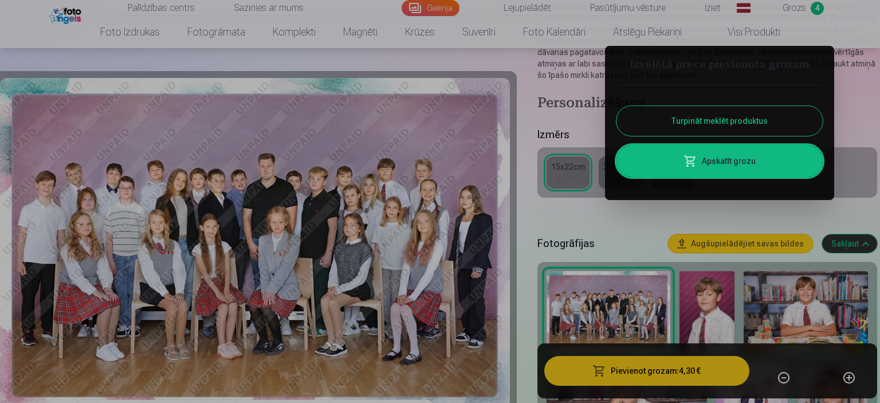
click at [711, 165] on link "Apskatīt grozu" at bounding box center [719, 161] width 206 height 32
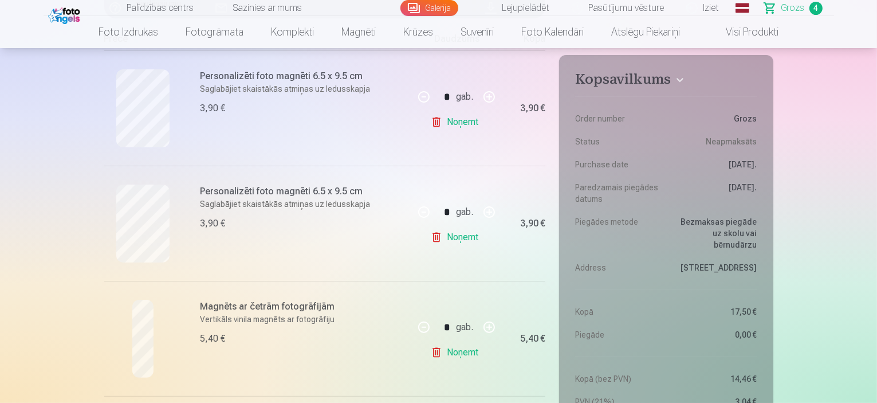
scroll to position [225, 0]
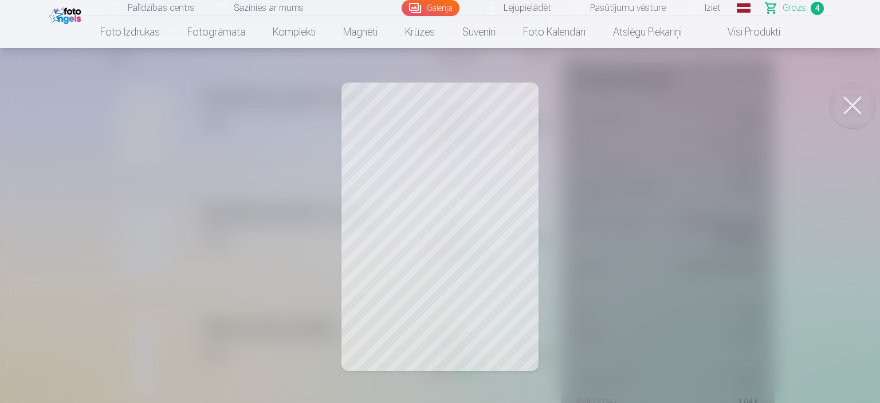
click at [858, 113] on button at bounding box center [852, 105] width 46 height 46
click at [857, 110] on button at bounding box center [852, 105] width 46 height 46
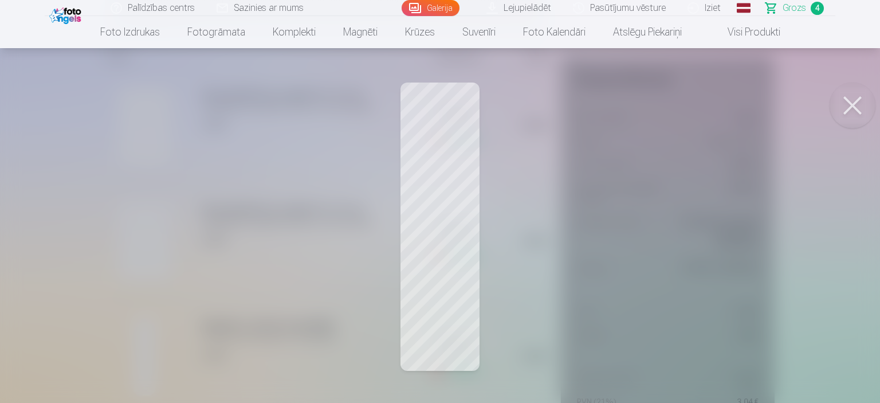
click at [858, 102] on button at bounding box center [852, 105] width 46 height 46
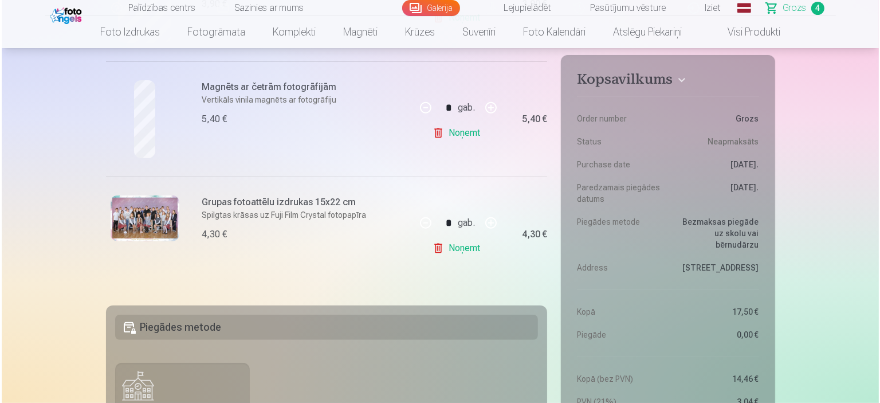
scroll to position [480, 0]
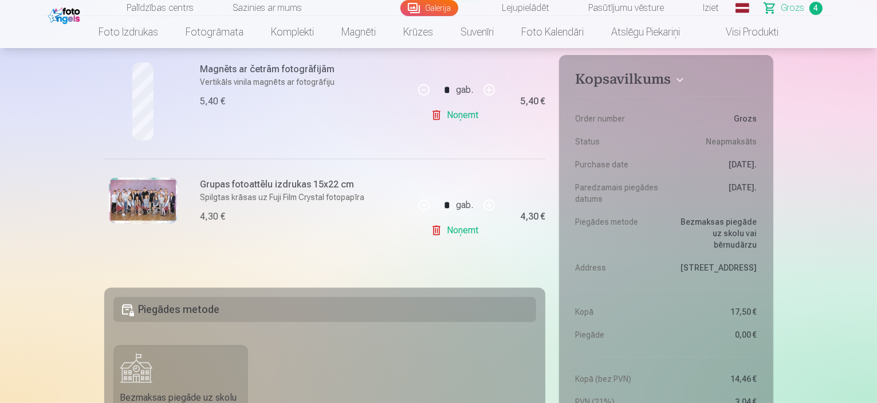
click at [147, 195] on img at bounding box center [143, 201] width 69 height 46
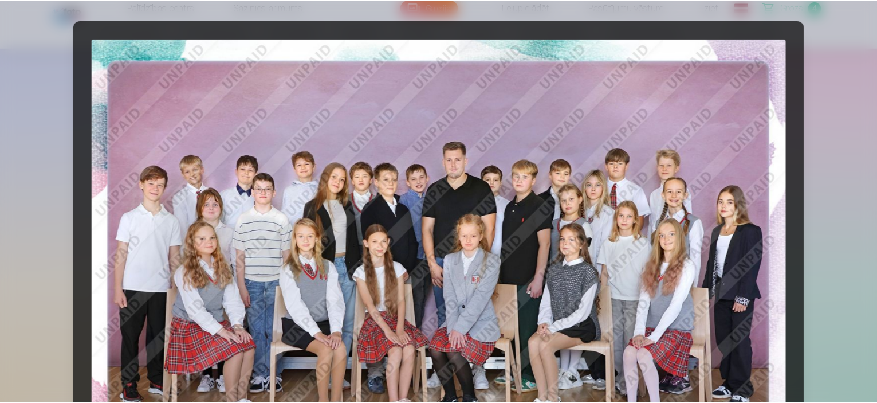
scroll to position [0, 0]
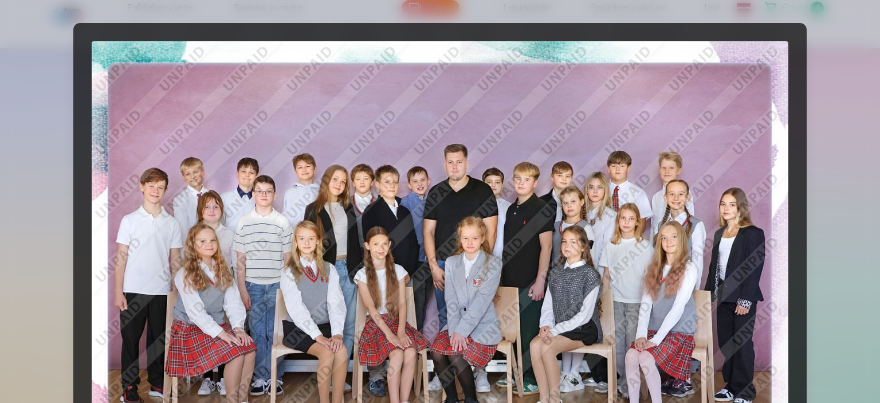
click at [862, 6] on div at bounding box center [440, 201] width 880 height 403
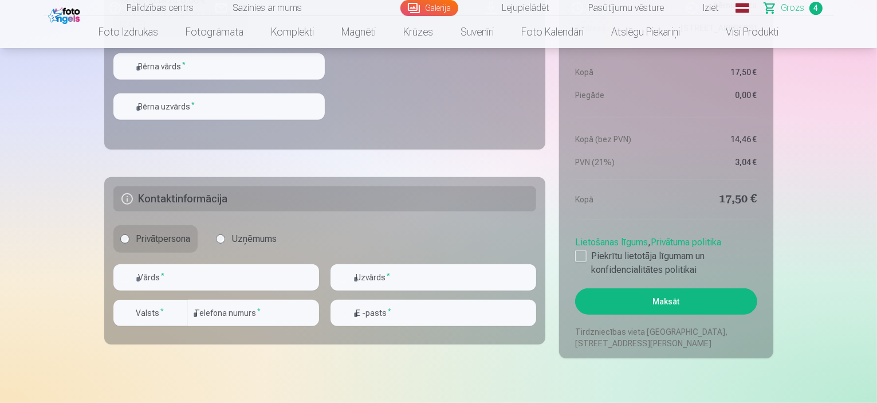
scroll to position [873, 0]
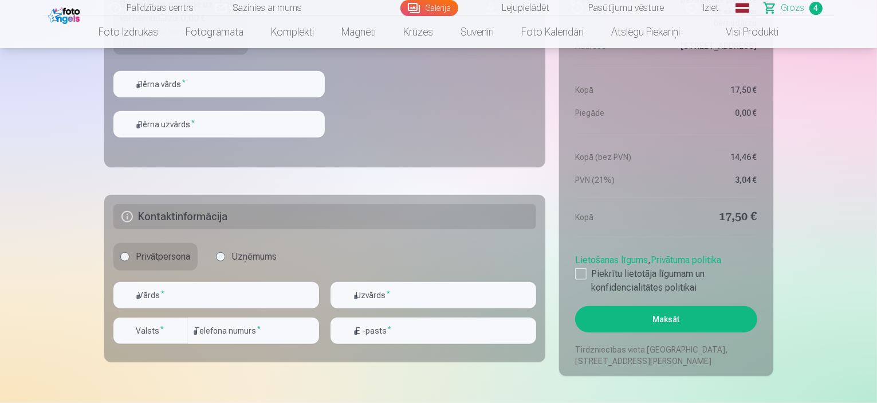
click at [576, 271] on div at bounding box center [580, 273] width 11 height 11
click at [187, 295] on input "text" at bounding box center [216, 295] width 206 height 26
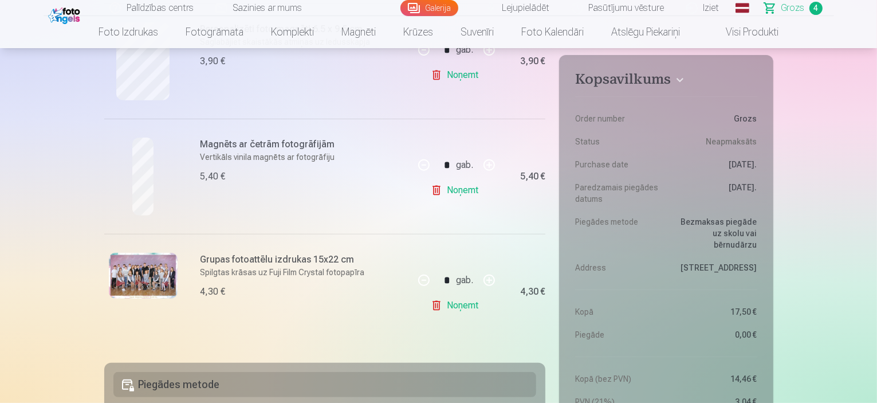
scroll to position [0, 0]
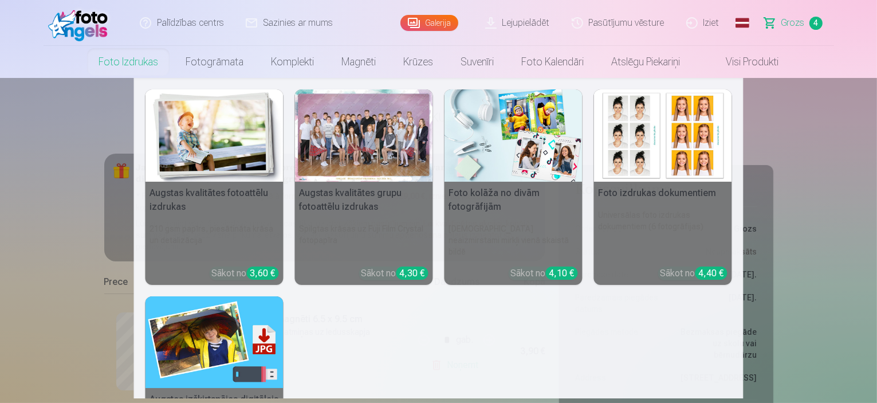
click at [229, 132] on img at bounding box center [214, 135] width 138 height 92
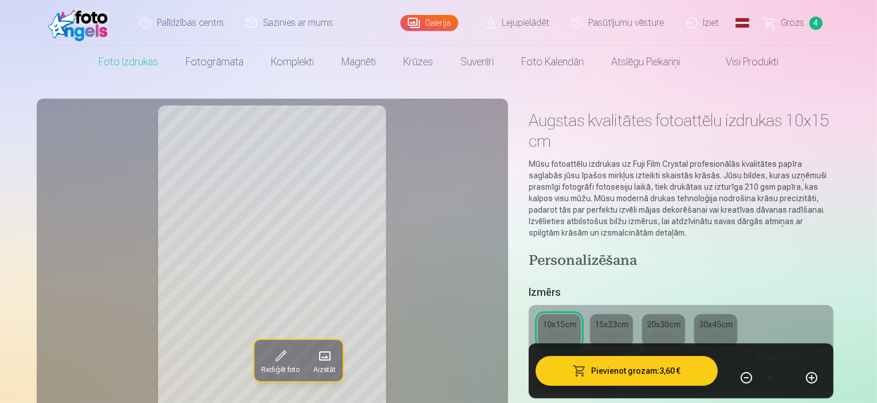
click at [781, 24] on link "Grozs 4" at bounding box center [794, 23] width 80 height 46
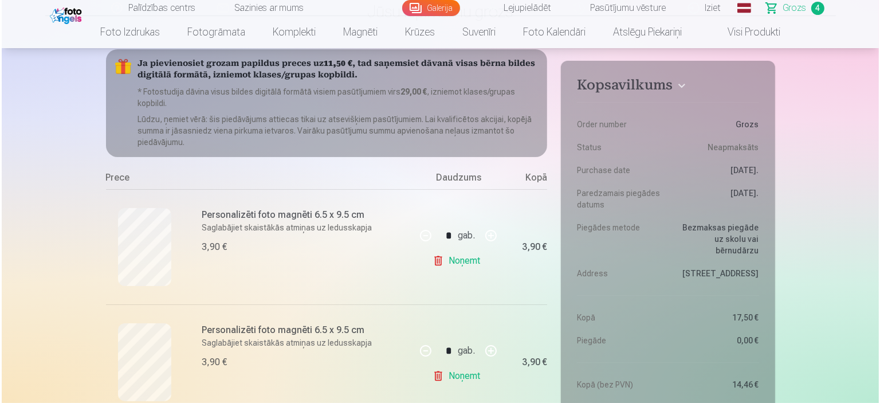
scroll to position [161, 0]
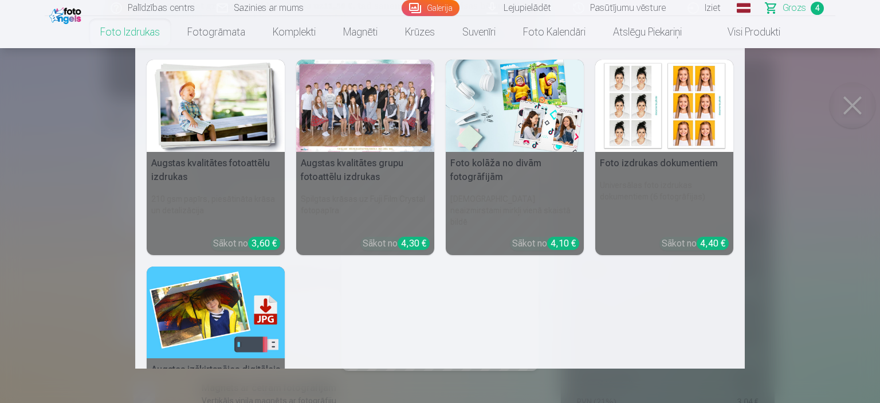
click at [196, 318] on img at bounding box center [216, 312] width 138 height 92
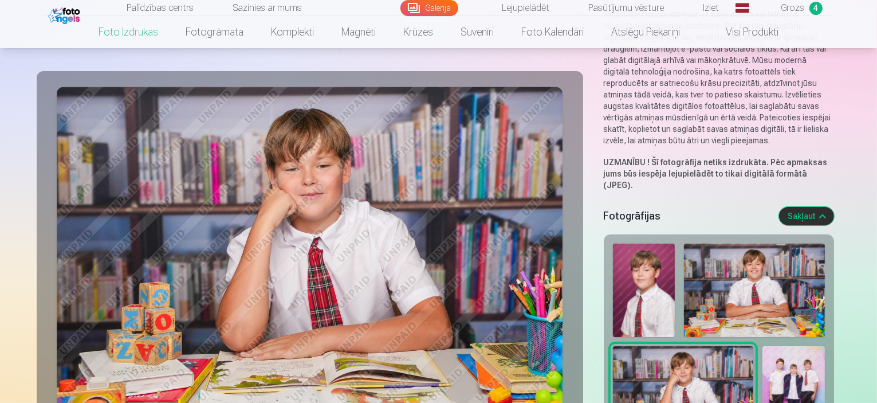
scroll to position [7, 0]
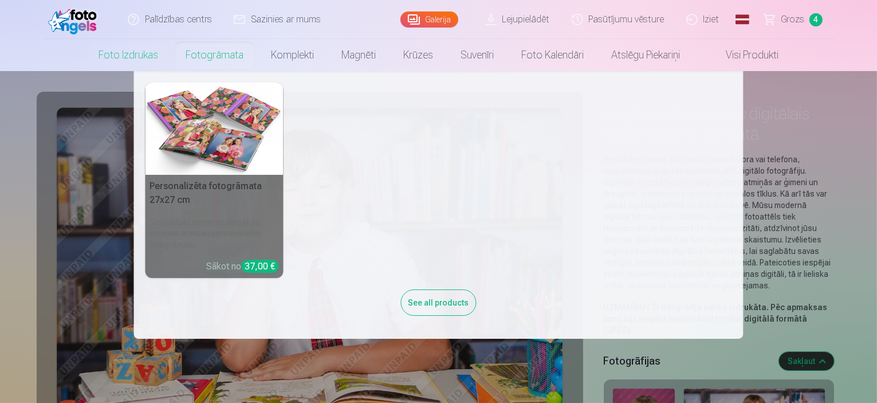
click at [192, 58] on link "Fotogrāmata" at bounding box center [214, 55] width 85 height 32
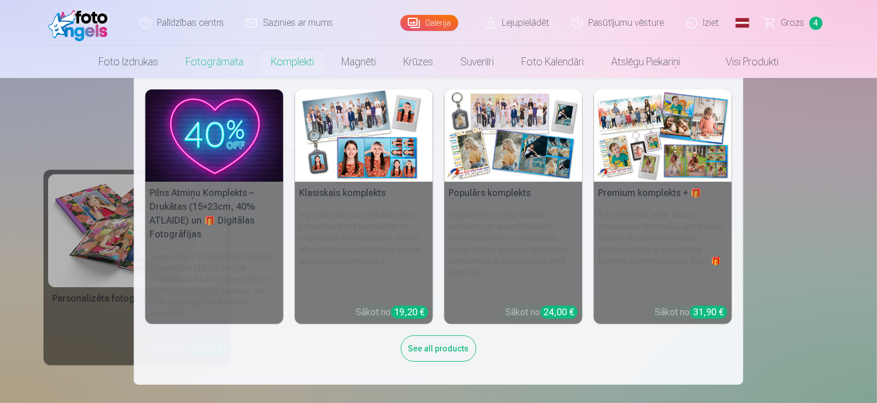
click at [289, 61] on link "Komplekti" at bounding box center [292, 62] width 70 height 32
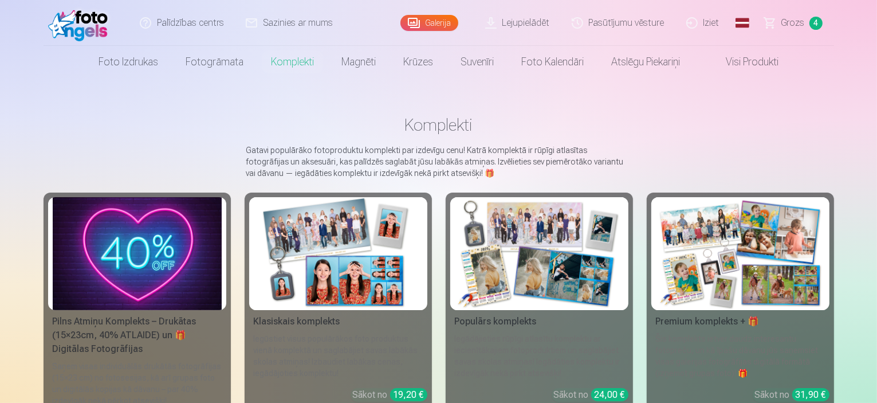
click at [65, 277] on img at bounding box center [137, 253] width 169 height 113
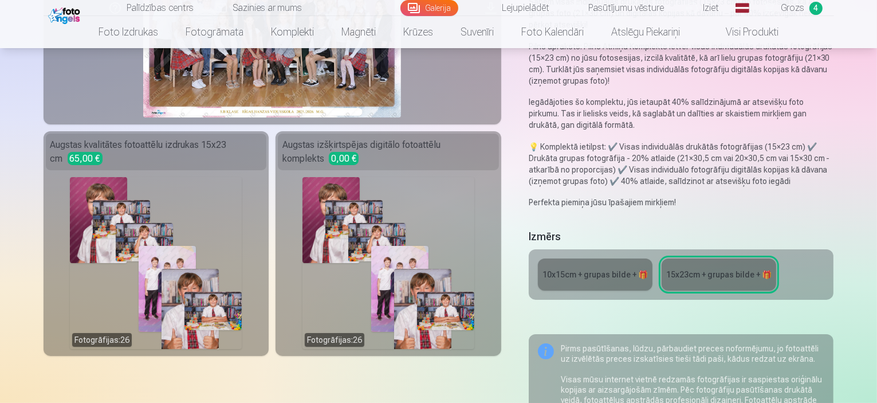
scroll to position [202, 0]
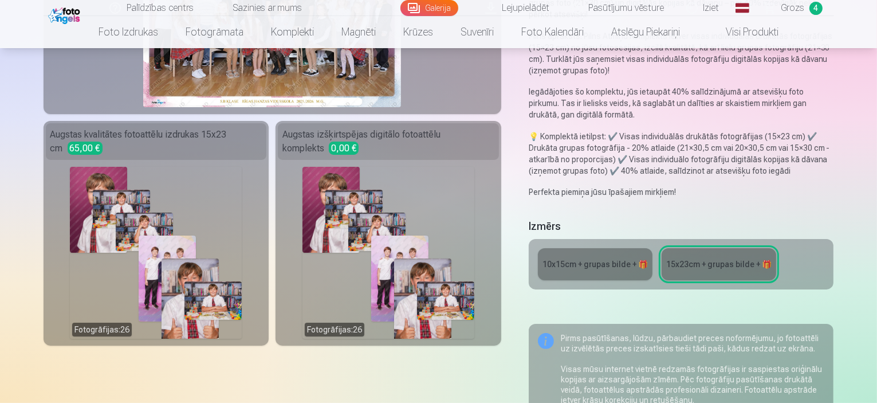
click at [874, 40] on nav "Foto izdrukas Augstas kvalitātes fotoattēlu izdrukas 210 gsm papīrs, piesātināt…" at bounding box center [438, 32] width 877 height 32
drag, startPoint x: 874, startPoint y: 40, endPoint x: 879, endPoint y: 0, distance: 40.3
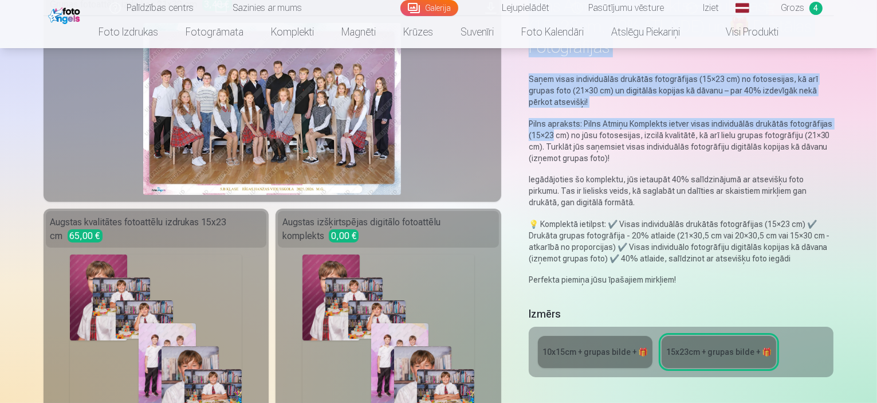
scroll to position [0, 0]
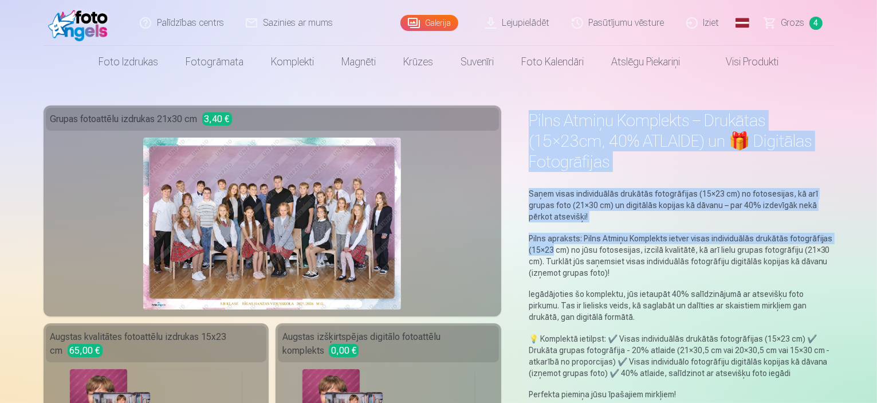
click at [437, 23] on link "Galerija" at bounding box center [429, 23] width 58 height 16
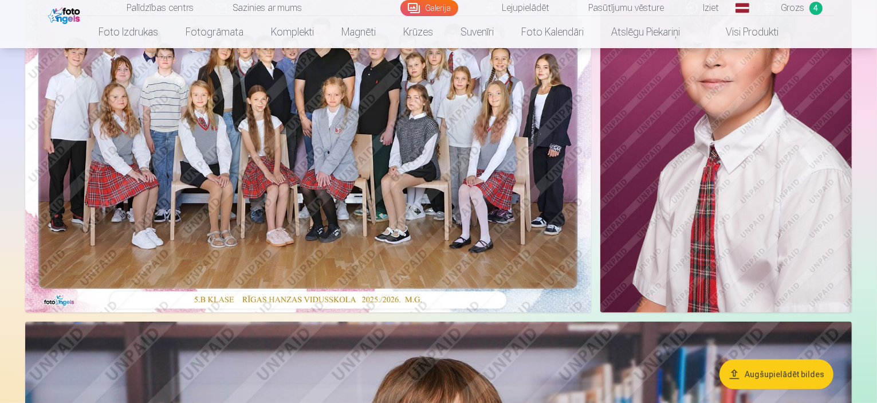
scroll to position [156, 0]
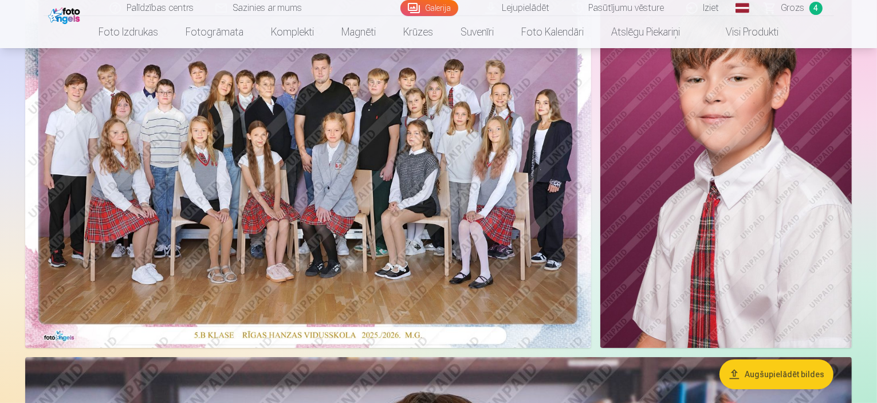
drag, startPoint x: 874, startPoint y: 20, endPoint x: 874, endPoint y: 14, distance: 6.3
click at [874, 14] on header "Palīdzības centrs Sazinies ar mums Galerija Lejupielādēt Pasūtījumu vēsture Izi…" at bounding box center [438, 24] width 877 height 48
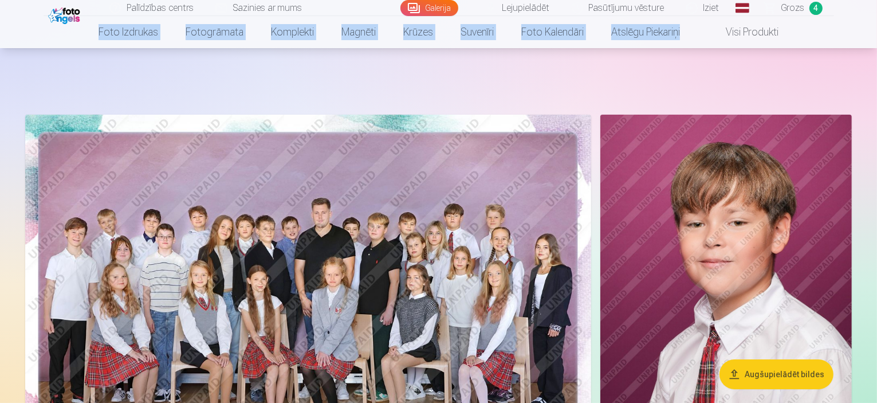
scroll to position [0, 0]
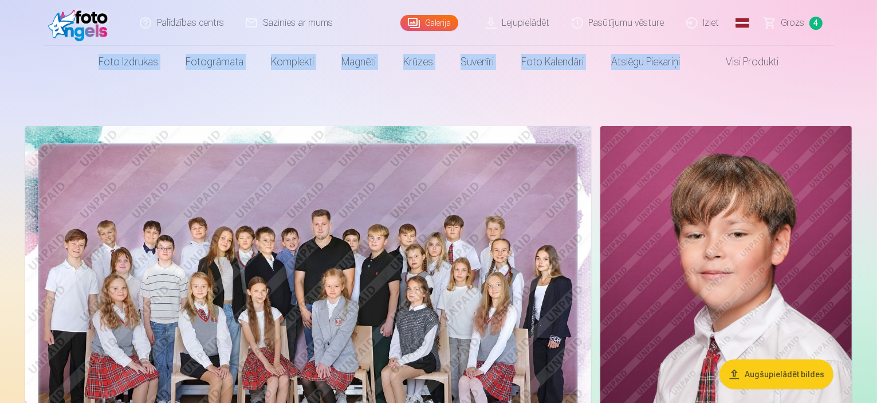
click at [796, 25] on span "Grozs" at bounding box center [792, 23] width 23 height 14
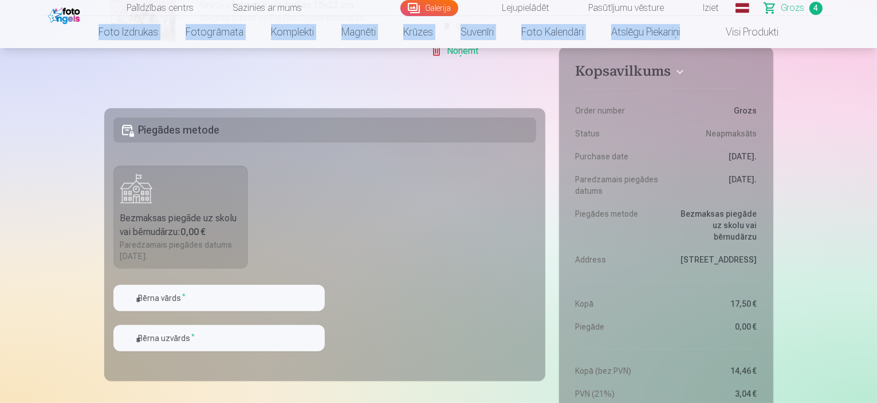
scroll to position [664, 0]
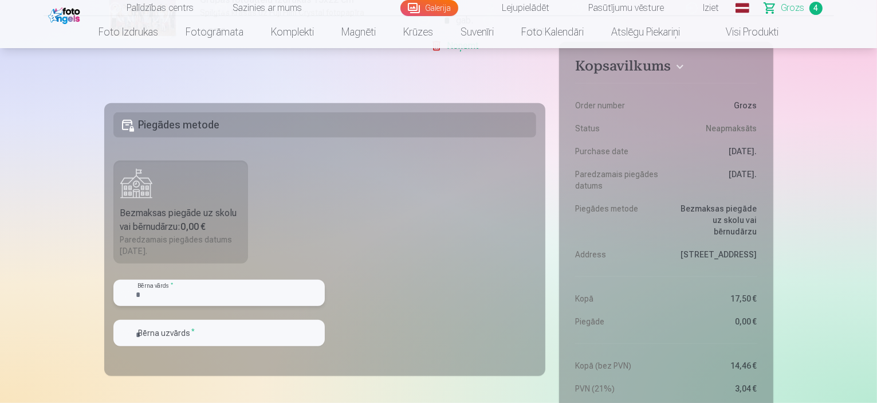
click at [222, 286] on input "text" at bounding box center [218, 292] width 211 height 26
type input "*****"
click at [190, 334] on input "text" at bounding box center [218, 333] width 211 height 26
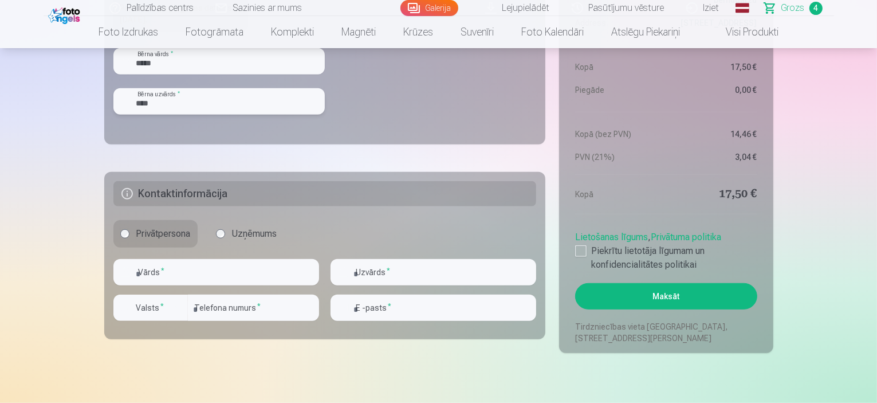
scroll to position [1000, 0]
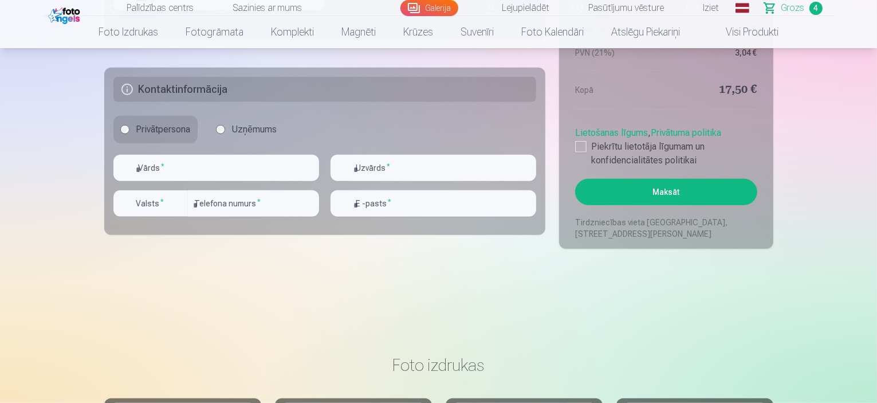
type input "****"
click at [175, 171] on input "text" at bounding box center [216, 168] width 206 height 26
type input "****"
click at [442, 167] on input "text" at bounding box center [433, 168] width 206 height 26
type input "**********"
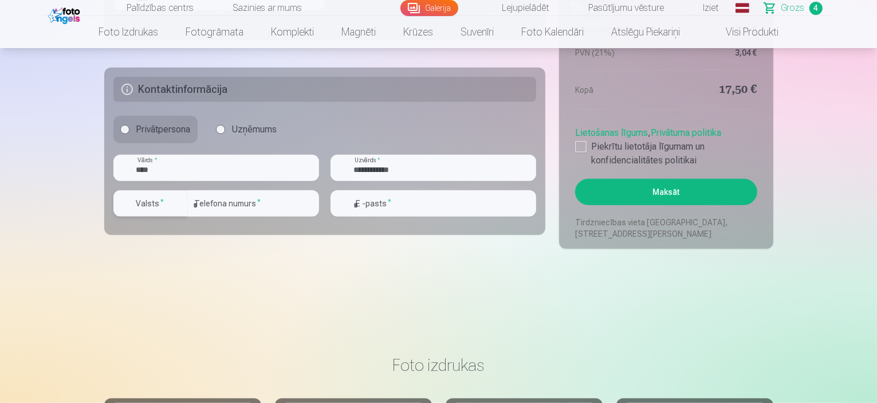
click at [157, 199] on label "Valsts *" at bounding box center [150, 203] width 37 height 11
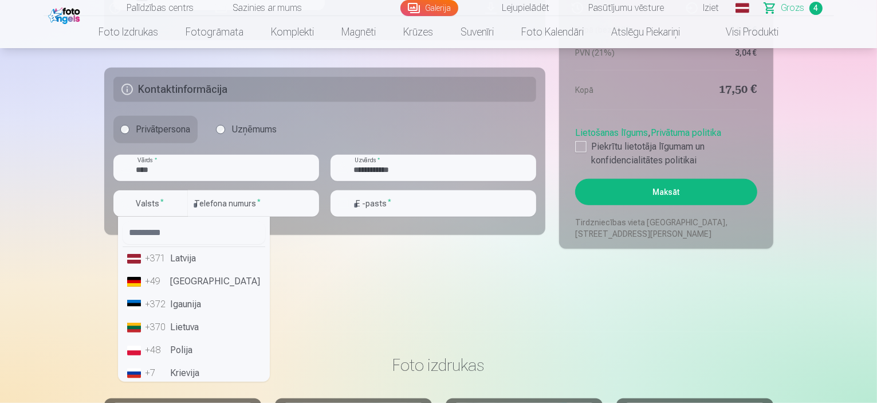
click at [181, 257] on li "+371 Latvija" at bounding box center [194, 258] width 143 height 23
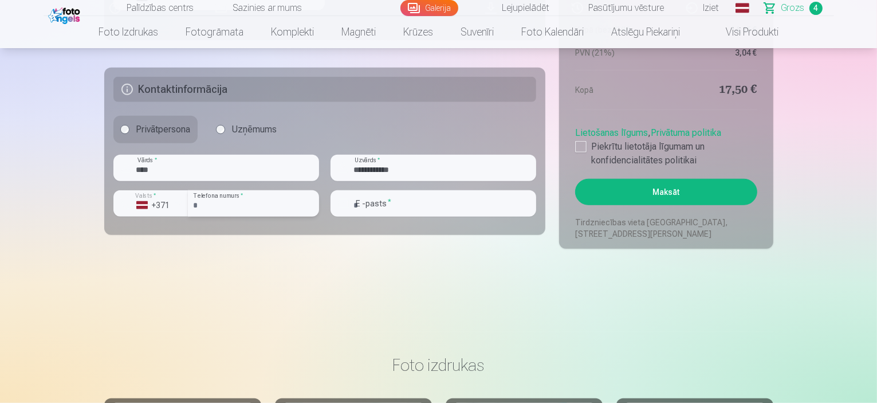
click at [211, 204] on input "number" at bounding box center [253, 203] width 131 height 26
type input "********"
click at [421, 203] on input "email" at bounding box center [433, 203] width 206 height 26
click at [412, 198] on input "email" at bounding box center [433, 203] width 206 height 26
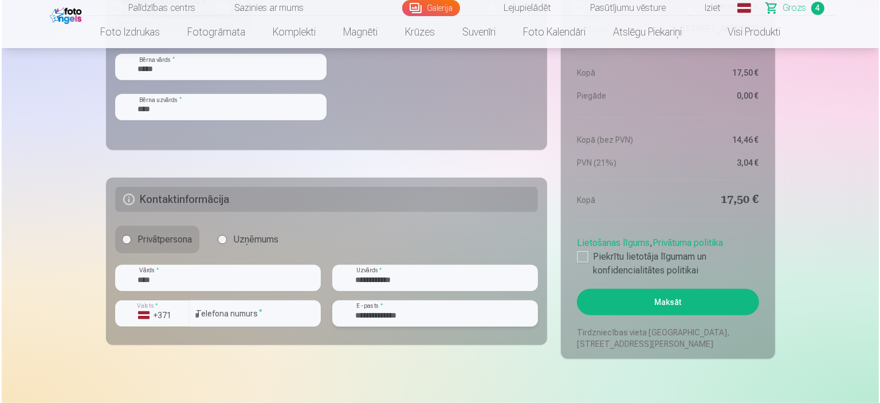
scroll to position [913, 0]
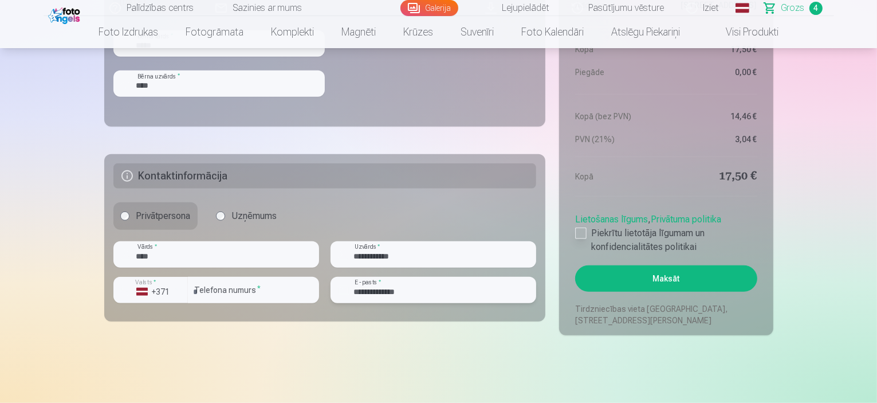
type input "**********"
click at [579, 231] on div at bounding box center [580, 232] width 11 height 11
click at [688, 279] on button "Maksāt" at bounding box center [666, 278] width 182 height 26
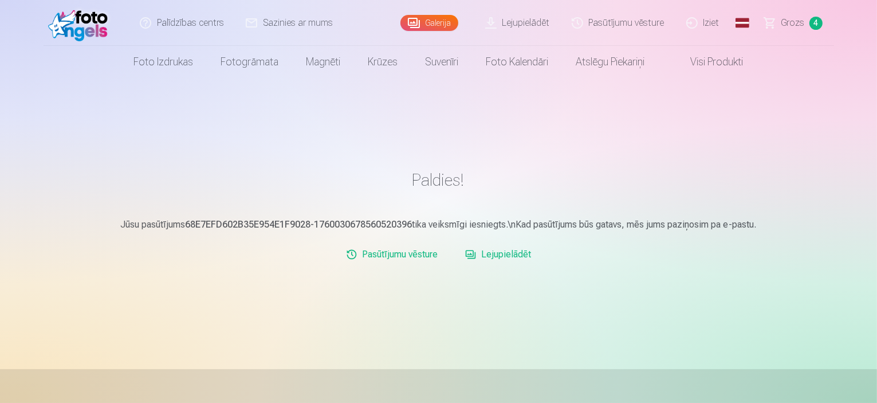
click at [794, 27] on span "Grozs" at bounding box center [792, 23] width 23 height 14
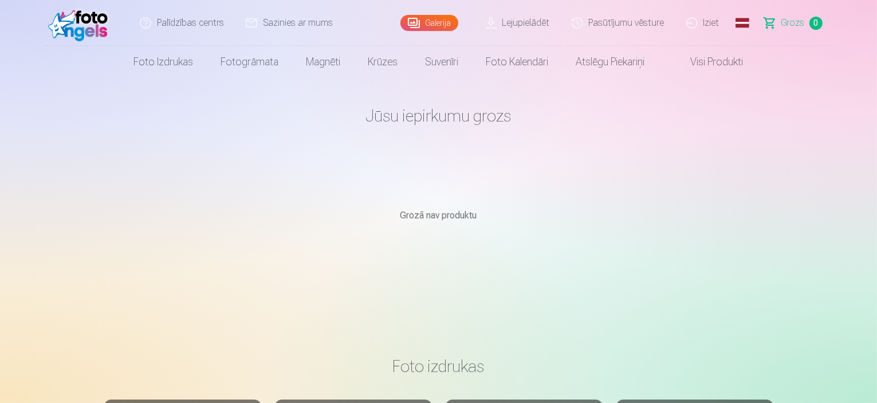
click at [712, 26] on link "Iziet" at bounding box center [703, 23] width 55 height 46
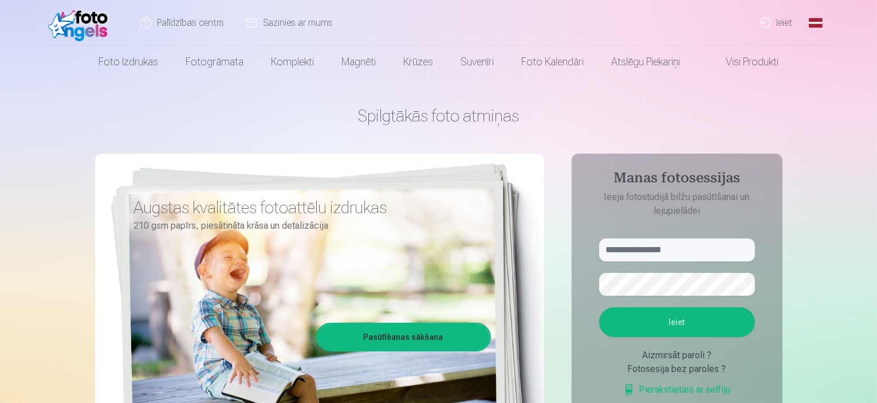
click at [785, 26] on link "Ieiet" at bounding box center [776, 23] width 55 height 46
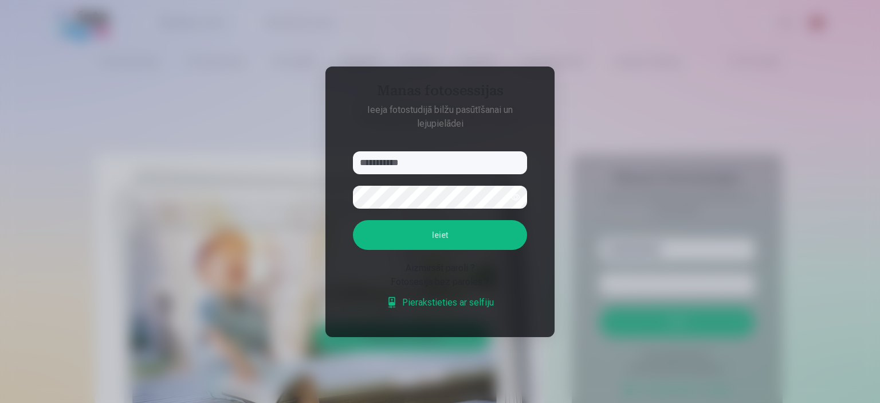
type input "**********"
click at [413, 236] on button "Ieiet" at bounding box center [440, 235] width 174 height 30
